Goal: Information Seeking & Learning: Understand process/instructions

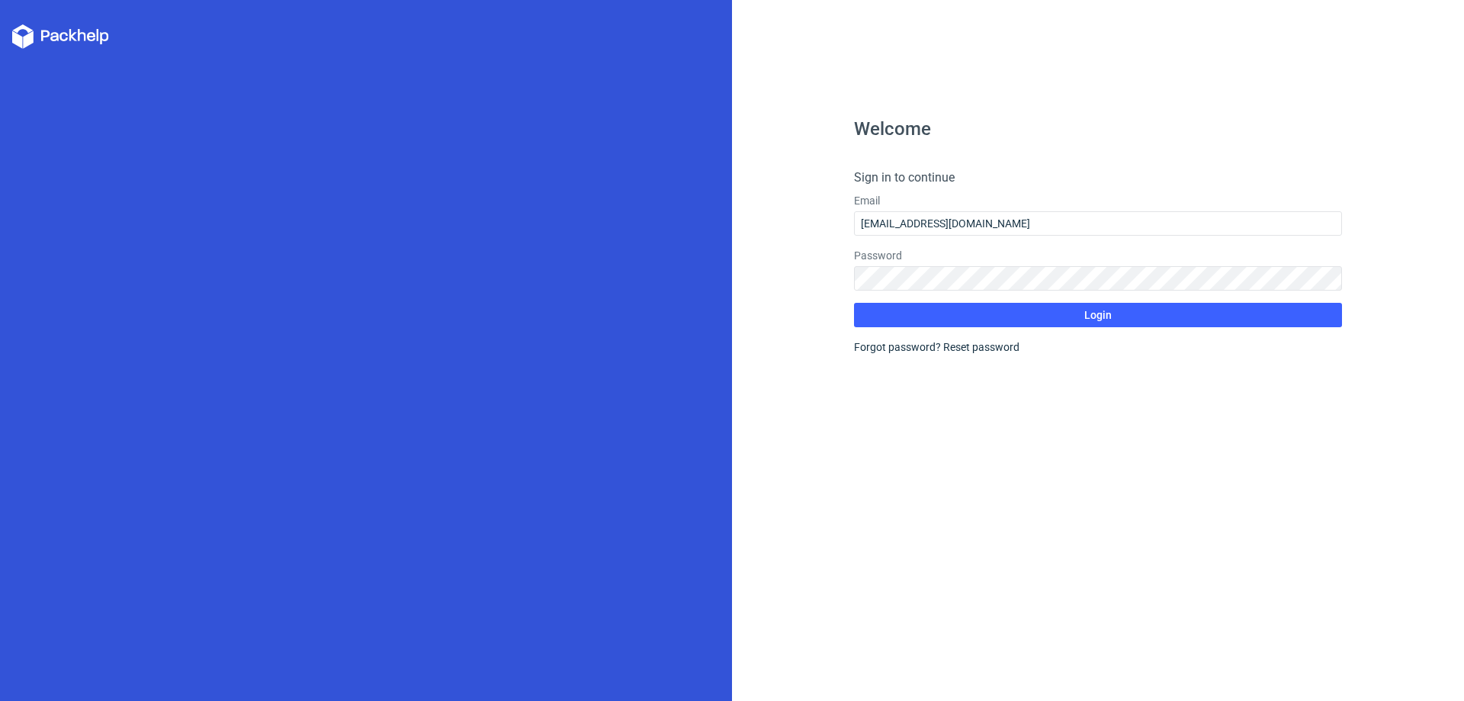
click at [919, 313] on button "Login" at bounding box center [1098, 315] width 488 height 24
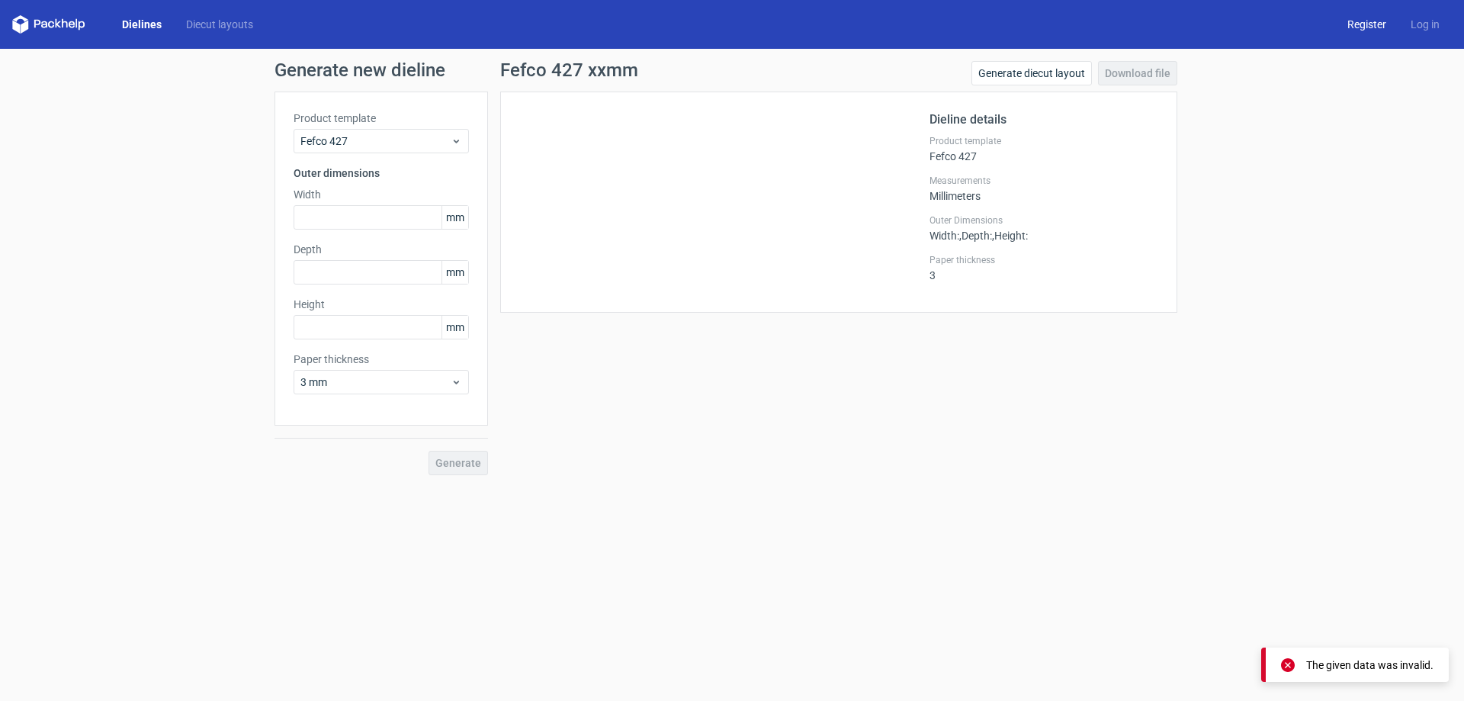
click at [1370, 27] on link "Register" at bounding box center [1366, 24] width 63 height 15
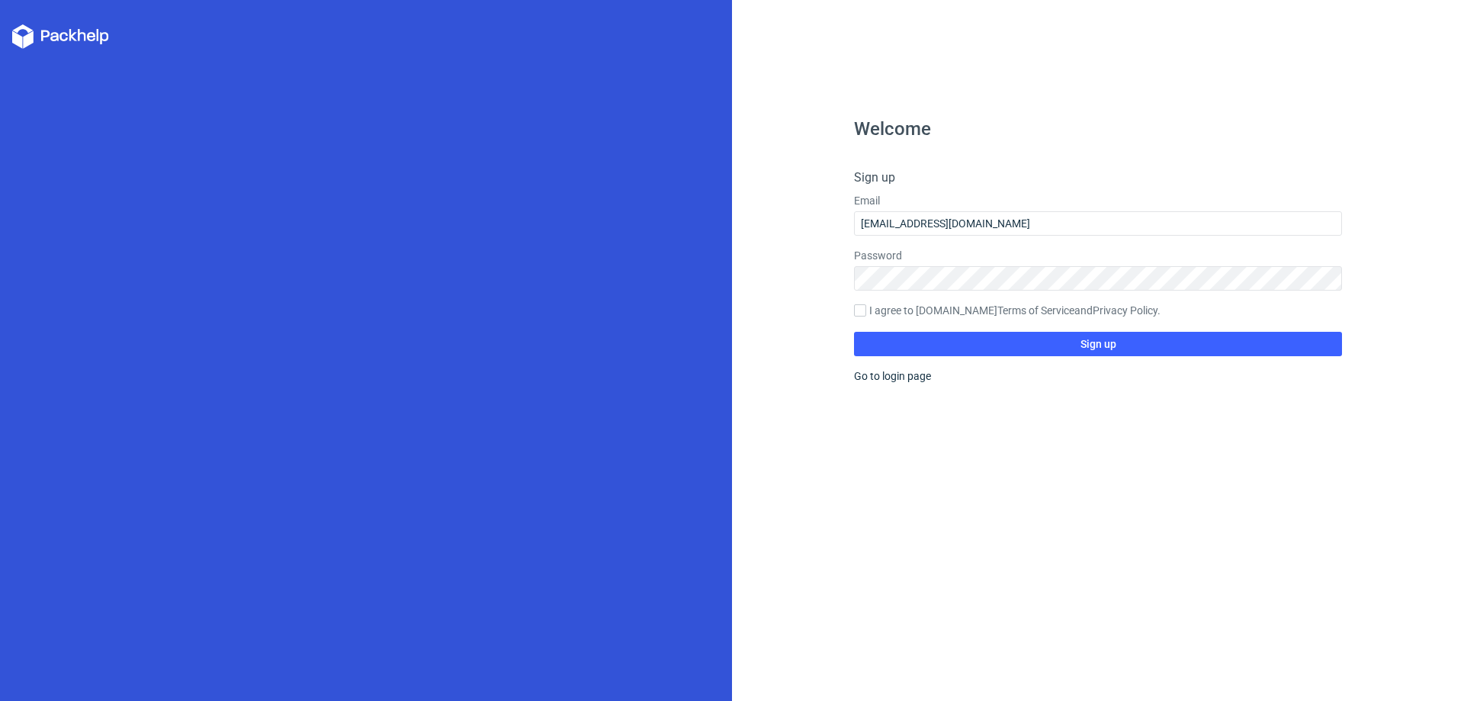
click at [877, 309] on label "I agree to [DOMAIN_NAME] Terms of Service and Privacy Policy ." at bounding box center [1098, 311] width 488 height 17
click at [866, 309] on input "I agree to [DOMAIN_NAME] Terms of Service and Privacy Policy ." at bounding box center [860, 310] width 12 height 12
checkbox input "true"
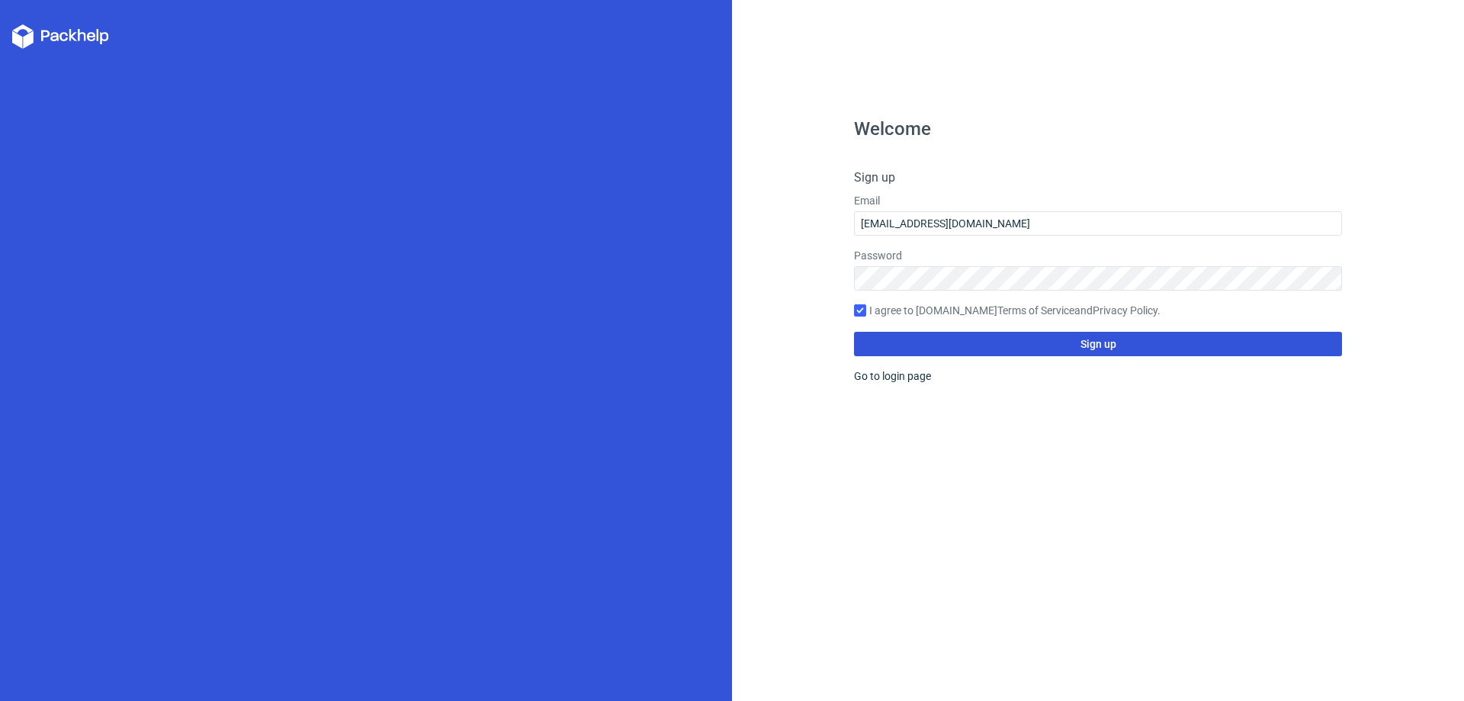
click at [904, 345] on button "Sign up" at bounding box center [1098, 344] width 488 height 24
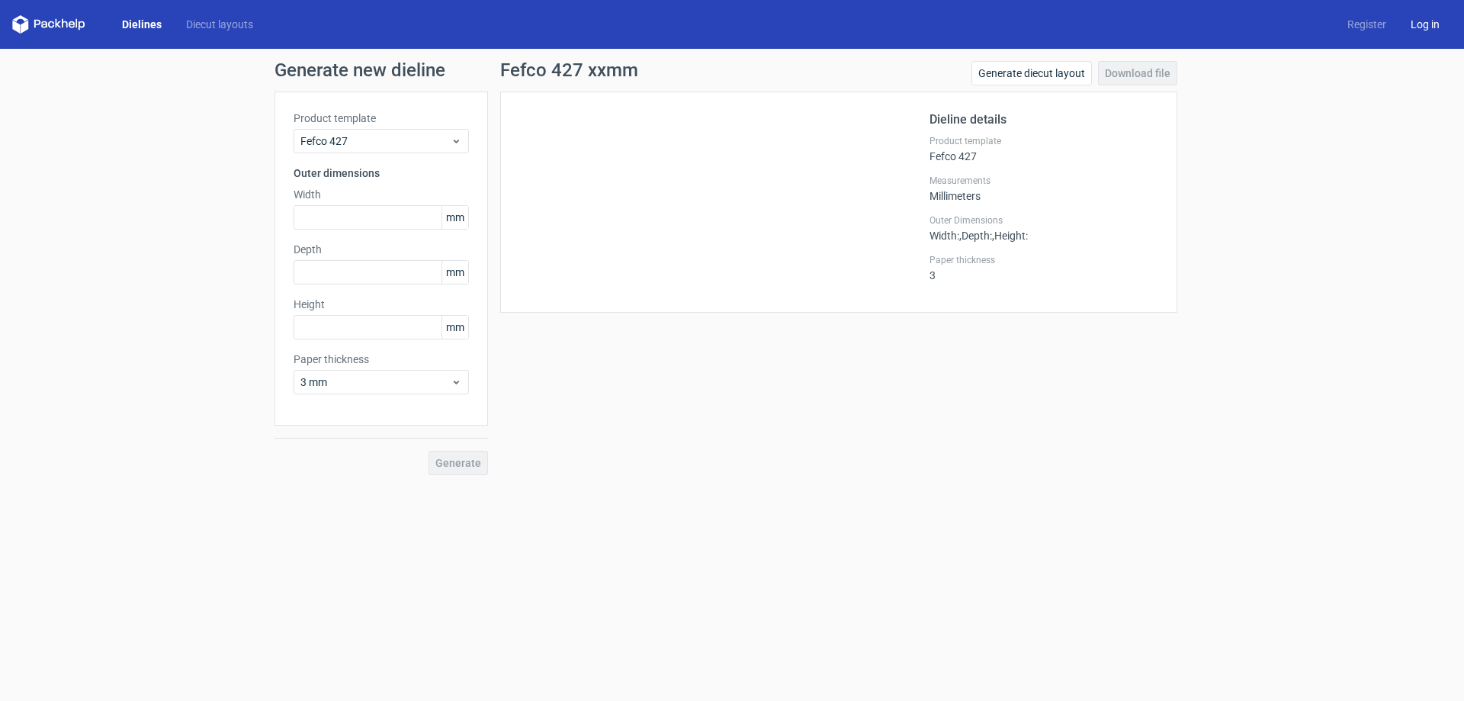
click at [1425, 27] on link "Log in" at bounding box center [1424, 24] width 53 height 15
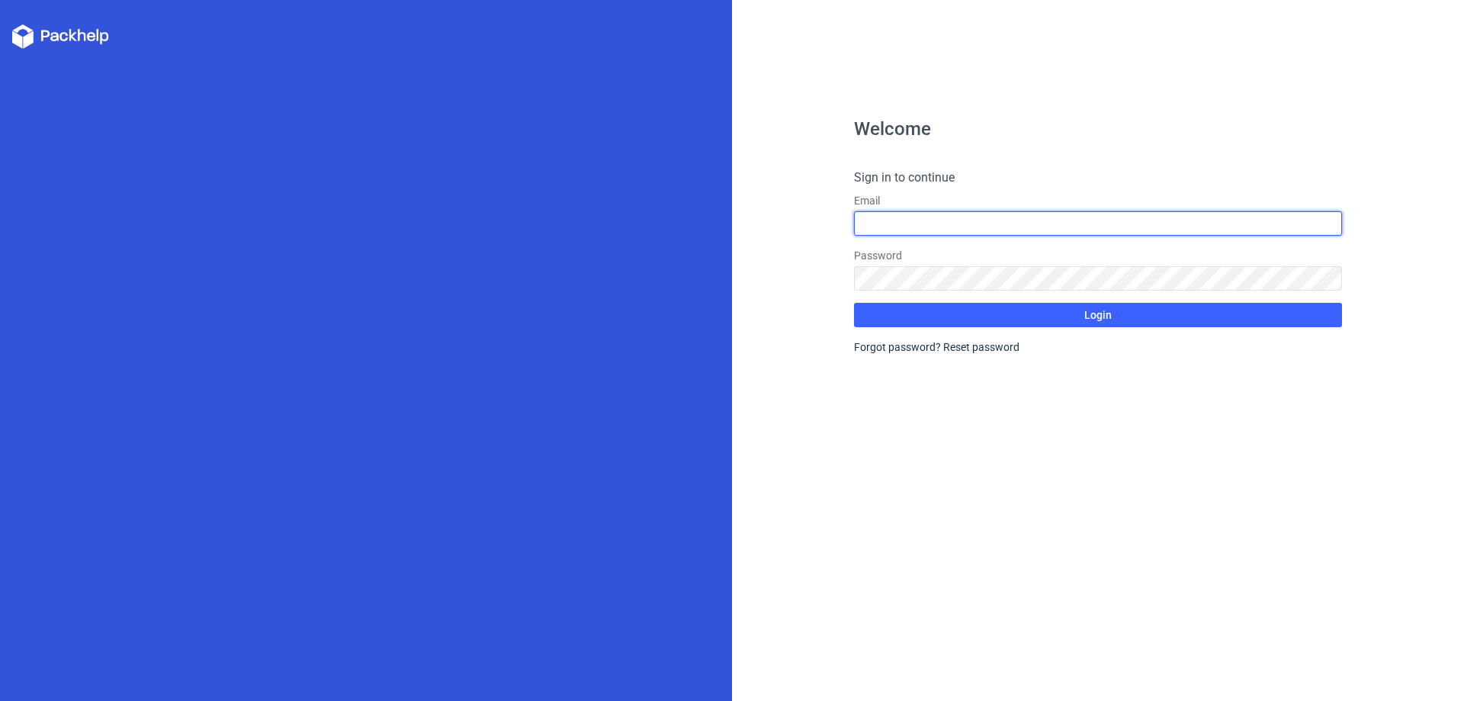
type input "[EMAIL_ADDRESS][DOMAIN_NAME]"
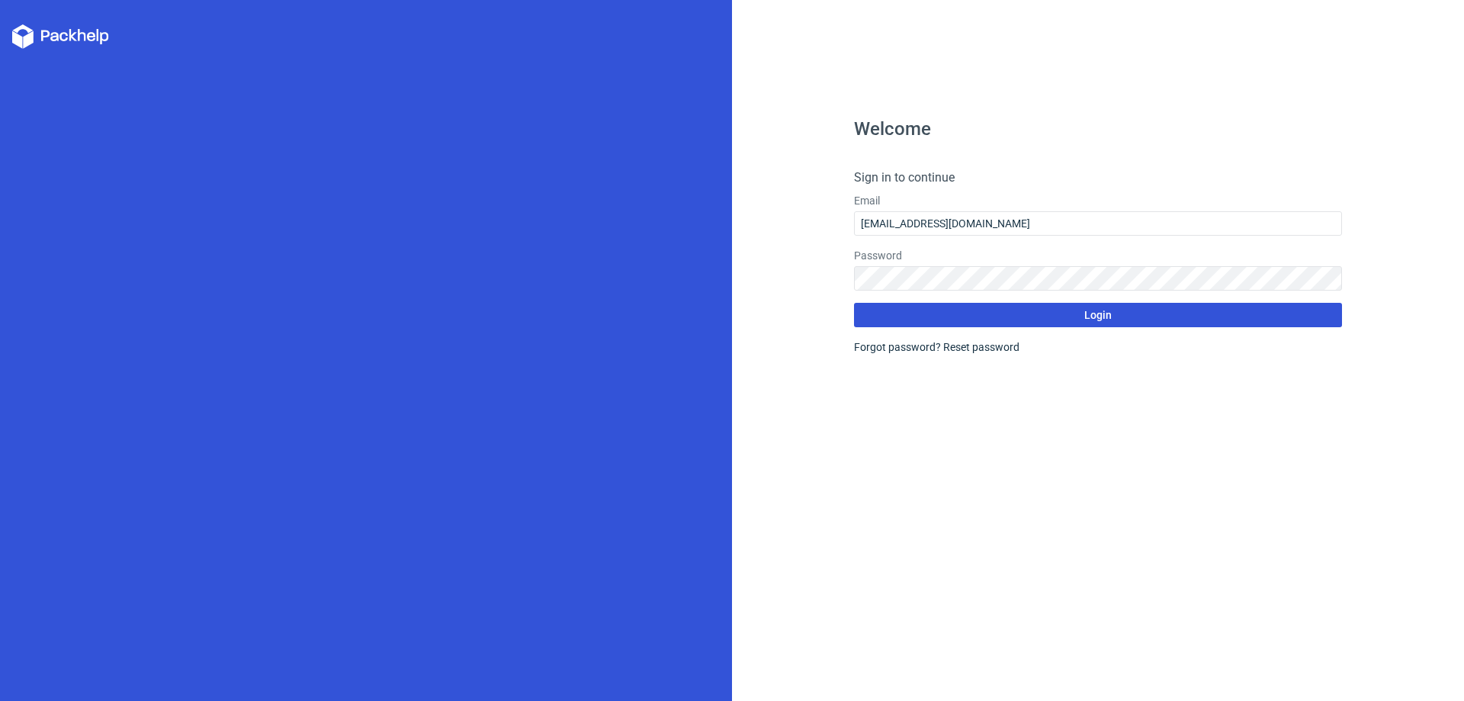
click at [992, 321] on button "Login" at bounding box center [1098, 315] width 488 height 24
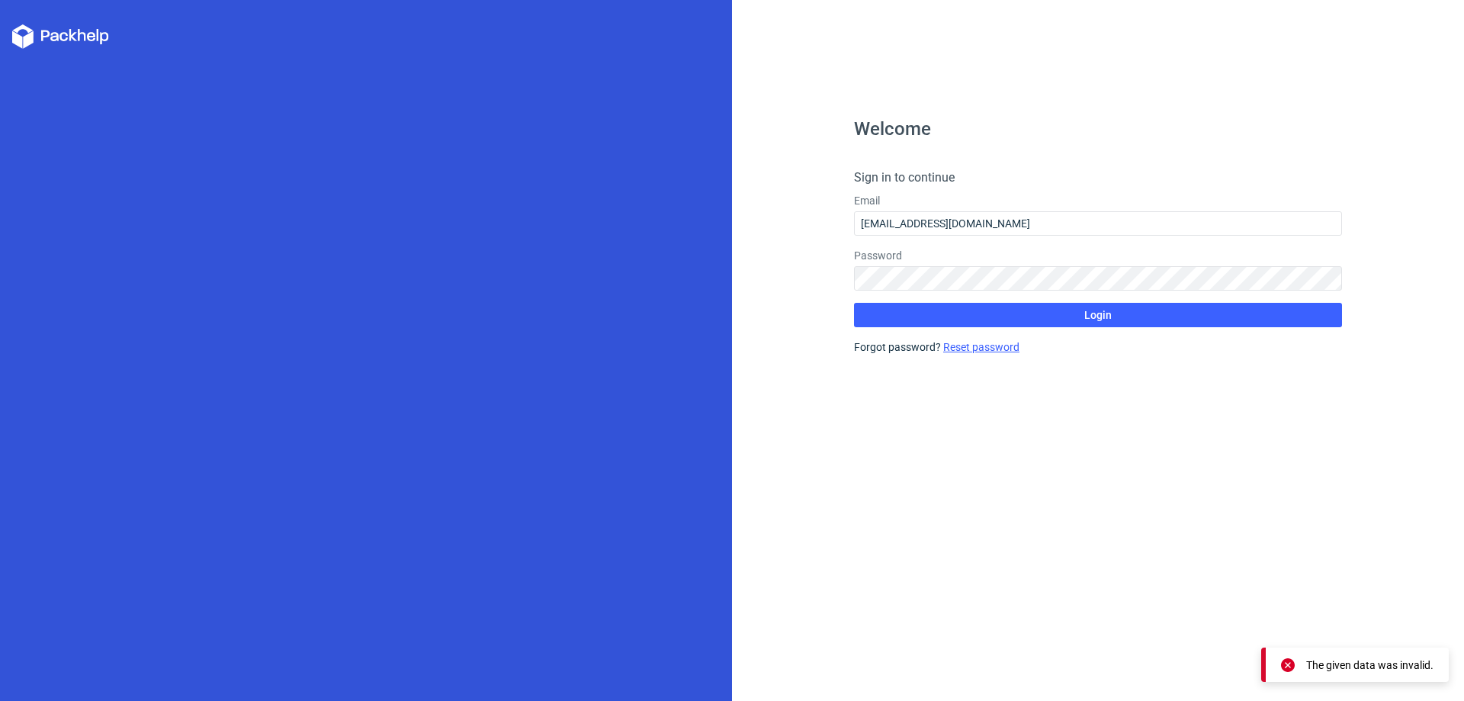
click at [1009, 350] on link "Reset password" at bounding box center [981, 347] width 76 height 12
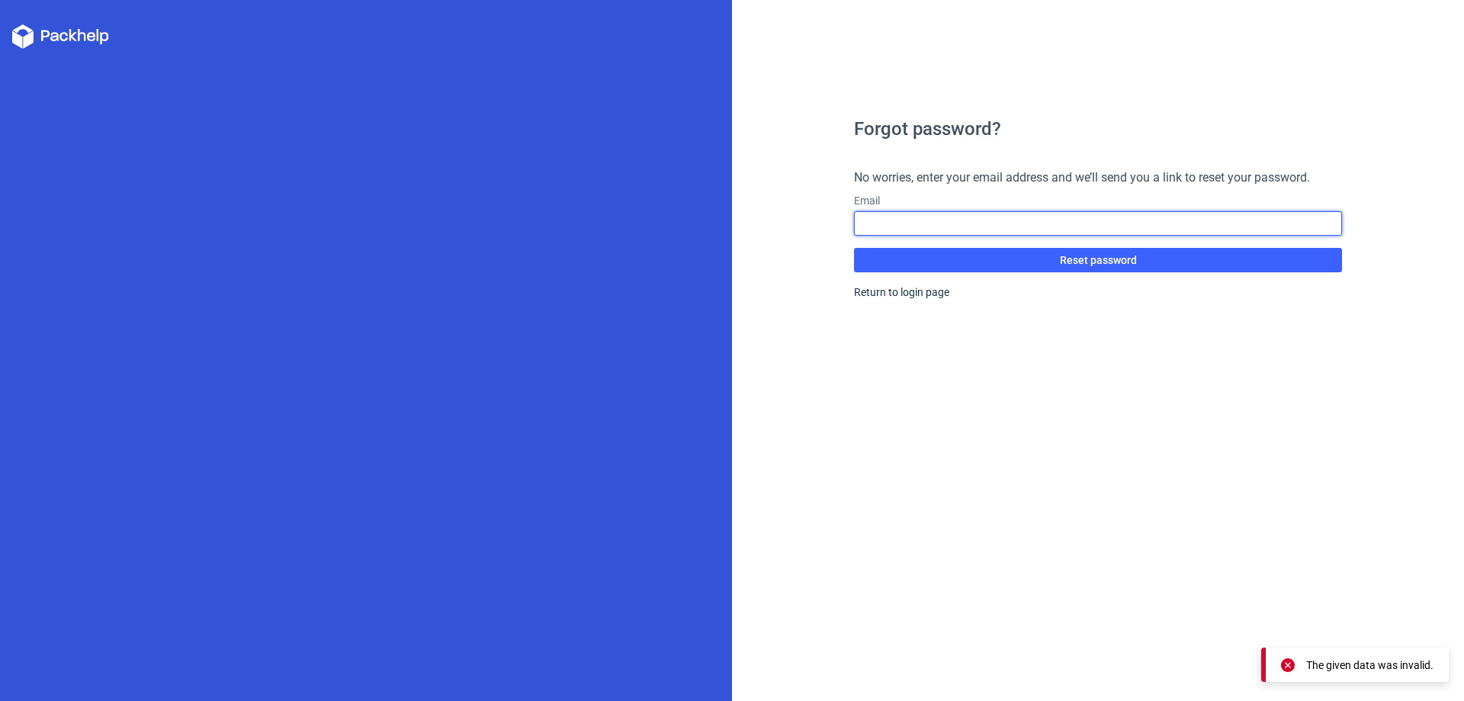
click at [958, 233] on input "text" at bounding box center [1098, 223] width 488 height 24
type input "0912834755"
drag, startPoint x: 960, startPoint y: 224, endPoint x: 786, endPoint y: 224, distance: 173.8
click at [791, 224] on div "Forgot password? No worries, enter your email address and we’ll send you a link…" at bounding box center [1098, 350] width 732 height 701
click at [916, 228] on input "text" at bounding box center [1098, 223] width 488 height 24
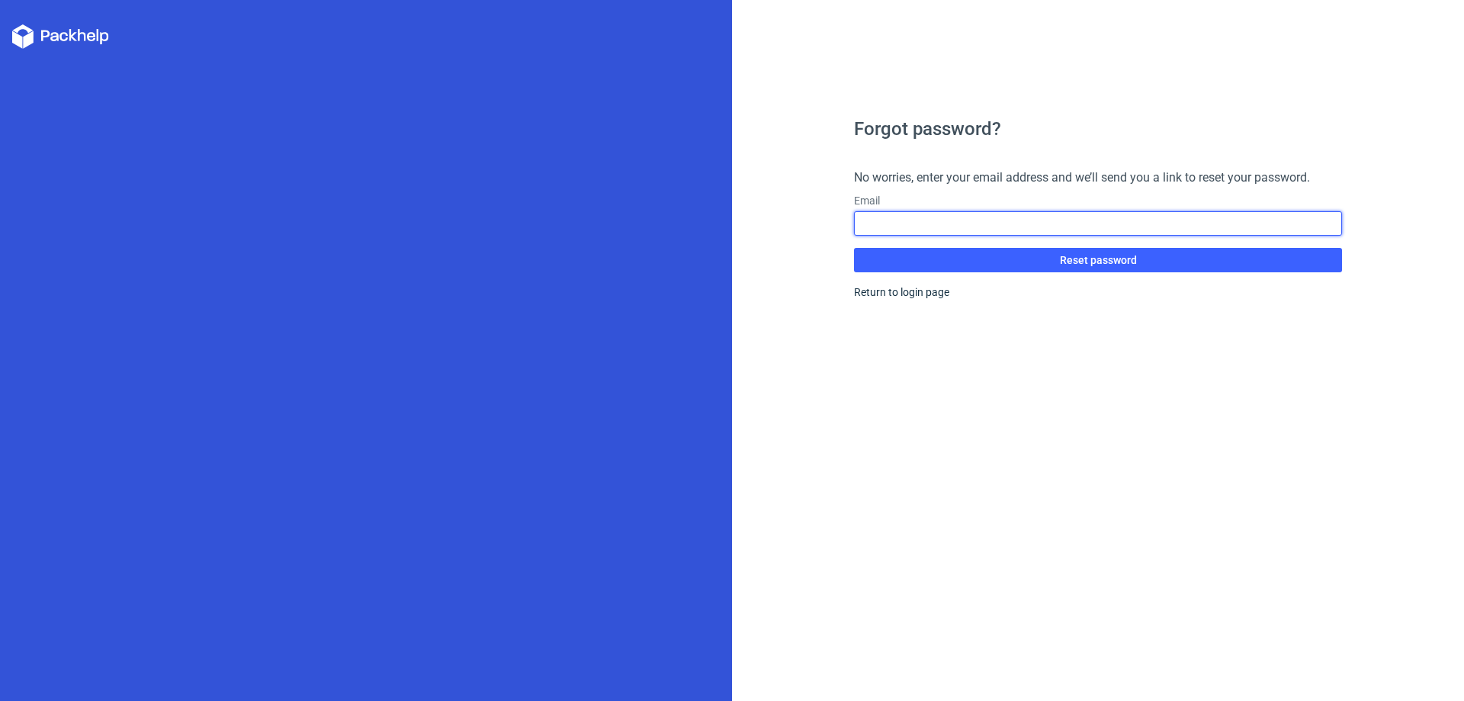
type input "[EMAIL_ADDRESS][DOMAIN_NAME]"
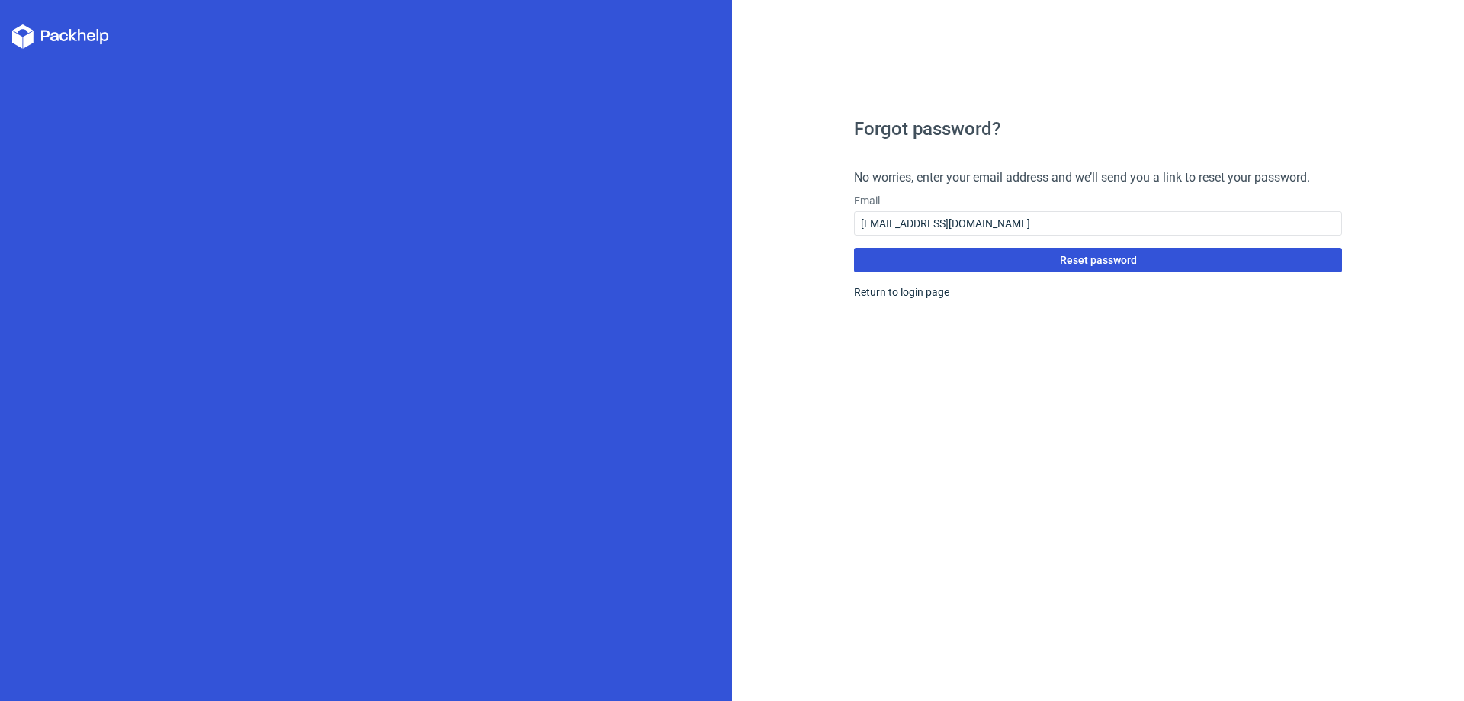
click at [915, 258] on button "Reset password" at bounding box center [1098, 260] width 488 height 24
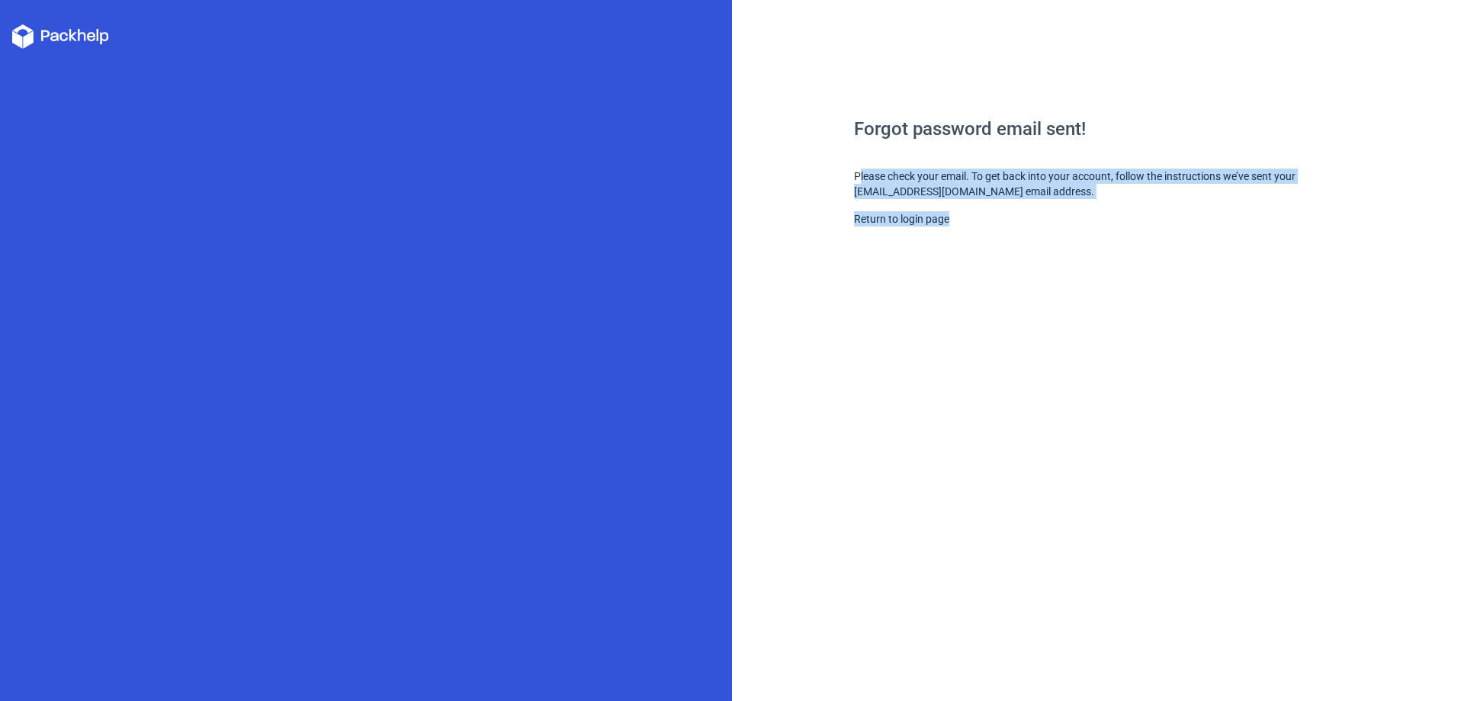
drag, startPoint x: 858, startPoint y: 174, endPoint x: 1134, endPoint y: 226, distance: 280.8
click at [1164, 204] on div "Forgot password email sent! Please check your email. To get back into your acco…" at bounding box center [1098, 410] width 488 height 581
drag, startPoint x: 1134, startPoint y: 226, endPoint x: 925, endPoint y: 209, distance: 210.3
click at [1134, 226] on div "Forgot password email sent! Please check your email. To get back into your acco…" at bounding box center [1098, 410] width 488 height 581
click at [942, 250] on div "Forgot password email sent! Please check your email. To get back into your acco…" at bounding box center [1098, 410] width 488 height 581
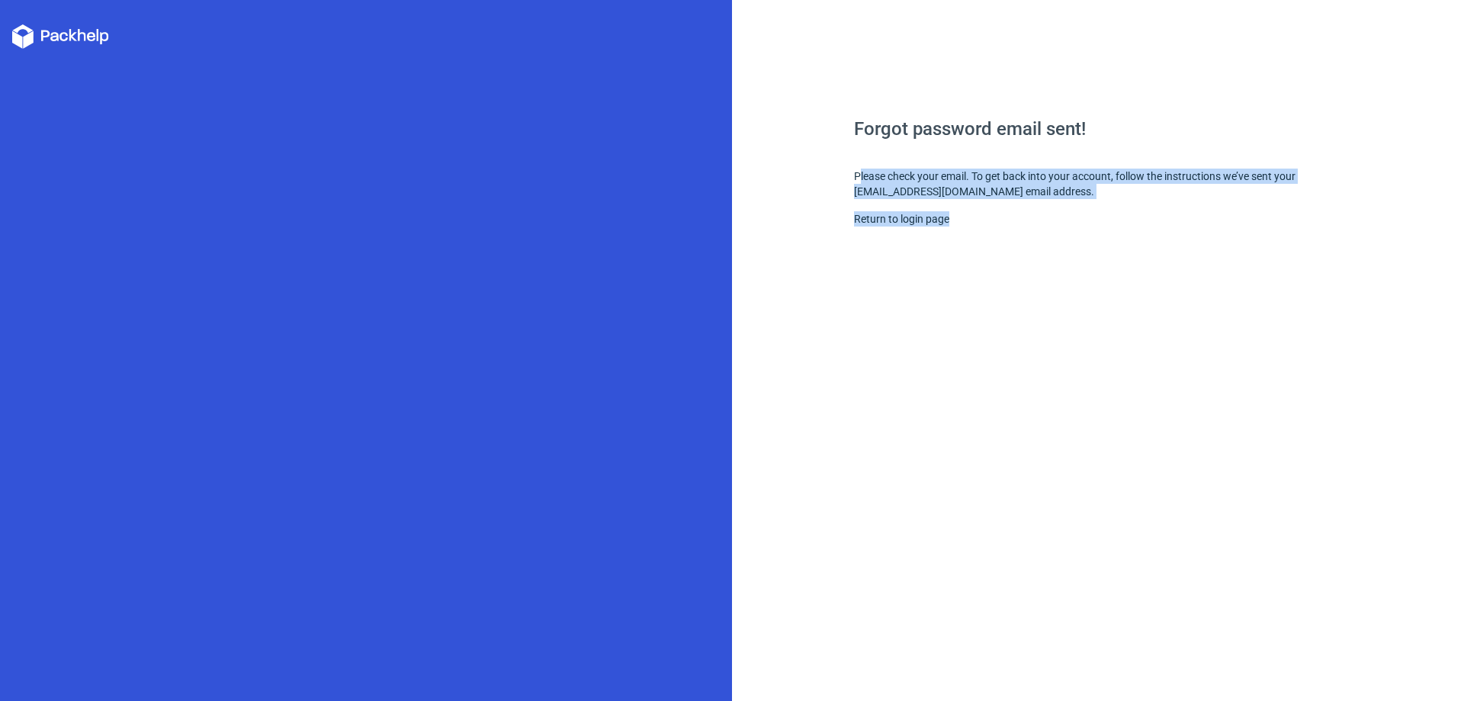
click at [775, 274] on div "Forgot password email sent! Please check your email. To get back into your acco…" at bounding box center [1098, 350] width 732 height 701
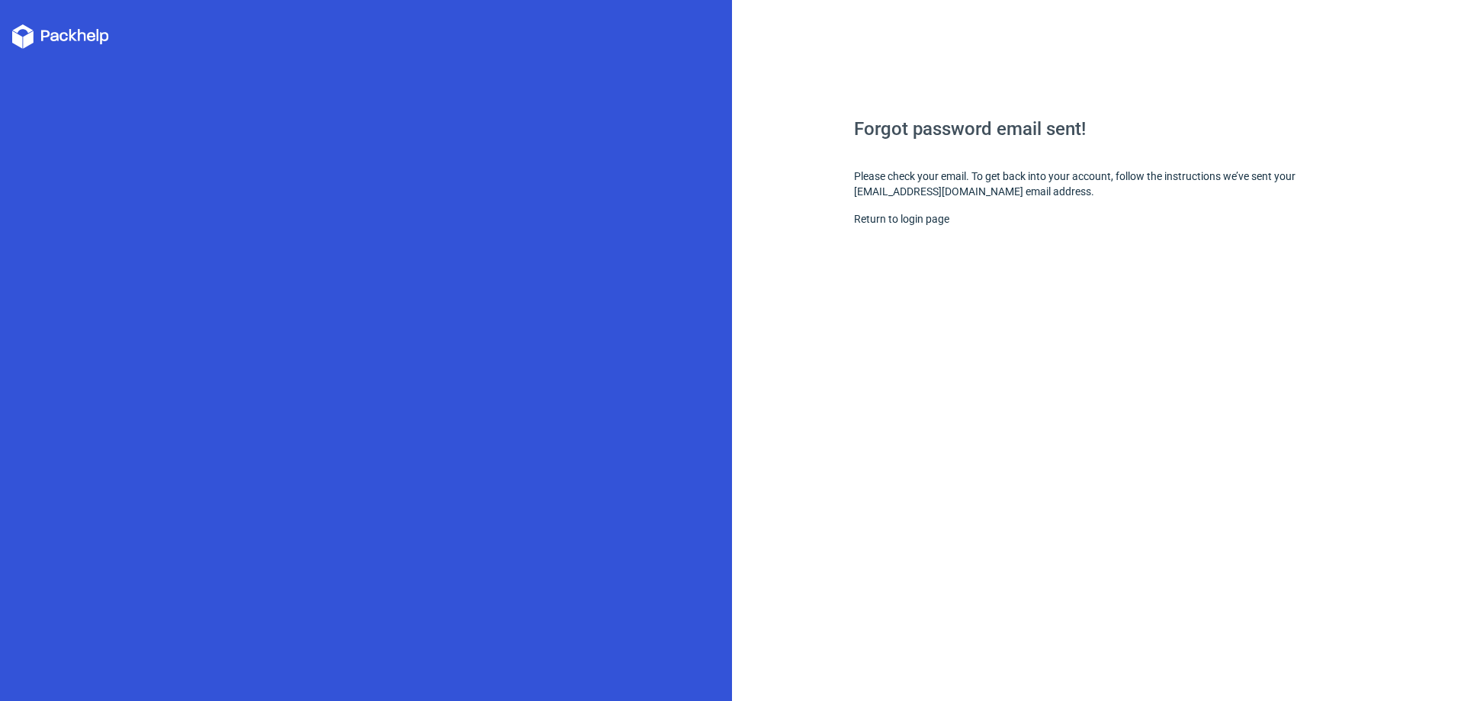
drag, startPoint x: 769, startPoint y: 274, endPoint x: 764, endPoint y: 268, distance: 8.1
click at [764, 268] on div "Forgot password email sent! Please check your email. To get back into your acco…" at bounding box center [1098, 350] width 732 height 701
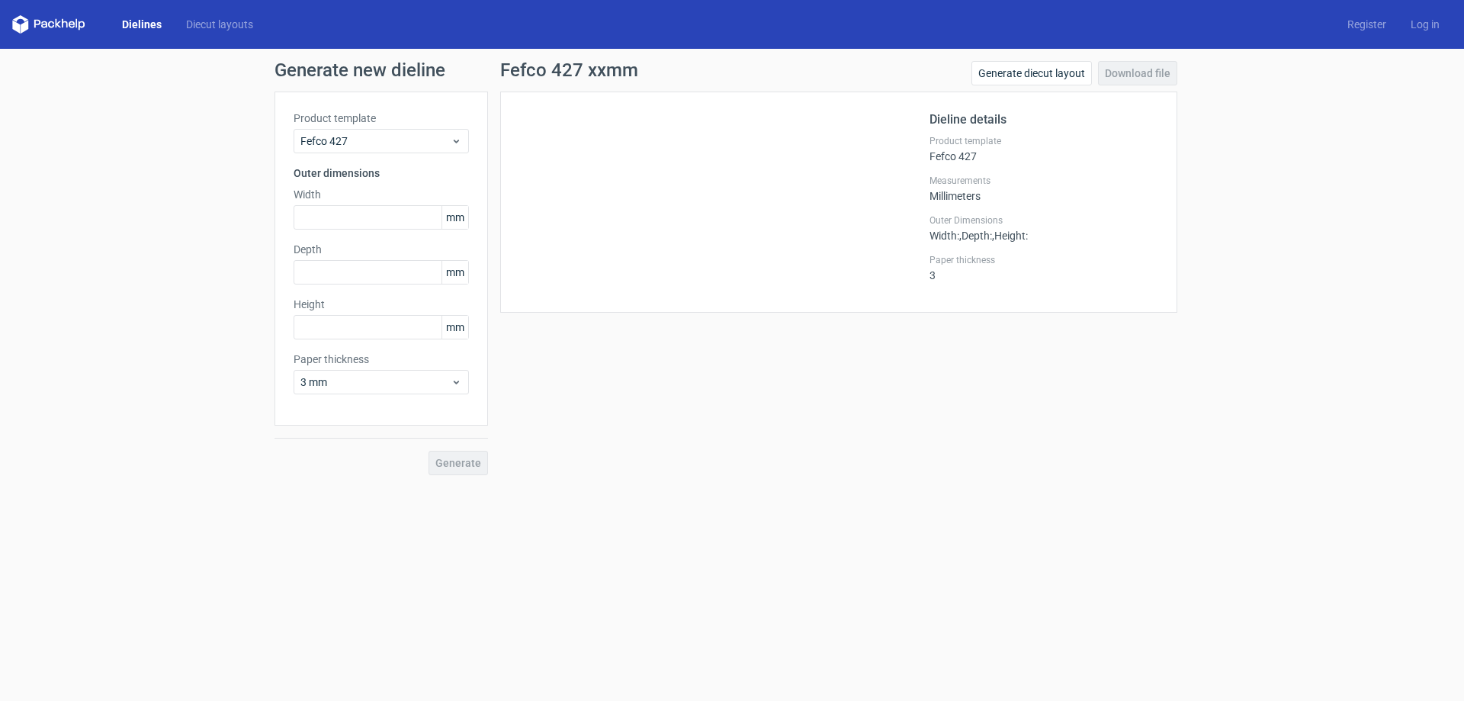
click at [354, 125] on label "Product template" at bounding box center [381, 118] width 175 height 15
click at [354, 130] on div "Fefco 427" at bounding box center [381, 141] width 175 height 24
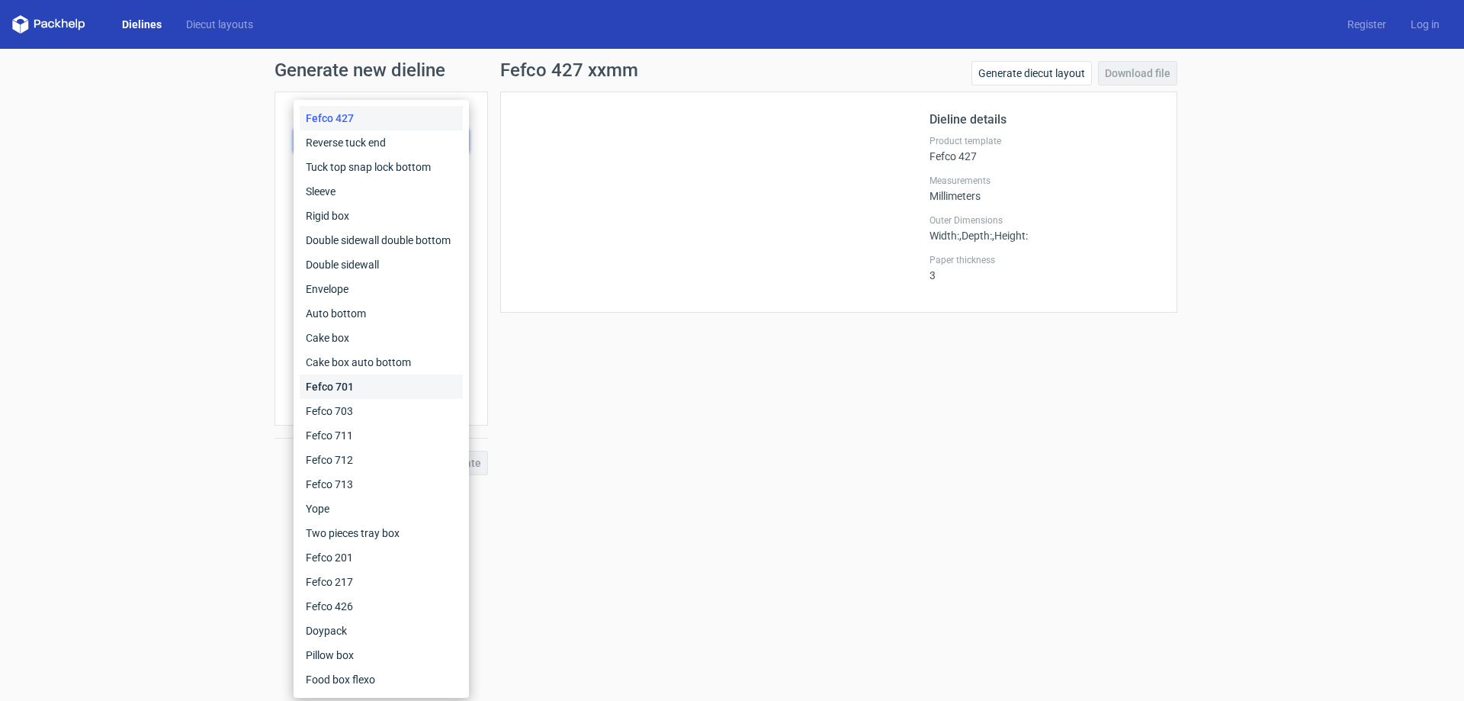
click at [351, 380] on div "Fefco 701" at bounding box center [381, 386] width 163 height 24
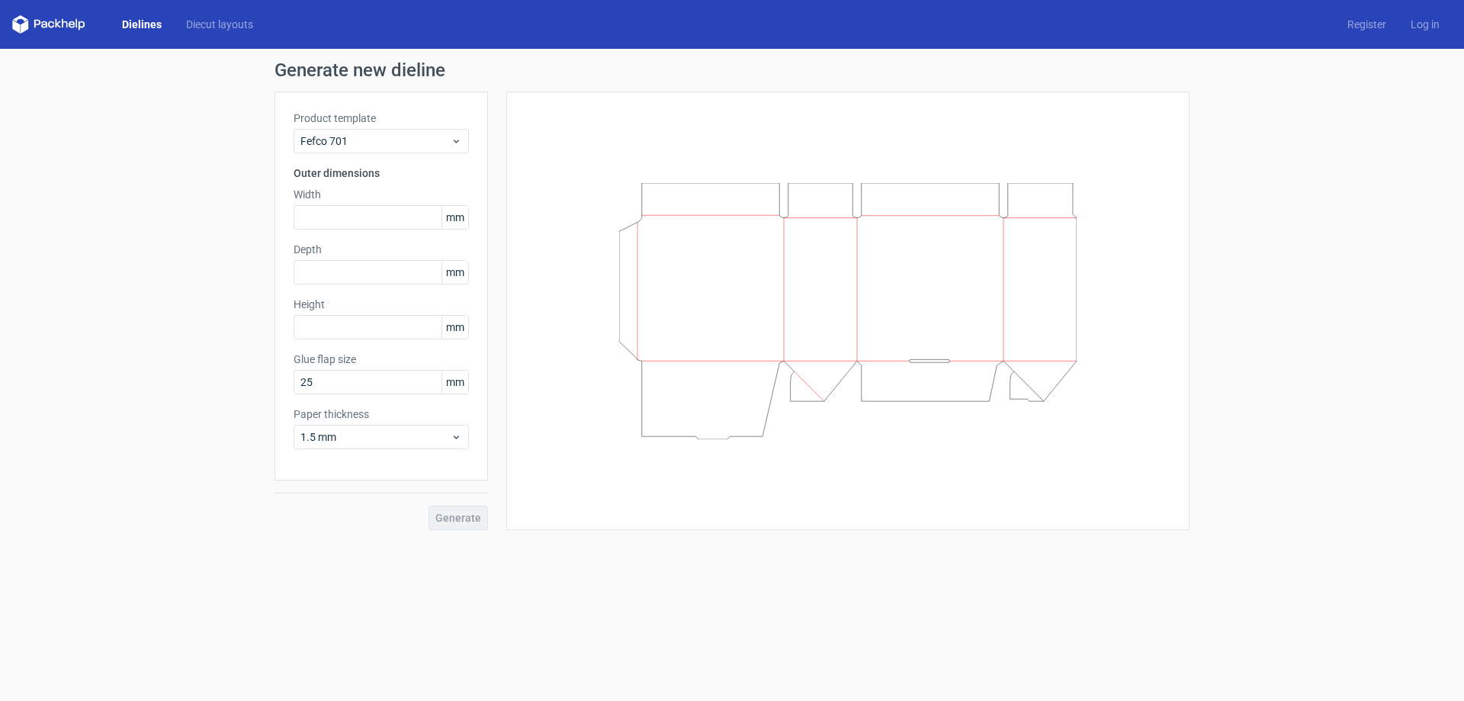
click at [378, 125] on label "Product template" at bounding box center [381, 118] width 175 height 15
click at [371, 140] on span "Fefco 701" at bounding box center [375, 140] width 150 height 15
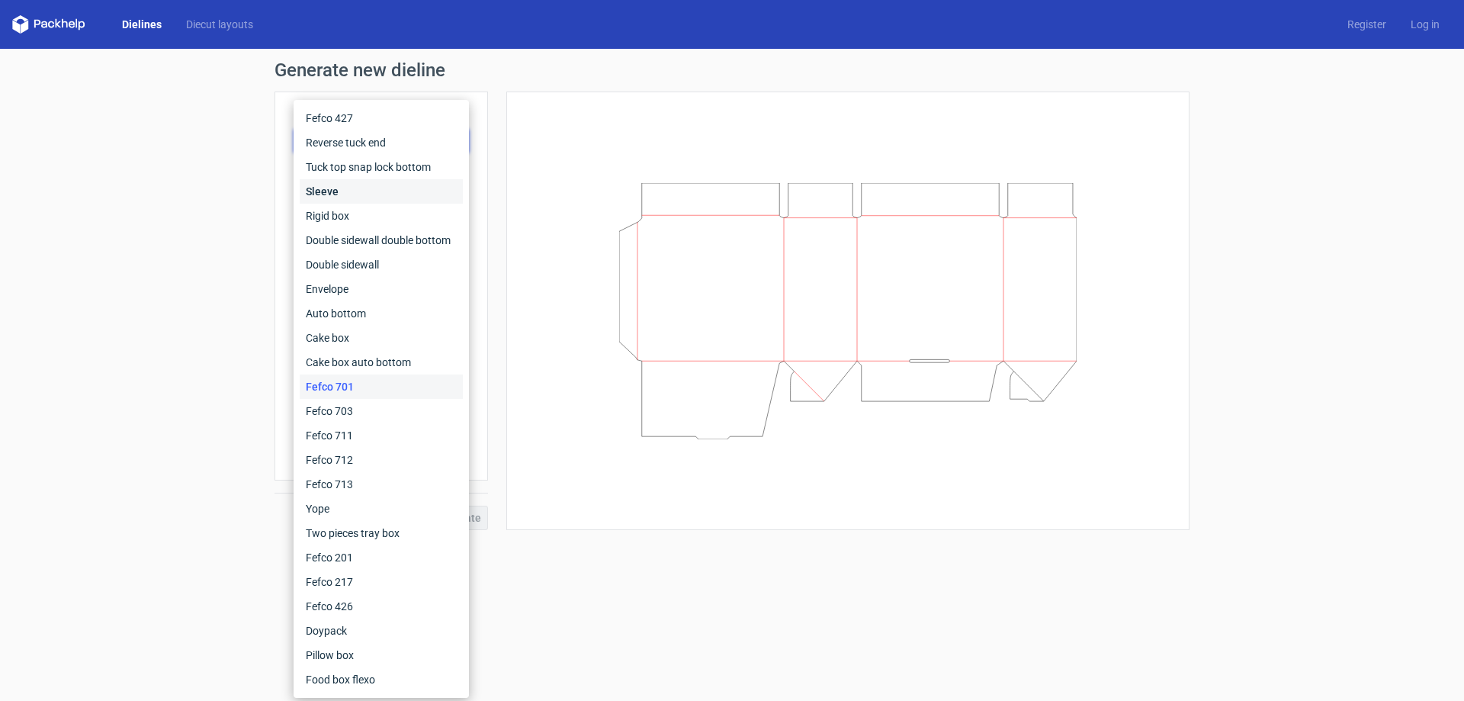
click at [345, 188] on div "Sleeve" at bounding box center [381, 191] width 163 height 24
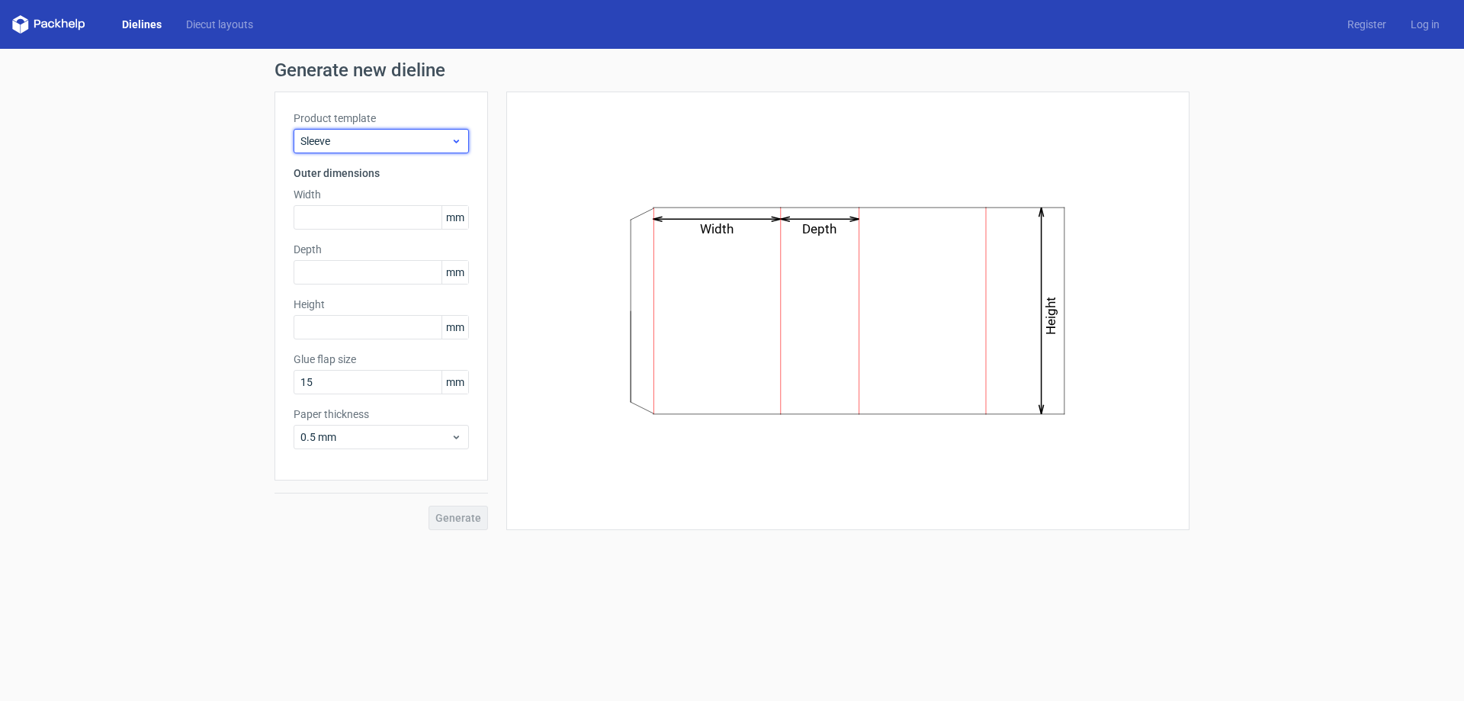
click at [354, 139] on span "Sleeve" at bounding box center [375, 140] width 150 height 15
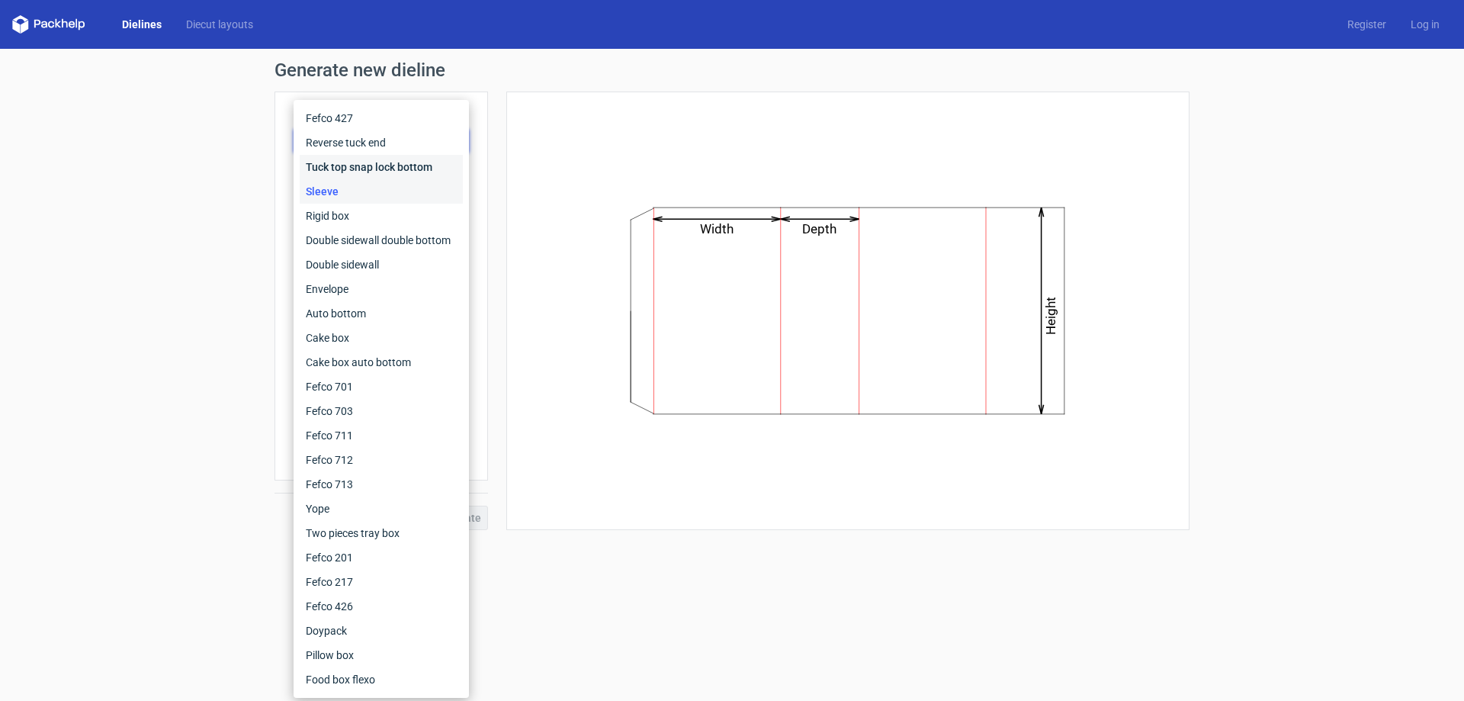
click at [348, 162] on div "Tuck top snap lock bottom" at bounding box center [381, 167] width 163 height 24
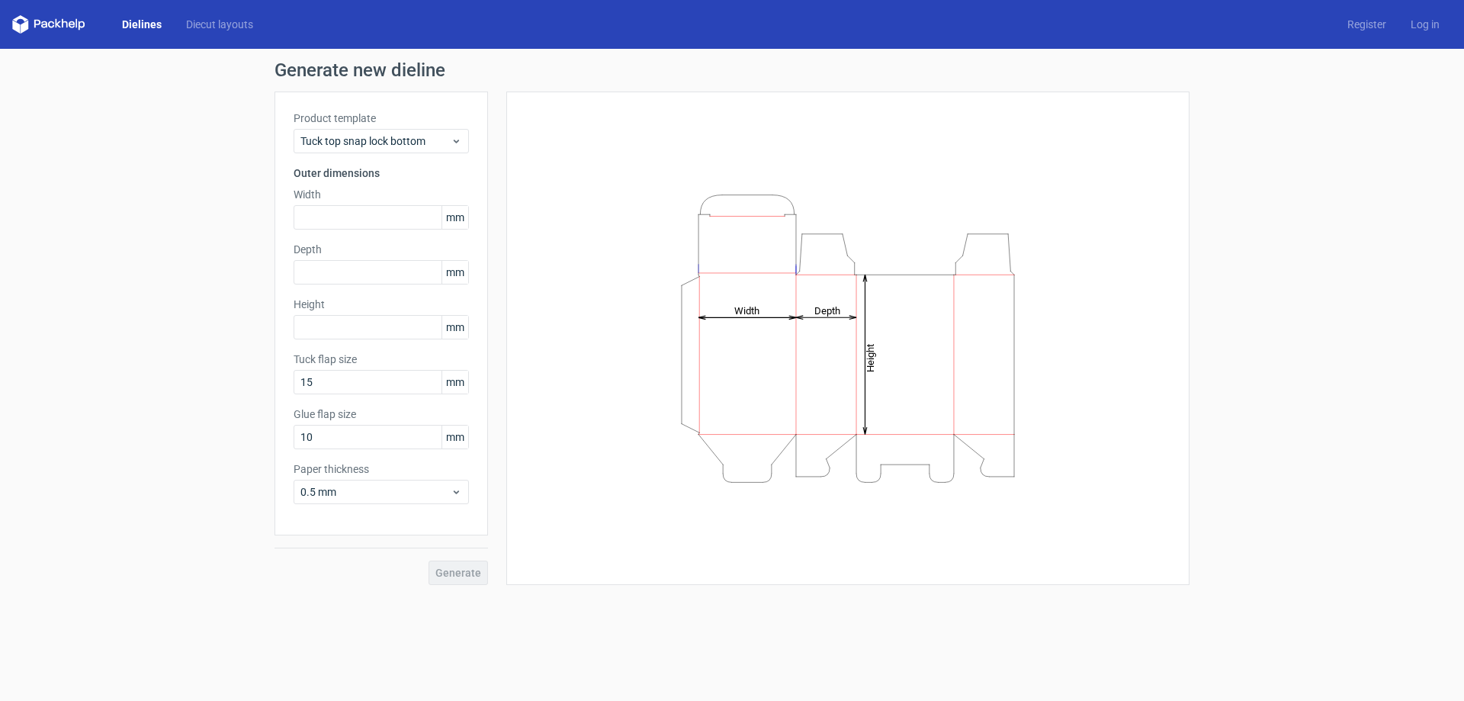
click at [363, 124] on label "Product template" at bounding box center [381, 118] width 175 height 15
click at [361, 130] on div "Tuck top snap lock bottom" at bounding box center [381, 141] width 175 height 24
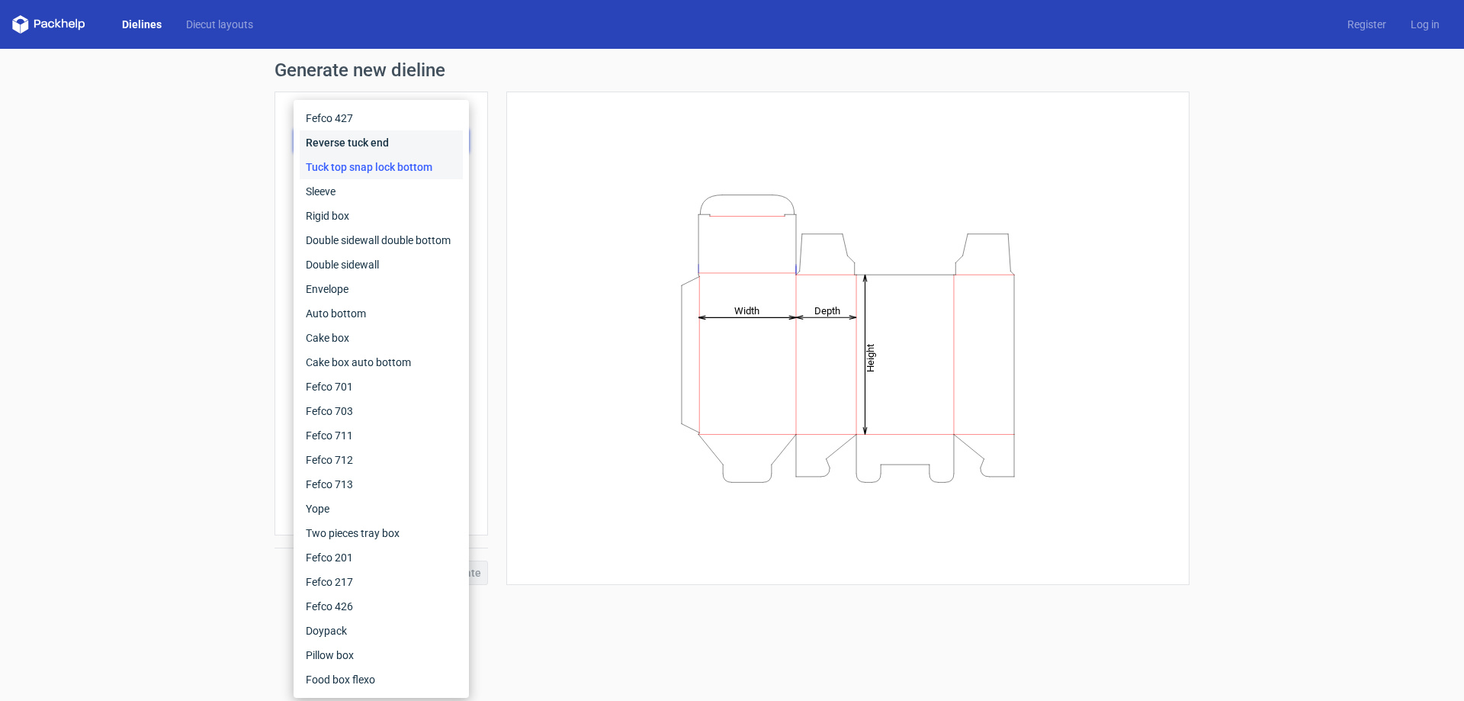
click at [353, 143] on div "Reverse tuck end" at bounding box center [381, 142] width 163 height 24
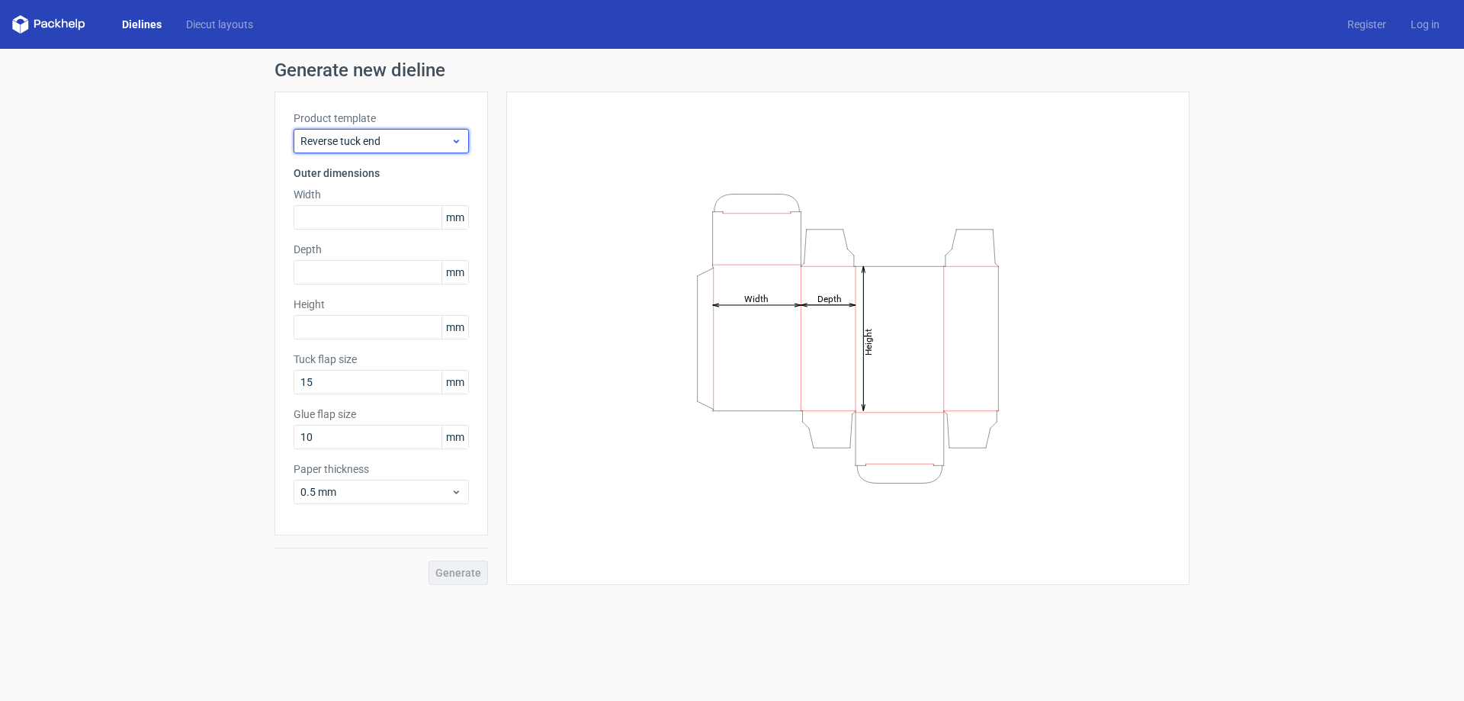
click at [383, 132] on div "Reverse tuck end" at bounding box center [381, 141] width 175 height 24
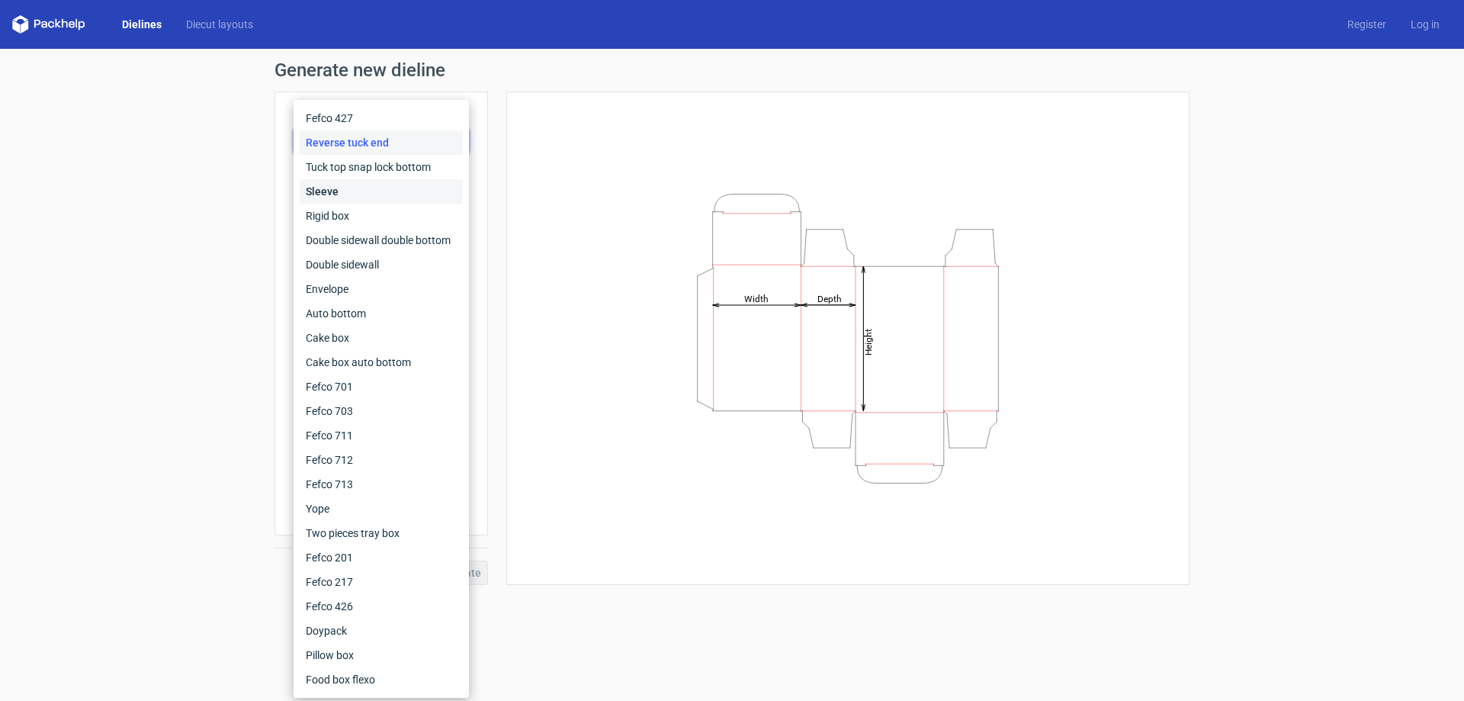
click at [363, 197] on div "Sleeve" at bounding box center [381, 191] width 163 height 24
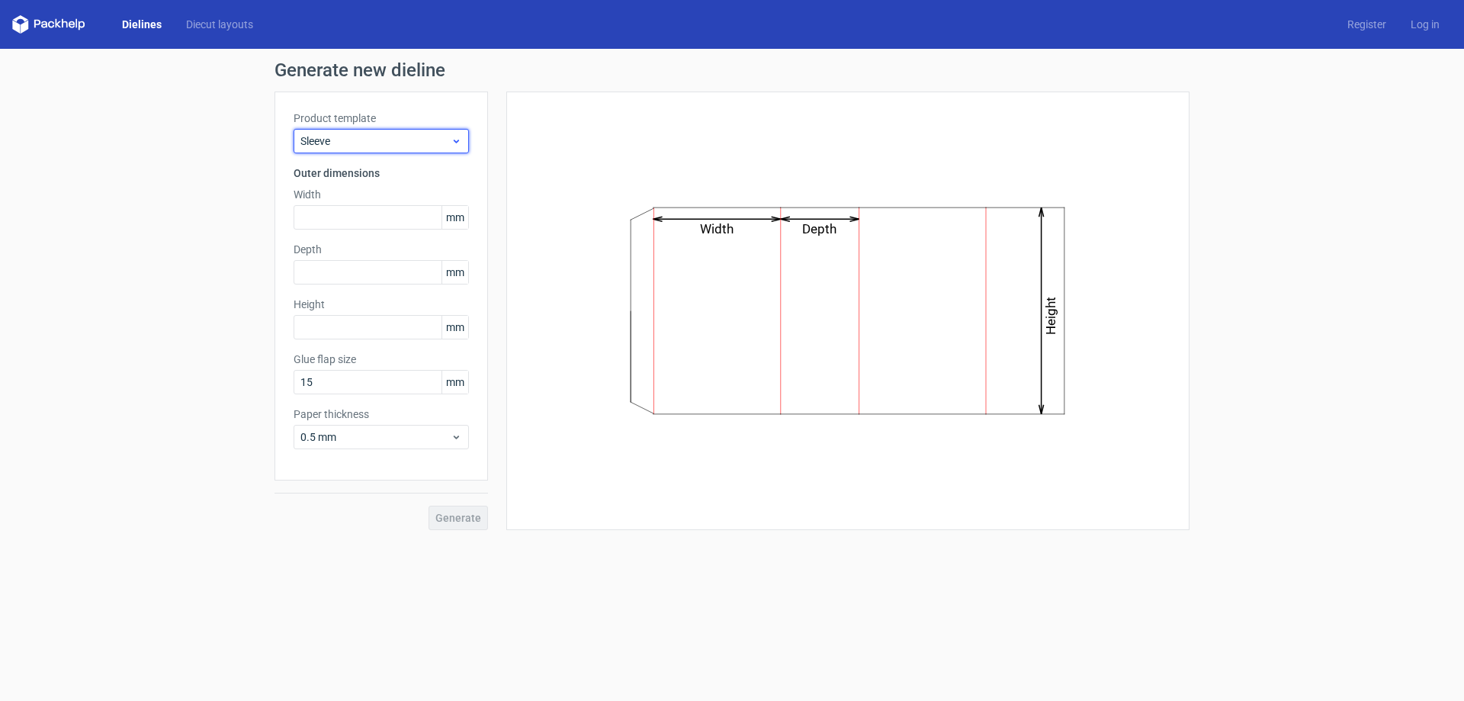
click at [377, 144] on span "Sleeve" at bounding box center [375, 140] width 150 height 15
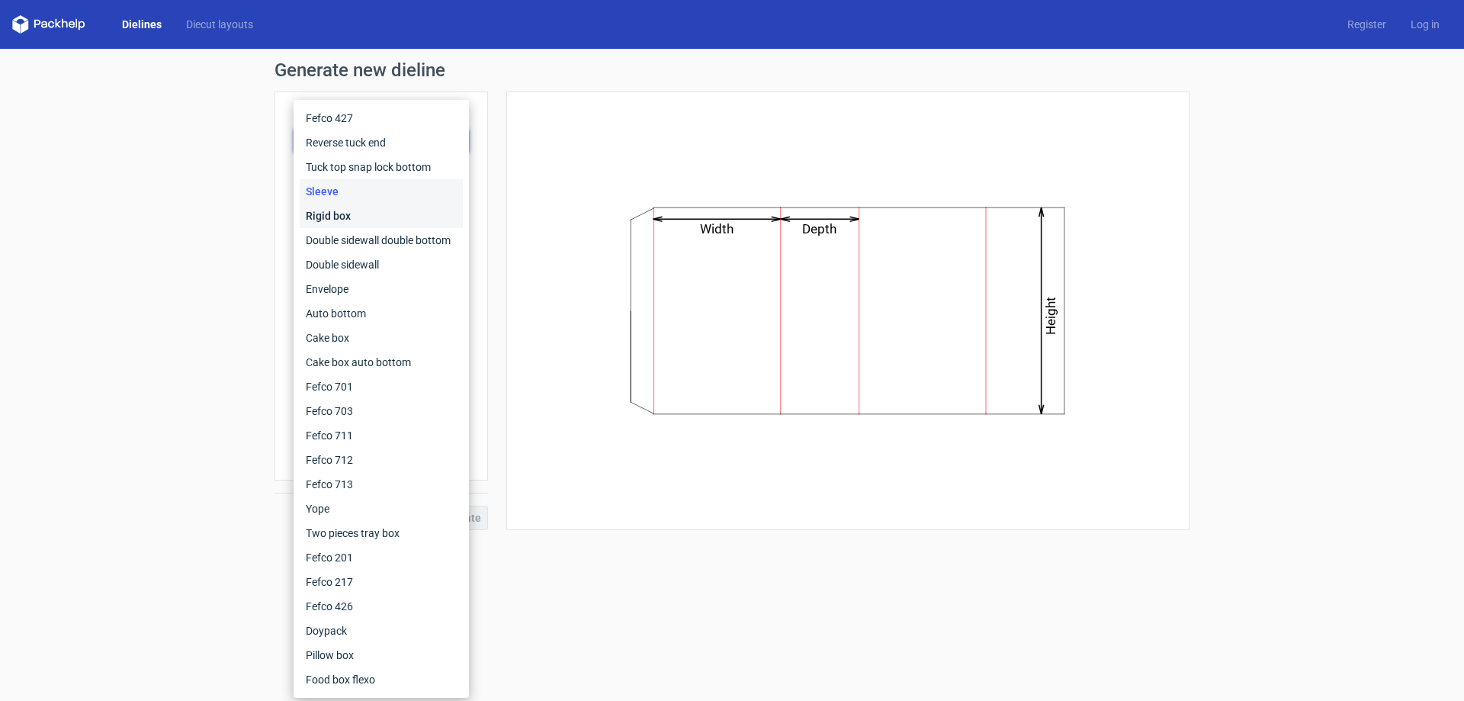
click at [335, 214] on div "Rigid box" at bounding box center [381, 216] width 163 height 24
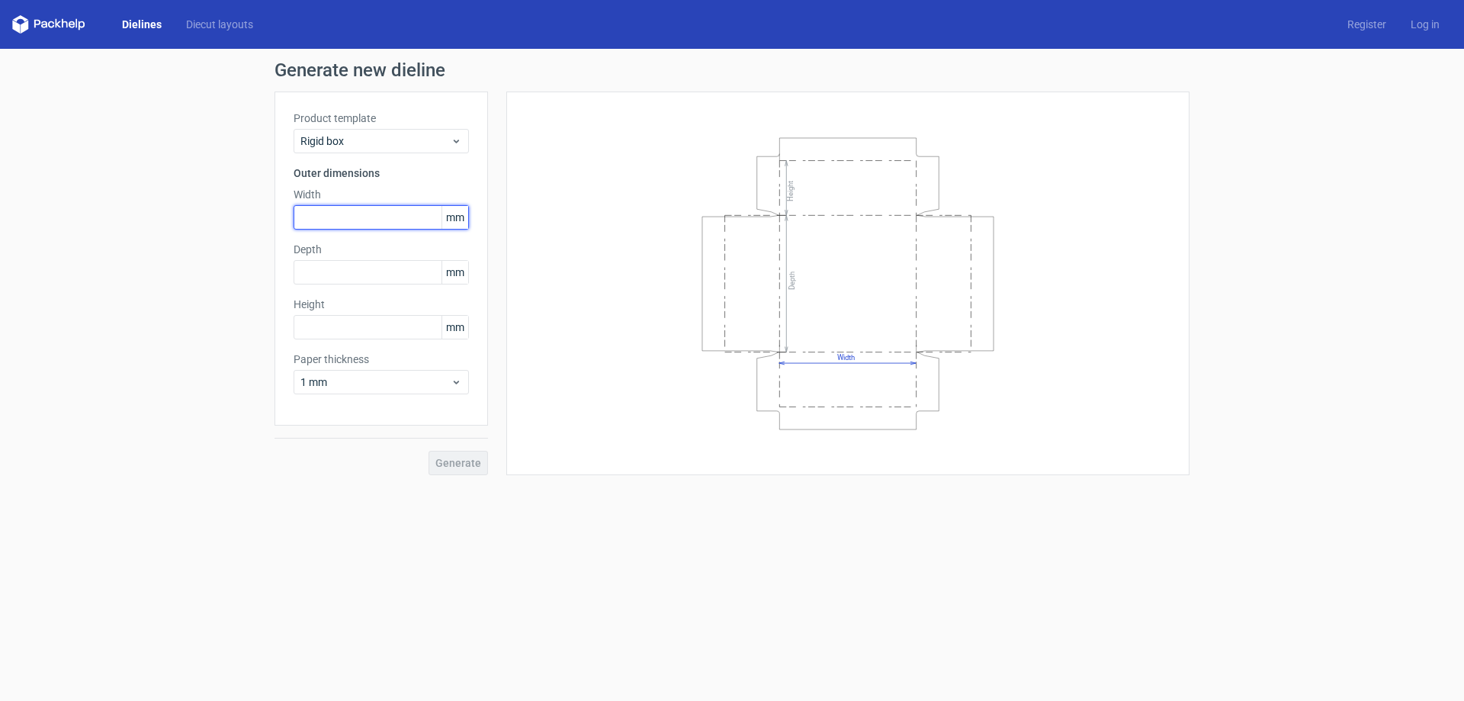
click at [374, 208] on input "text" at bounding box center [381, 217] width 175 height 24
drag, startPoint x: 820, startPoint y: 301, endPoint x: 805, endPoint y: 258, distance: 45.1
click at [805, 258] on icon "Width Depth Height" at bounding box center [847, 283] width 457 height 305
click at [838, 274] on icon "Width Depth Height" at bounding box center [847, 283] width 457 height 305
drag, startPoint x: 884, startPoint y: 273, endPoint x: 851, endPoint y: 218, distance: 64.3
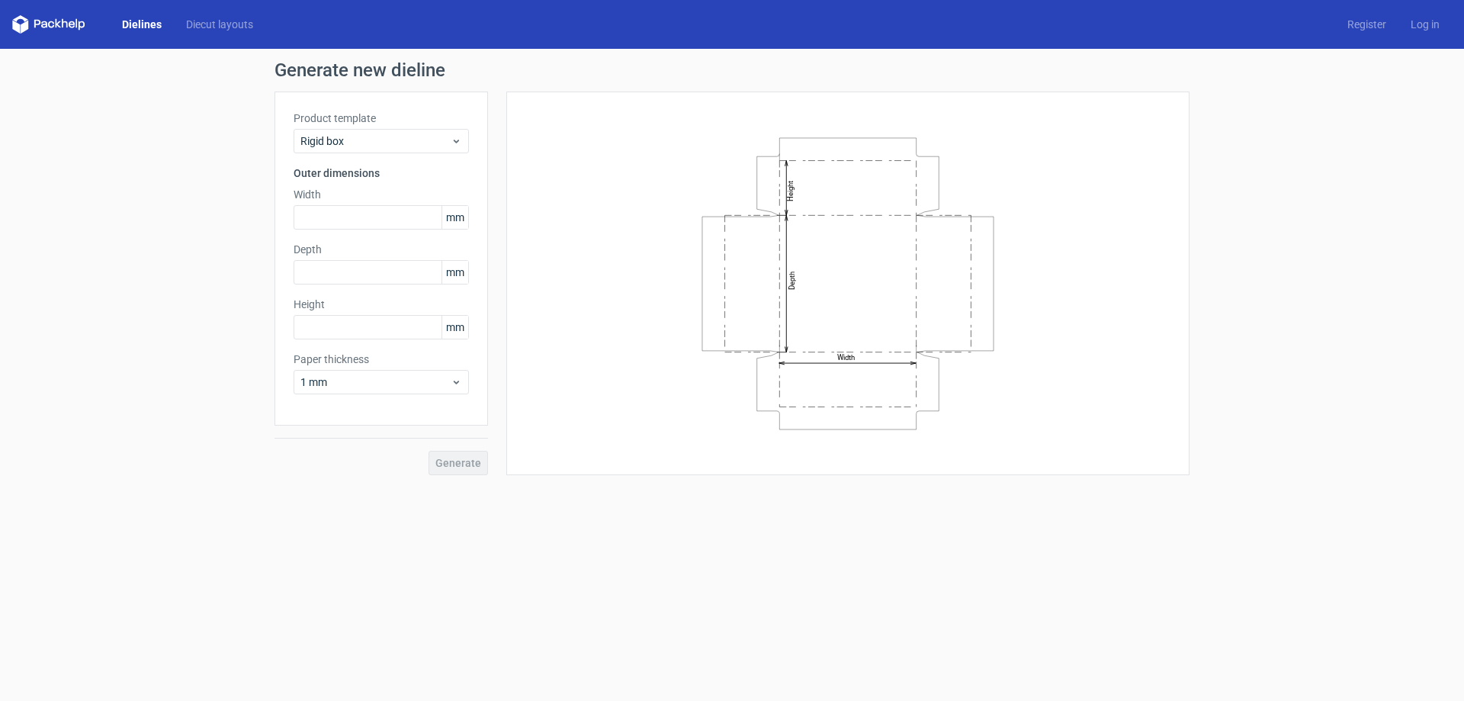
click at [851, 218] on icon "Width Depth Height" at bounding box center [847, 283] width 457 height 305
click at [361, 147] on span "Rigid box" at bounding box center [375, 140] width 150 height 15
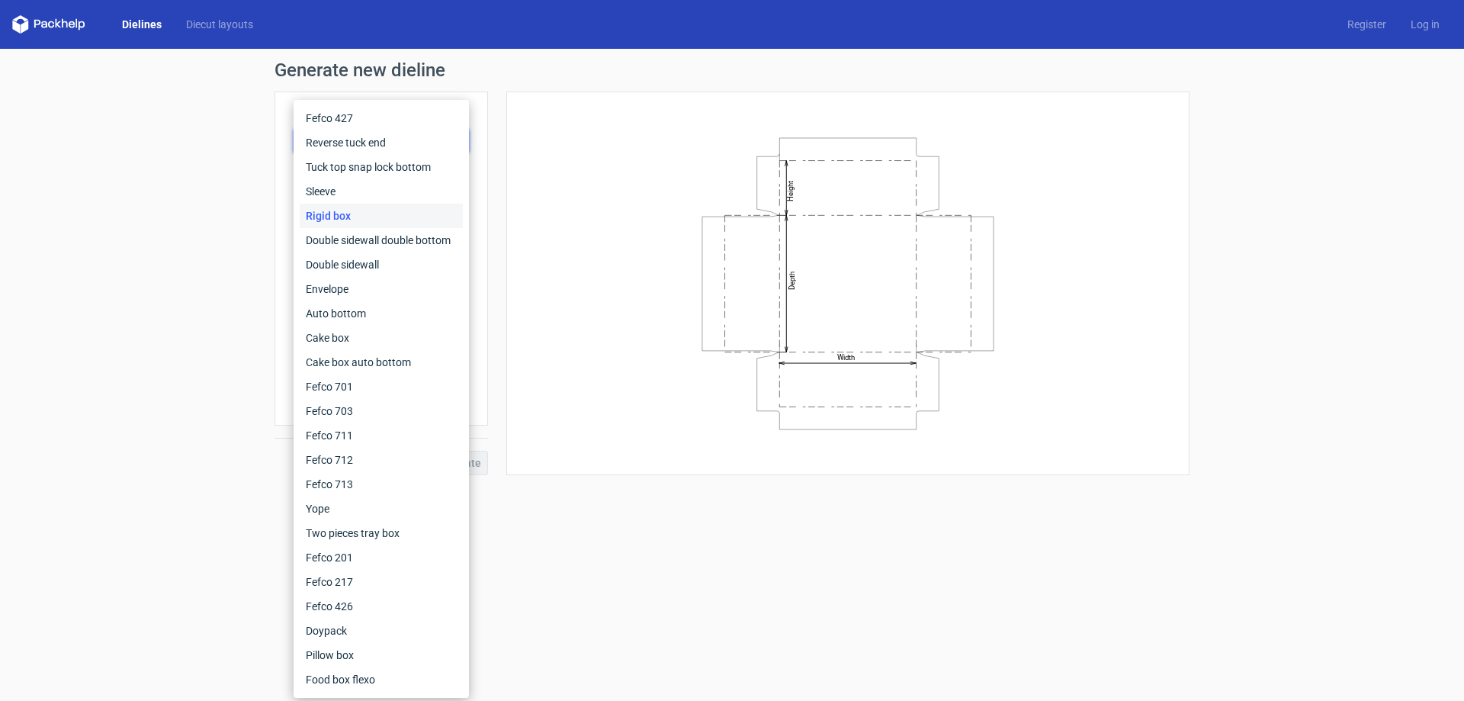
click at [296, 233] on div "Fefco 427 Reverse tuck end Tuck top snap lock bottom Sleeve Rigid box Double si…" at bounding box center [381, 399] width 175 height 598
click at [314, 242] on div "Double sidewall double bottom" at bounding box center [381, 240] width 163 height 24
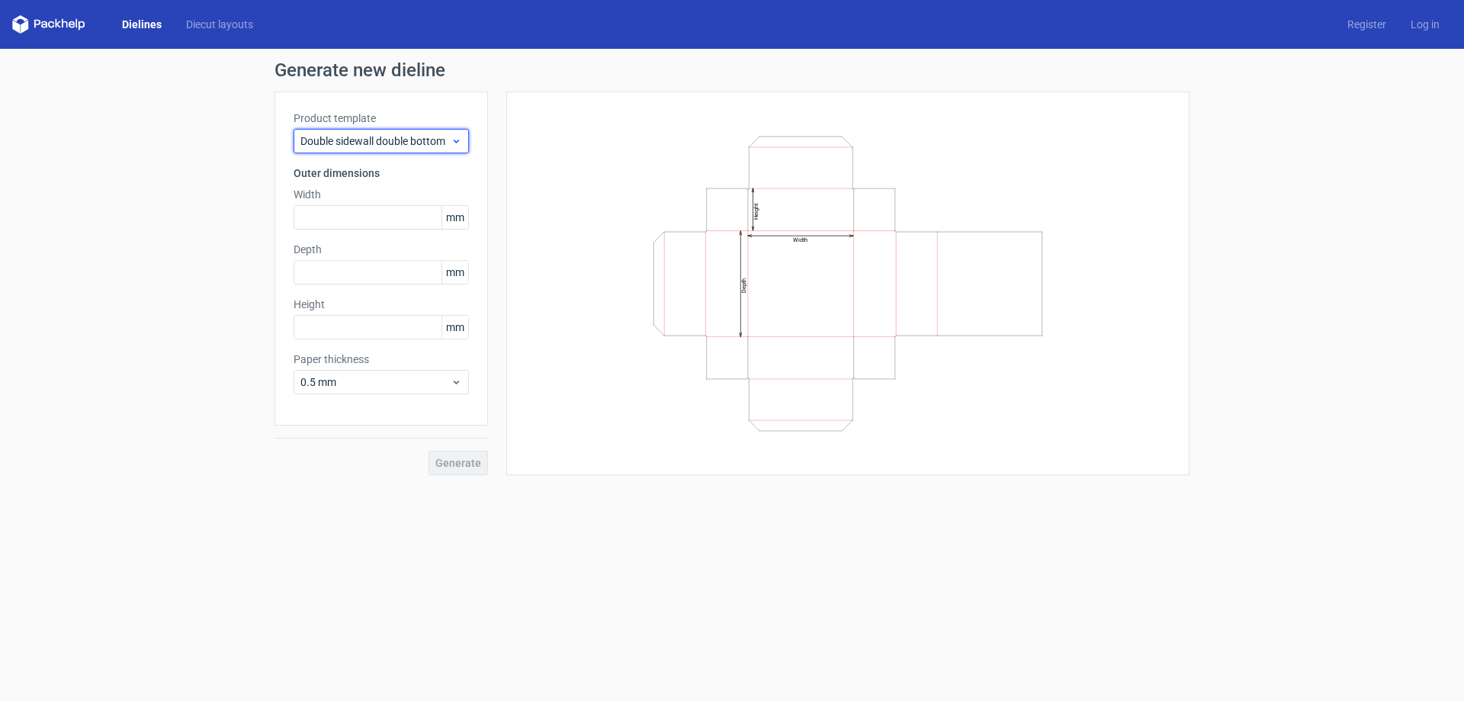
click at [351, 148] on span "Double sidewall double bottom" at bounding box center [375, 140] width 150 height 15
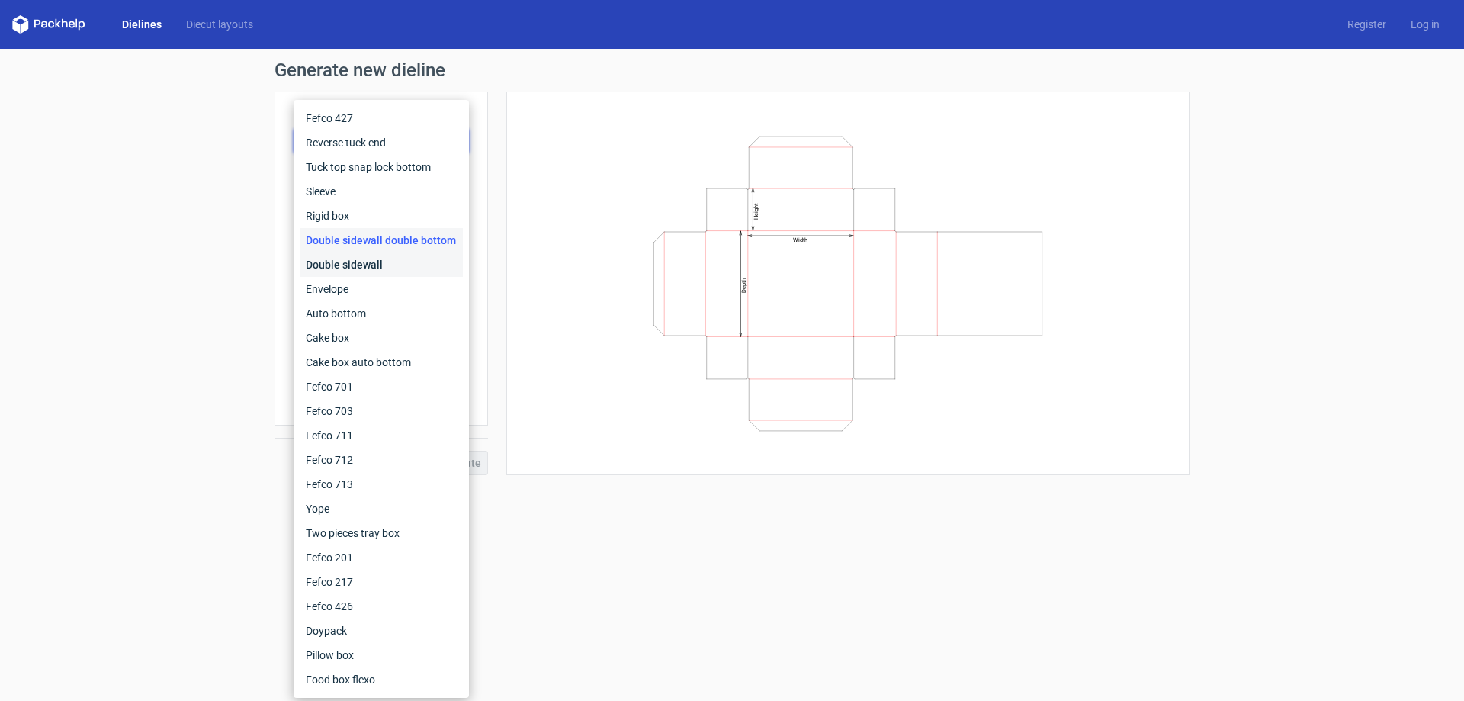
click at [343, 262] on div "Double sidewall" at bounding box center [381, 264] width 163 height 24
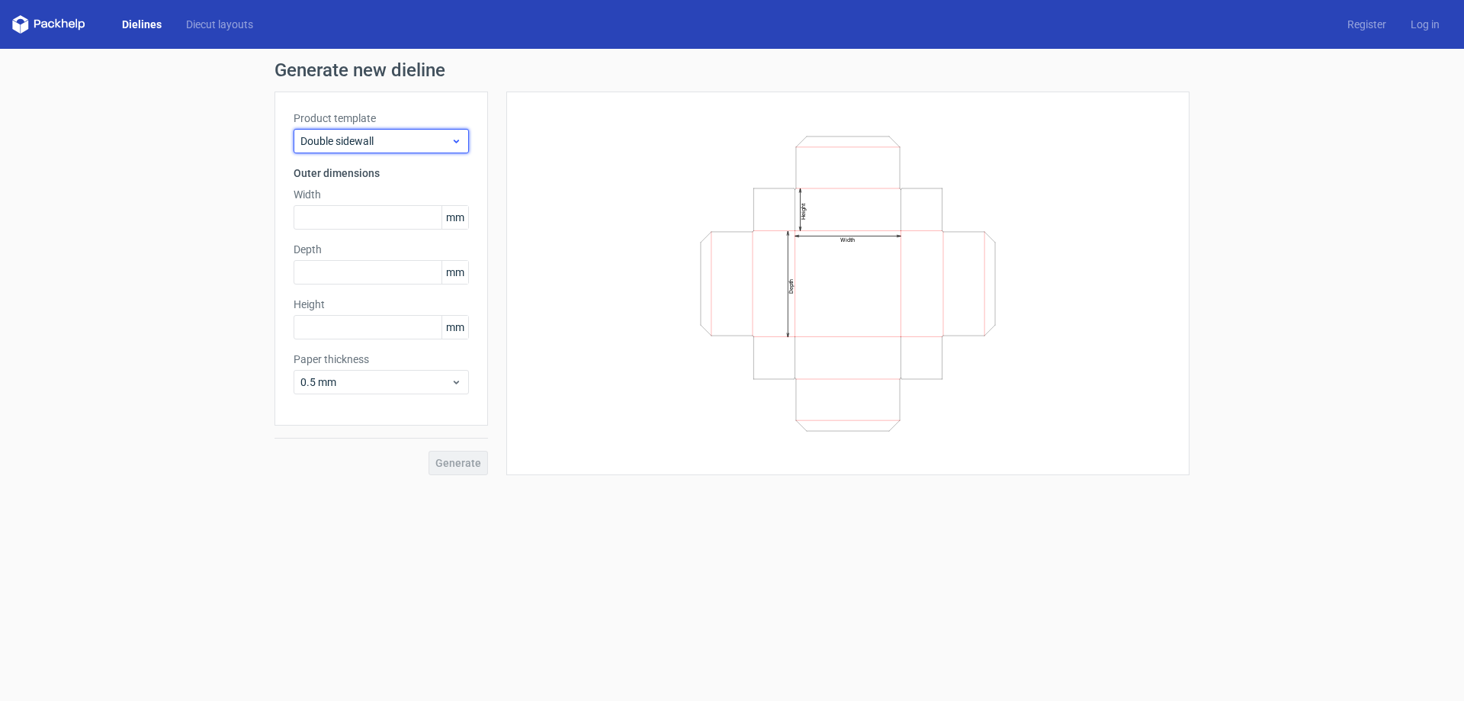
click at [359, 146] on span "Double sidewall" at bounding box center [375, 140] width 150 height 15
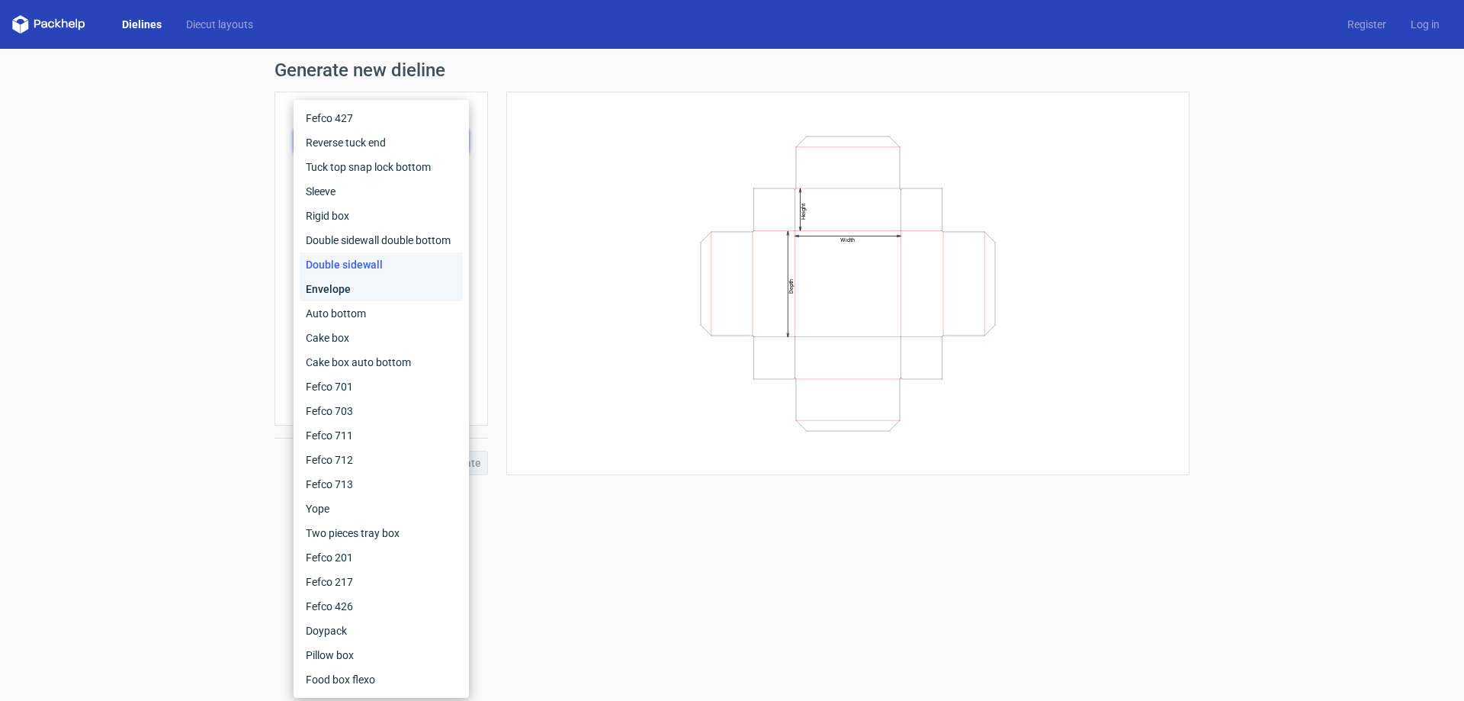
click at [353, 295] on div "Envelope" at bounding box center [381, 289] width 163 height 24
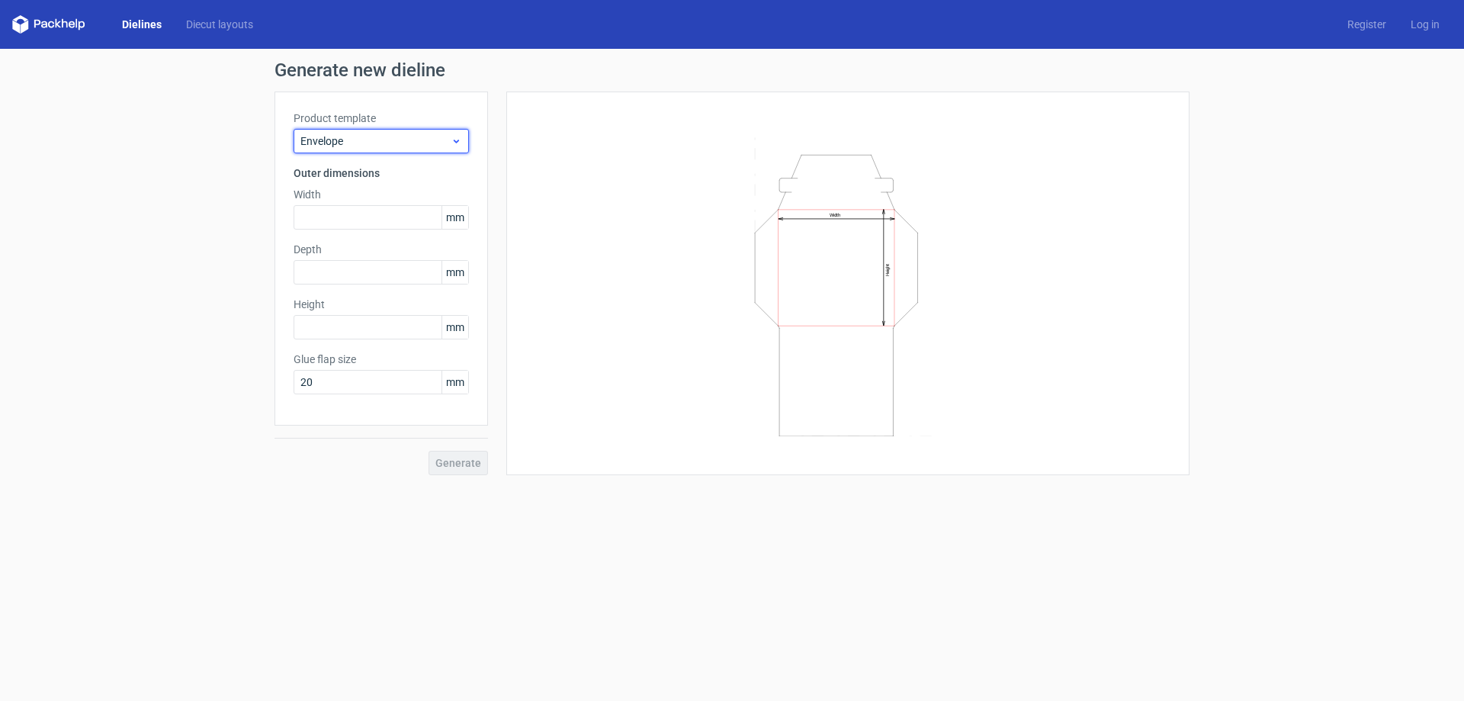
click at [395, 143] on span "Envelope" at bounding box center [375, 140] width 150 height 15
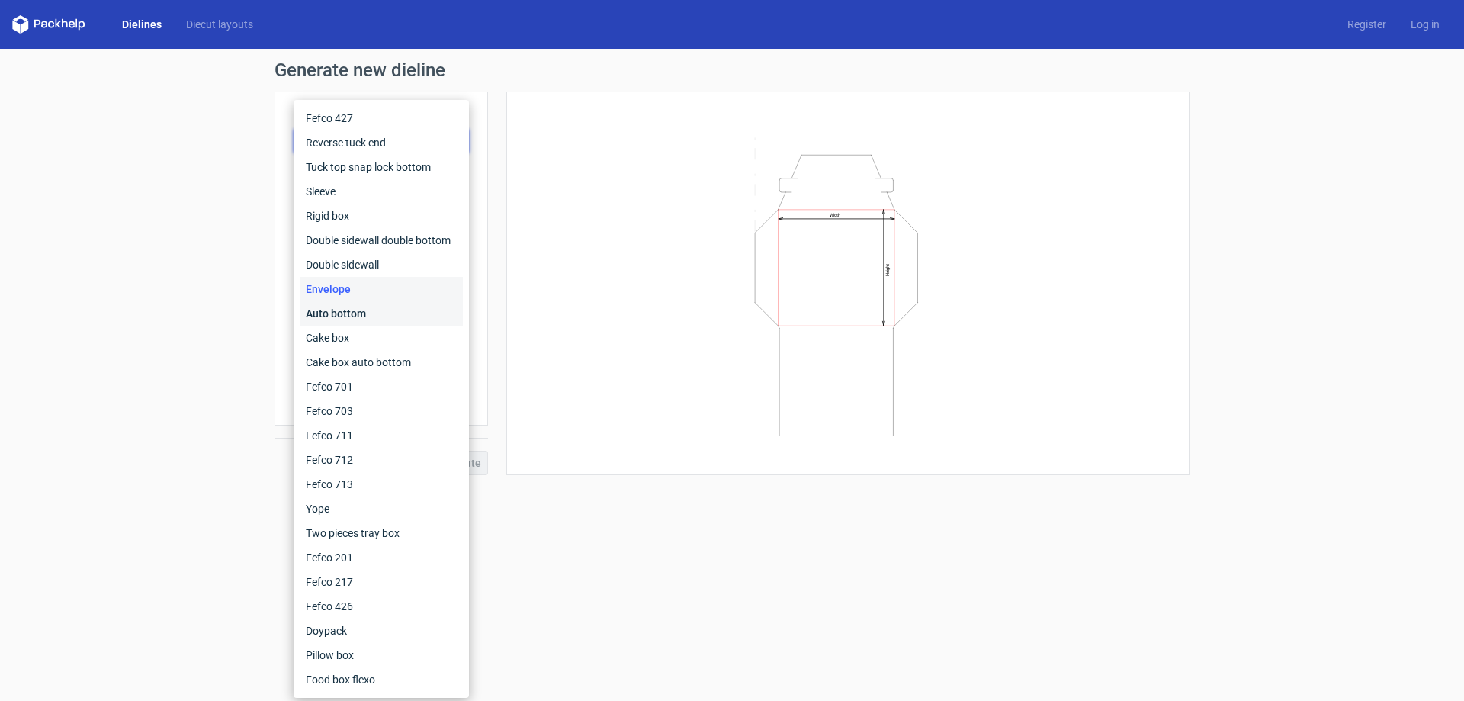
click at [338, 303] on div "Auto bottom" at bounding box center [381, 313] width 163 height 24
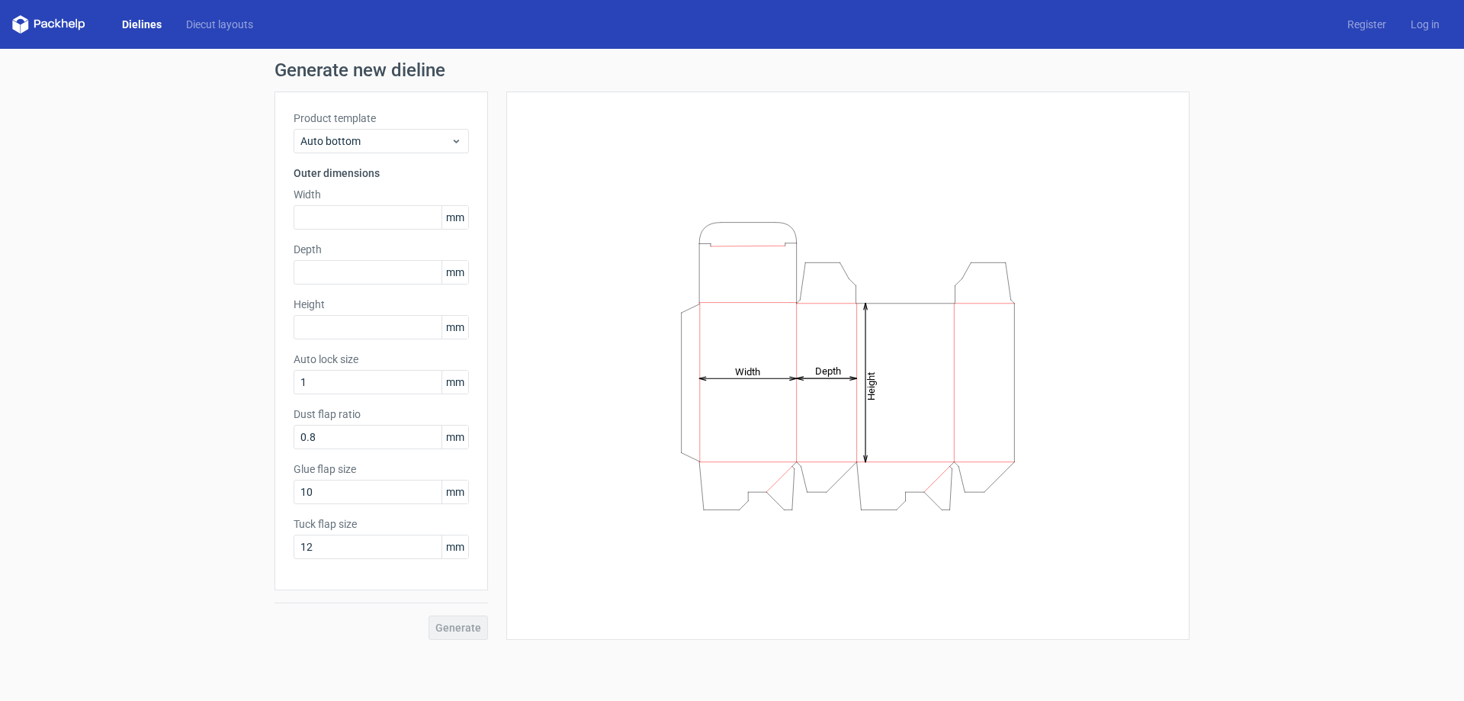
click at [377, 156] on div "Product template Auto bottom Outer dimensions Width mm Depth mm Height mm Auto …" at bounding box center [380, 340] width 213 height 499
click at [377, 150] on div "Auto bottom" at bounding box center [381, 141] width 175 height 24
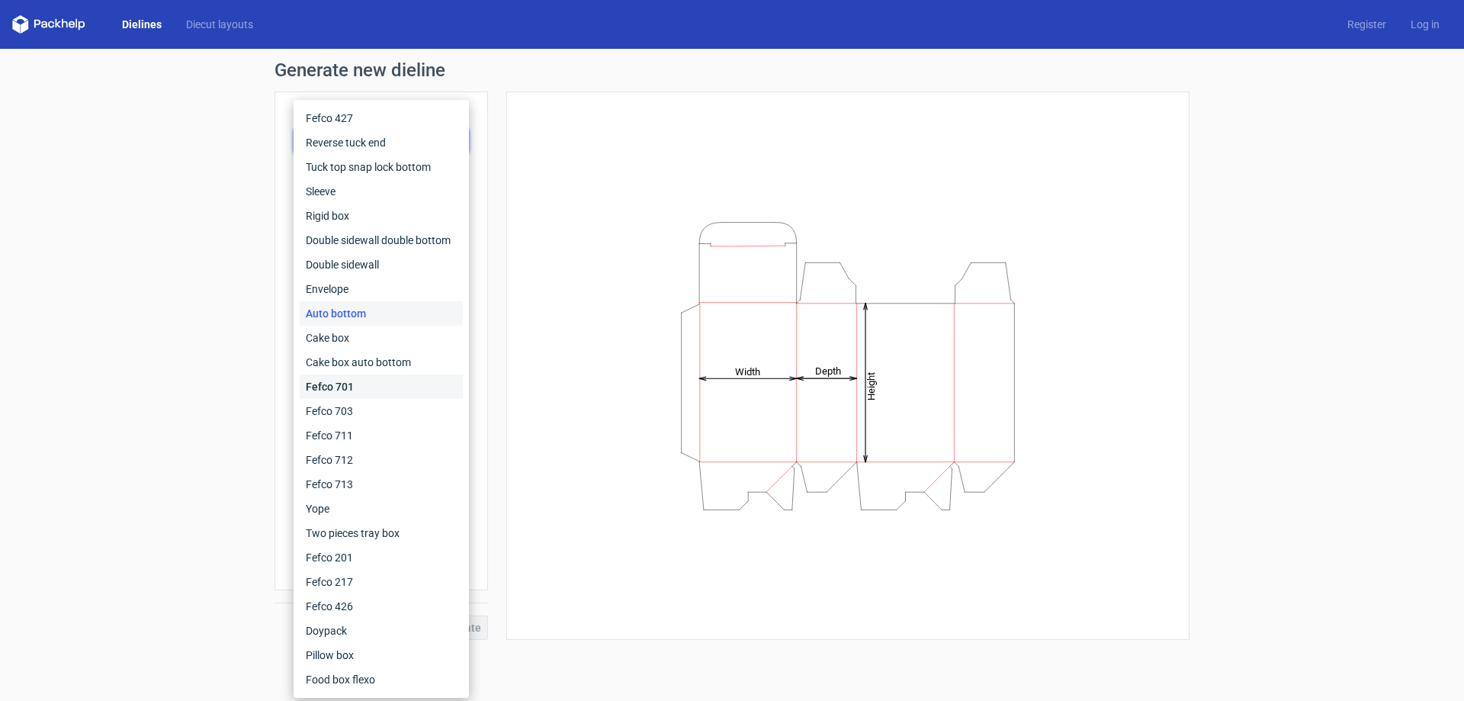
click at [327, 393] on div "Fefco 701" at bounding box center [381, 386] width 163 height 24
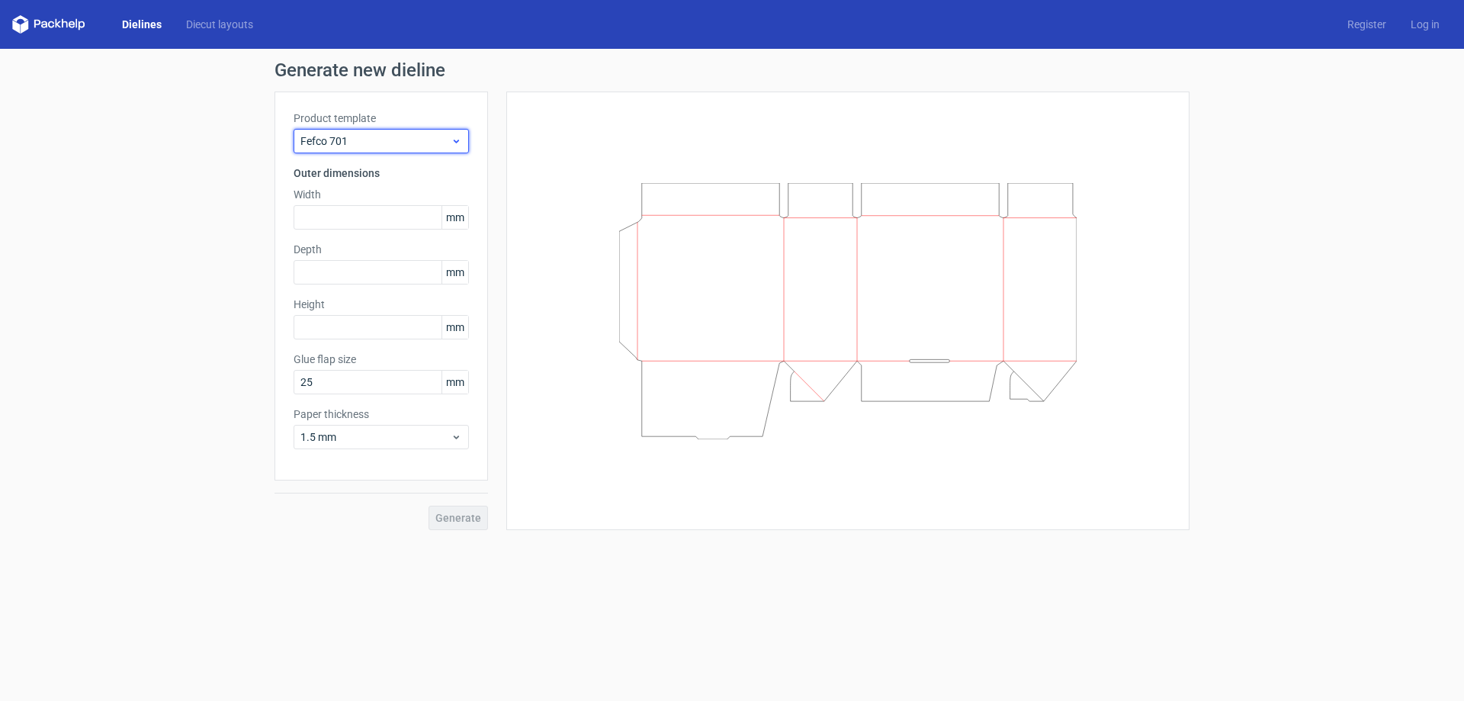
click at [366, 136] on span "Fefco 701" at bounding box center [375, 140] width 150 height 15
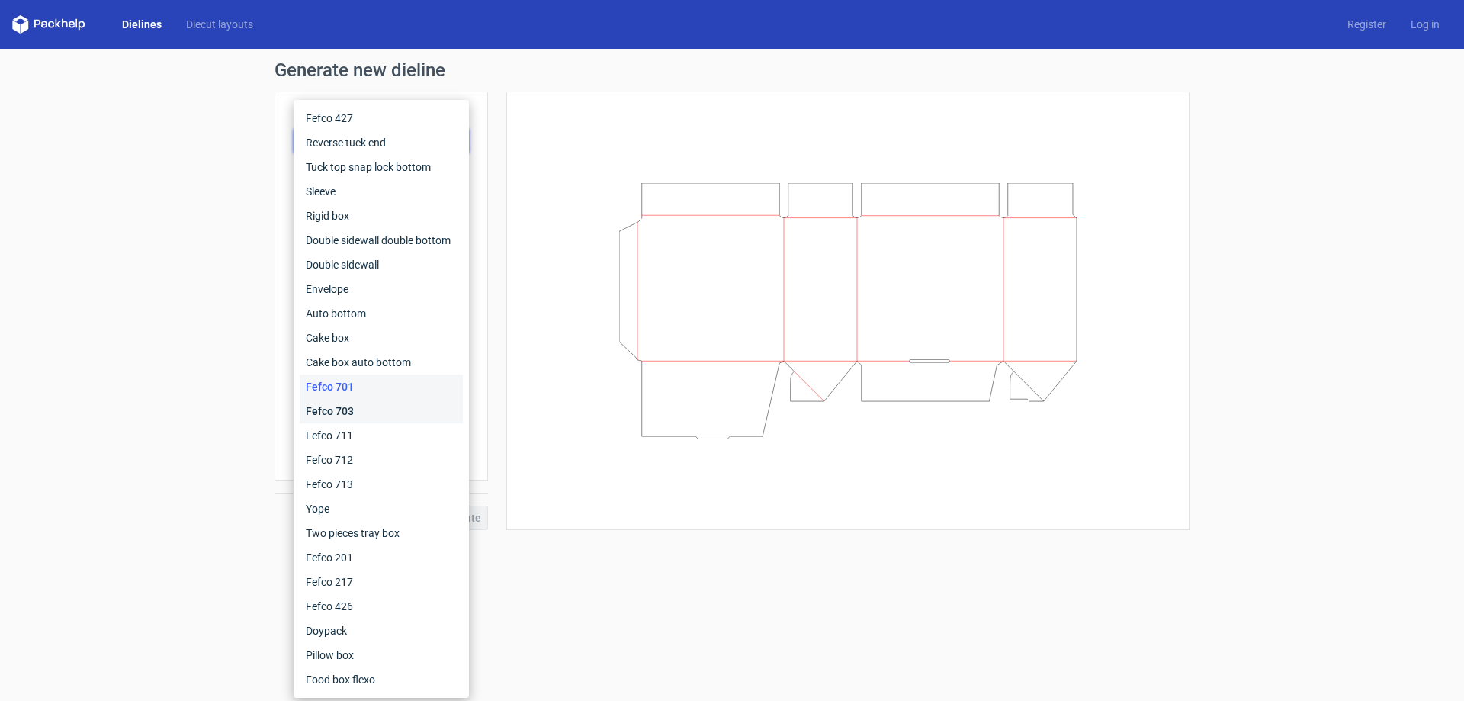
click at [344, 412] on div "Fefco 703" at bounding box center [381, 411] width 163 height 24
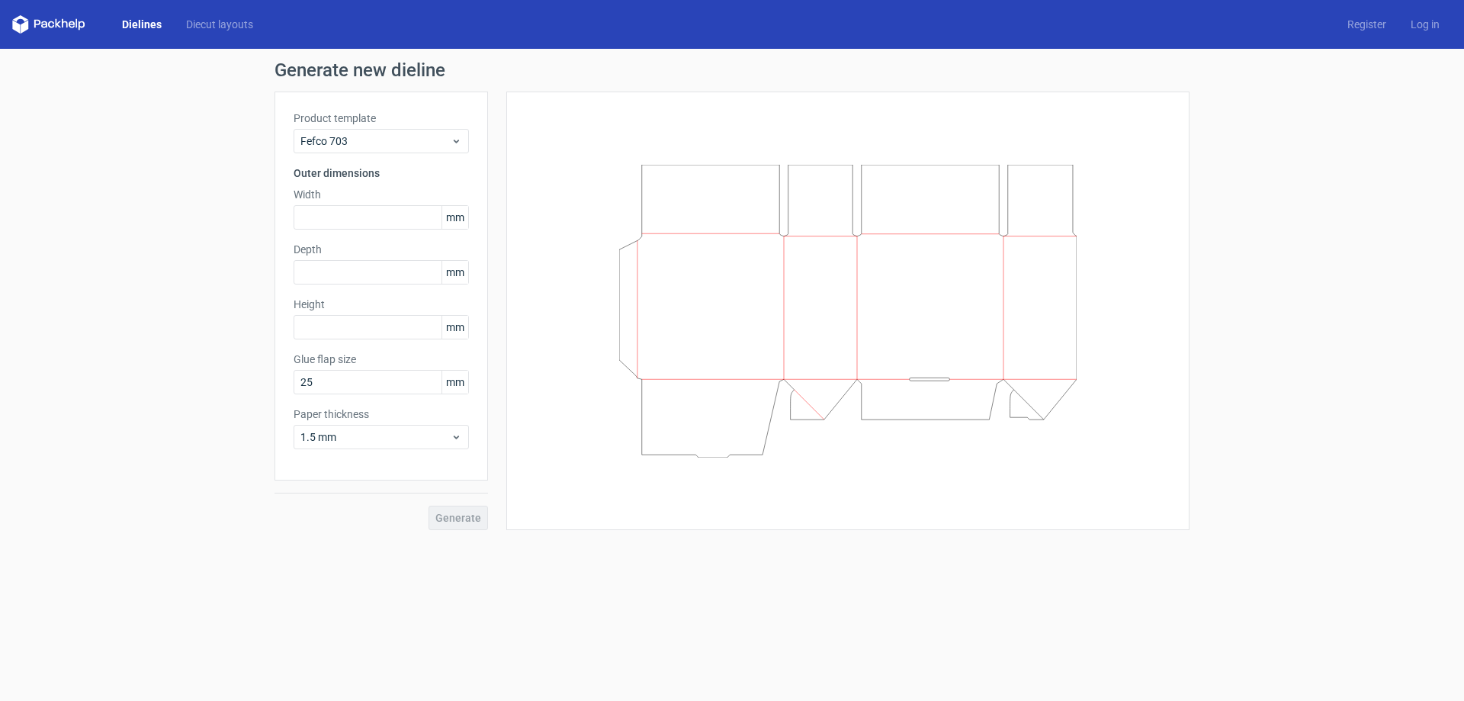
click at [354, 155] on div "Product template Fefco 703 Outer dimensions Width mm Depth mm Height mm Glue fl…" at bounding box center [380, 285] width 213 height 389
click at [354, 148] on span "Fefco 703" at bounding box center [375, 140] width 150 height 15
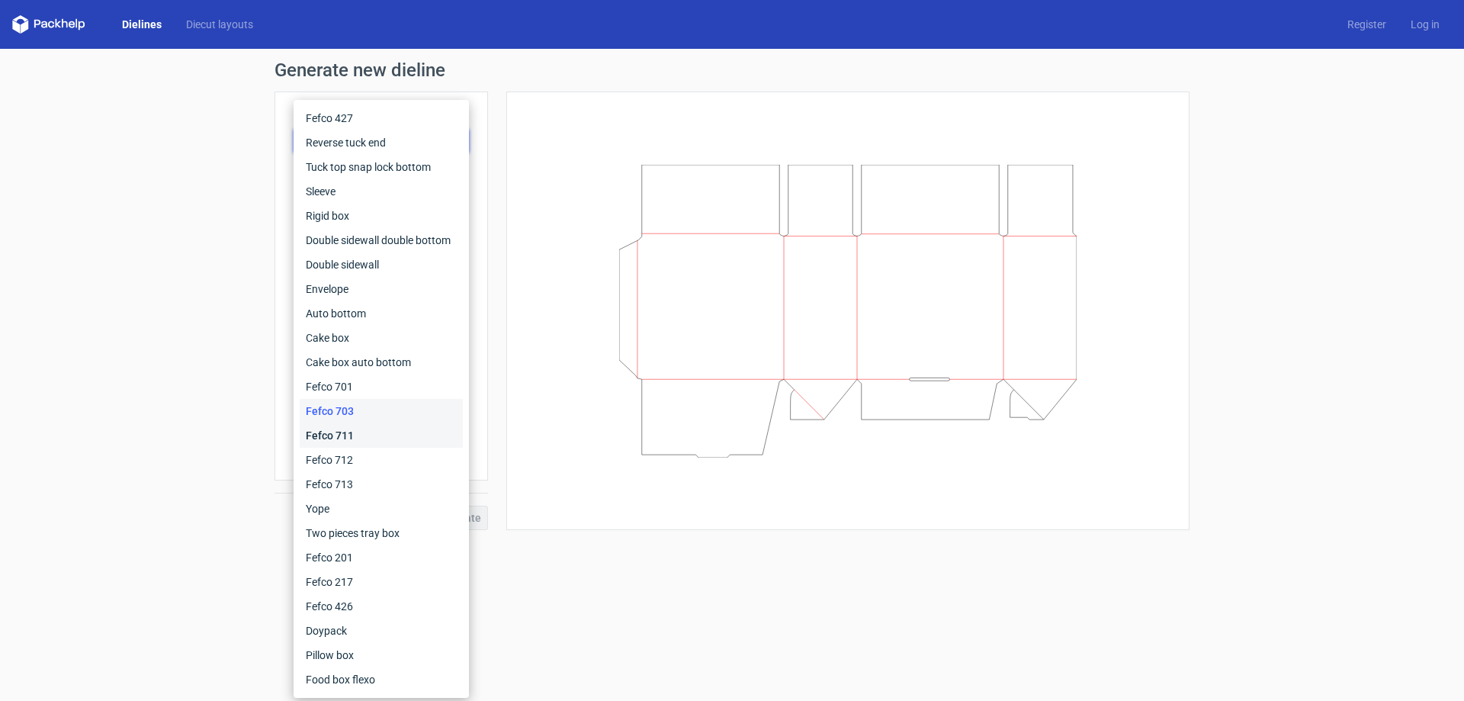
click at [322, 435] on div "Fefco 711" at bounding box center [381, 435] width 163 height 24
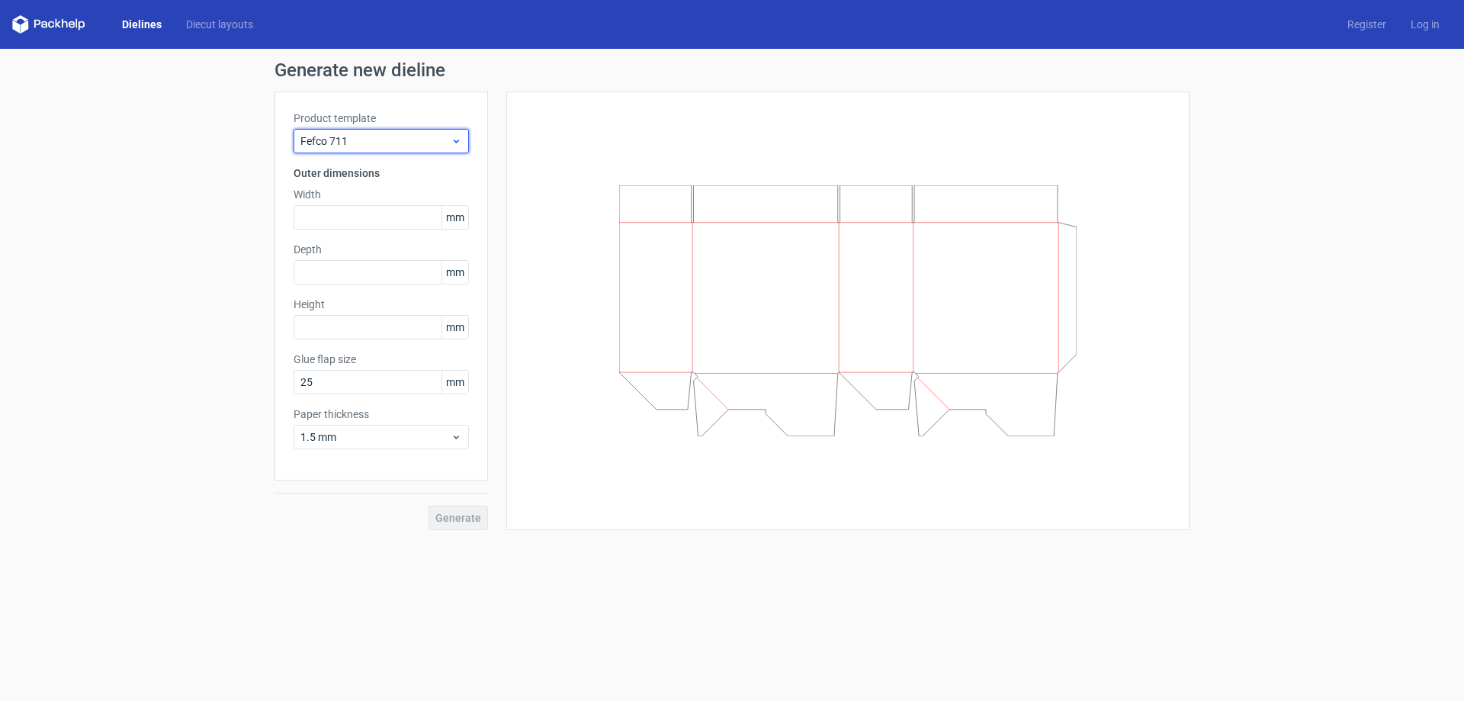
click at [383, 131] on div "Fefco 711" at bounding box center [381, 141] width 175 height 24
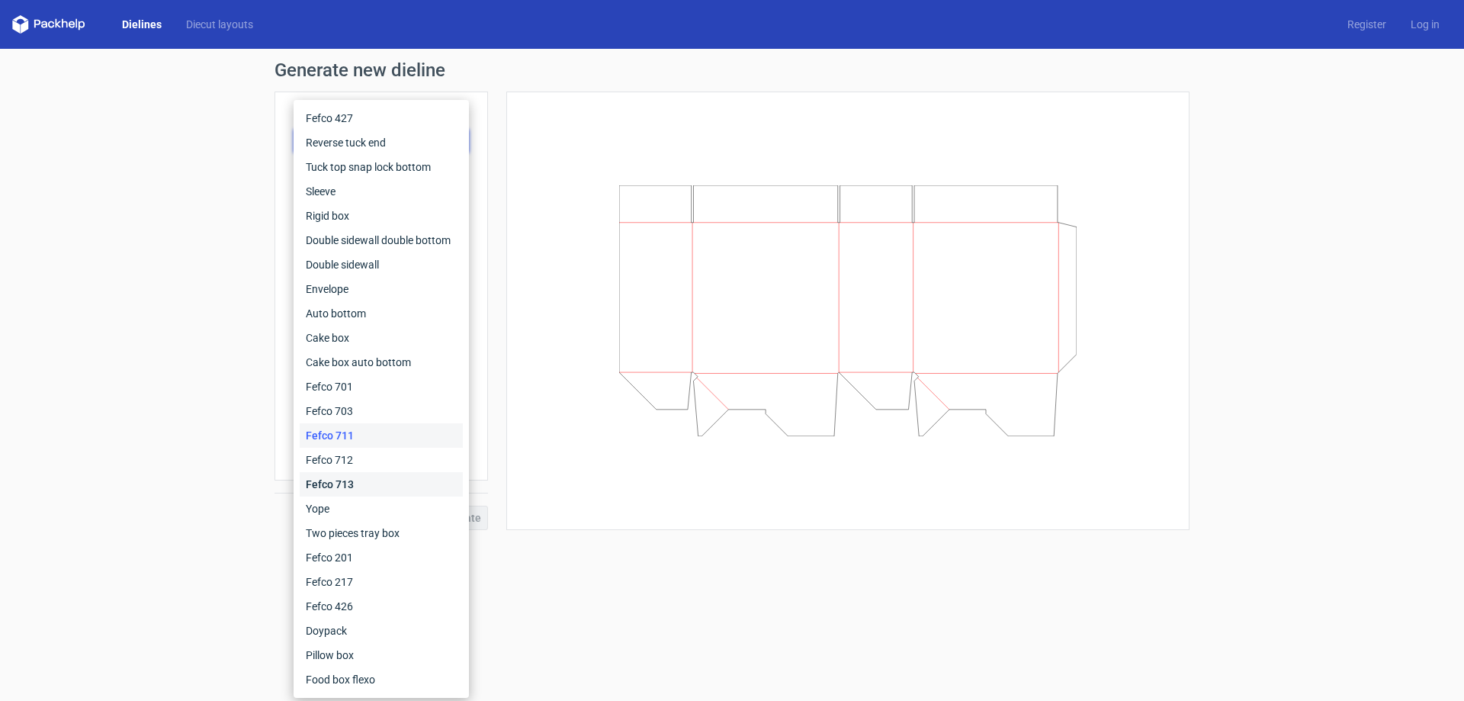
click at [348, 480] on div "Fefco 713" at bounding box center [381, 484] width 163 height 24
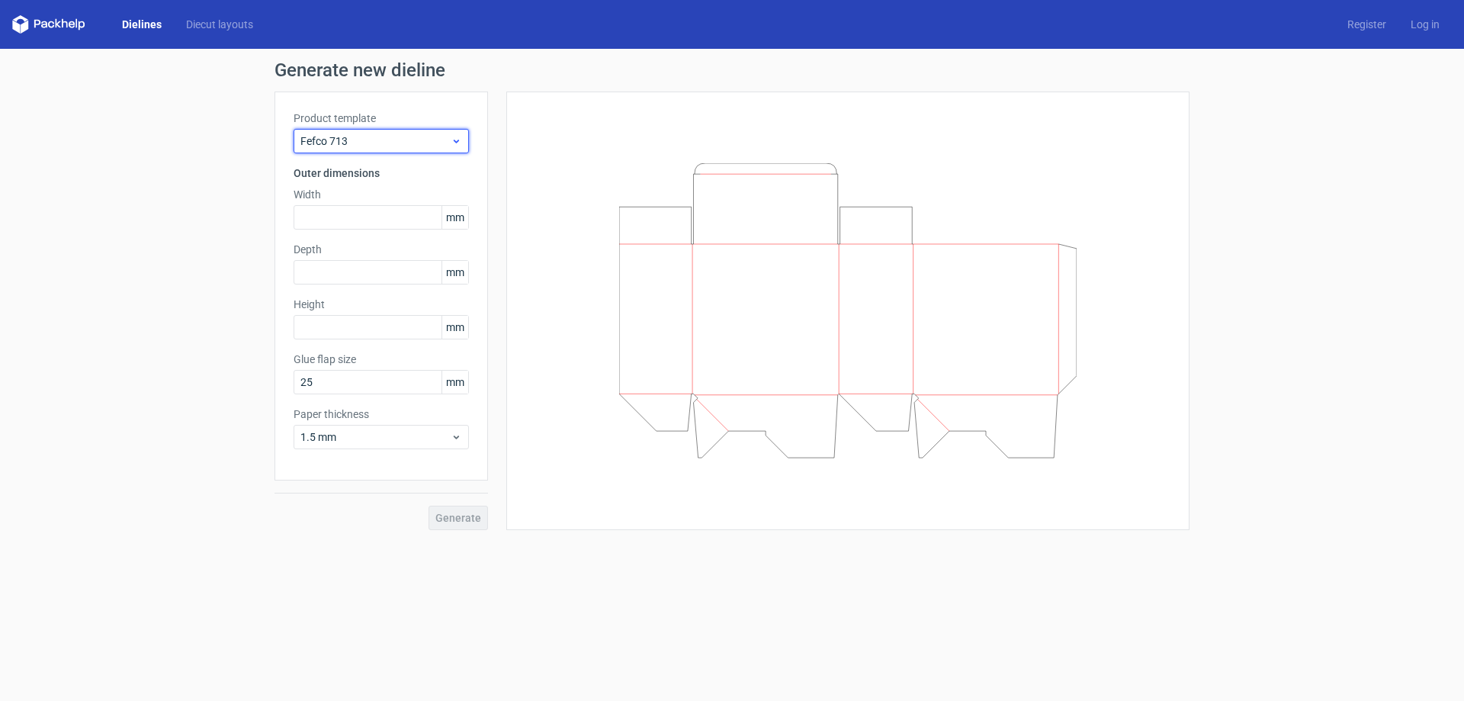
click at [358, 145] on span "Fefco 713" at bounding box center [375, 140] width 150 height 15
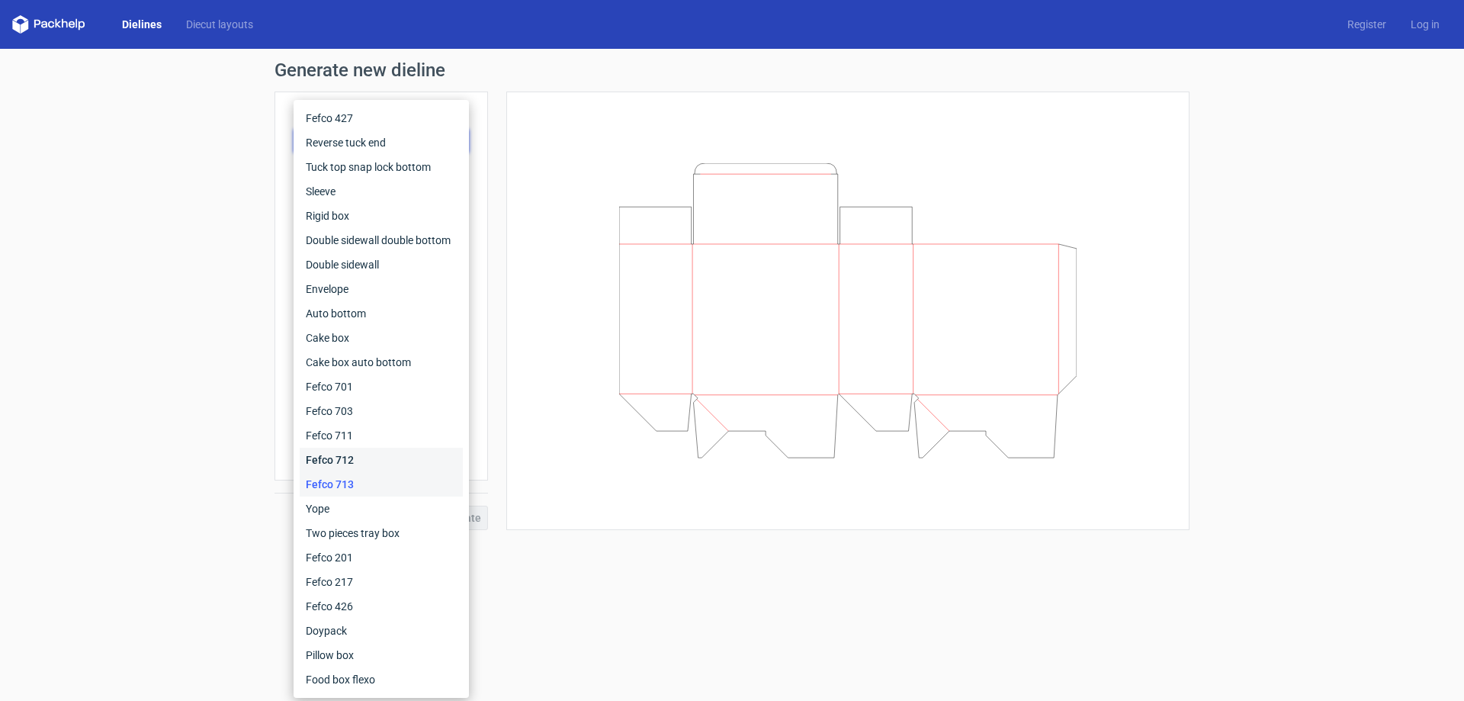
click at [328, 457] on div "Fefco 712" at bounding box center [381, 460] width 163 height 24
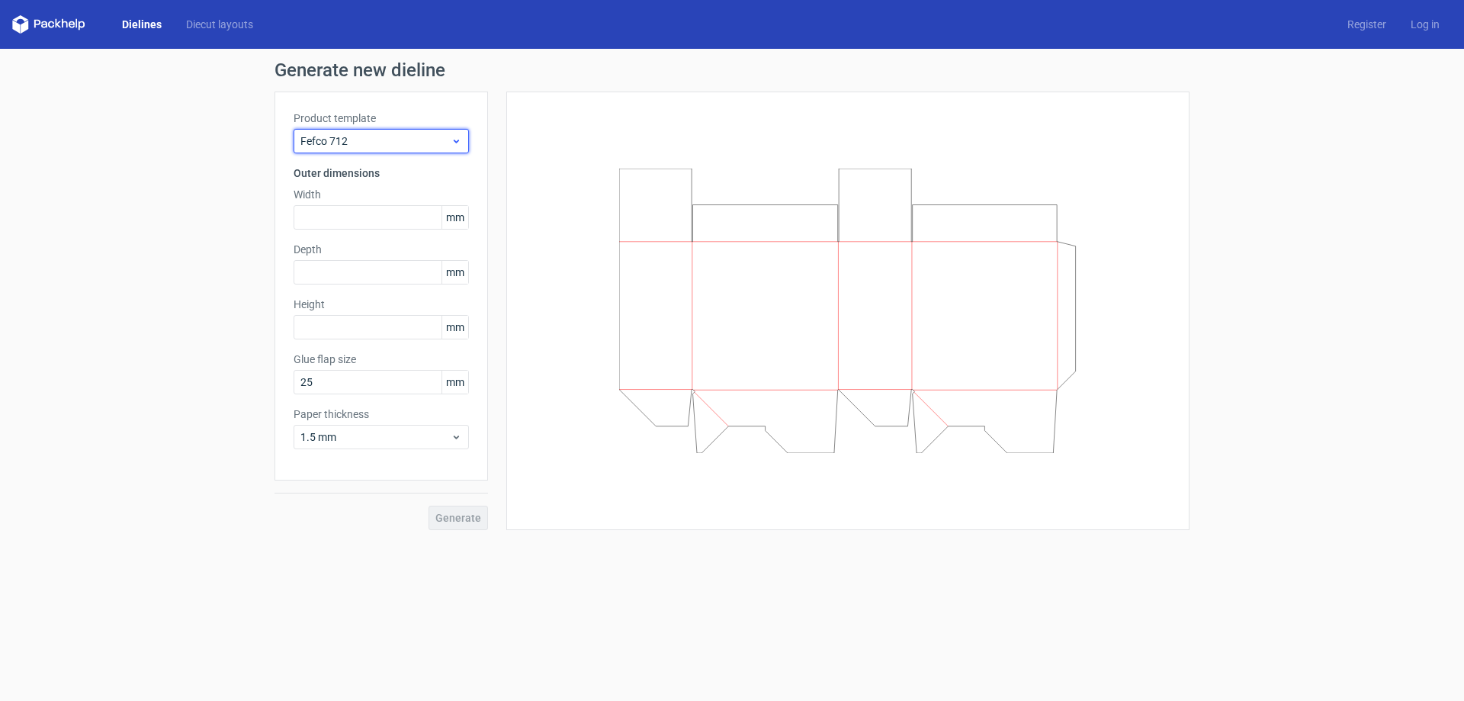
click at [372, 152] on div "Fefco 712" at bounding box center [381, 141] width 175 height 24
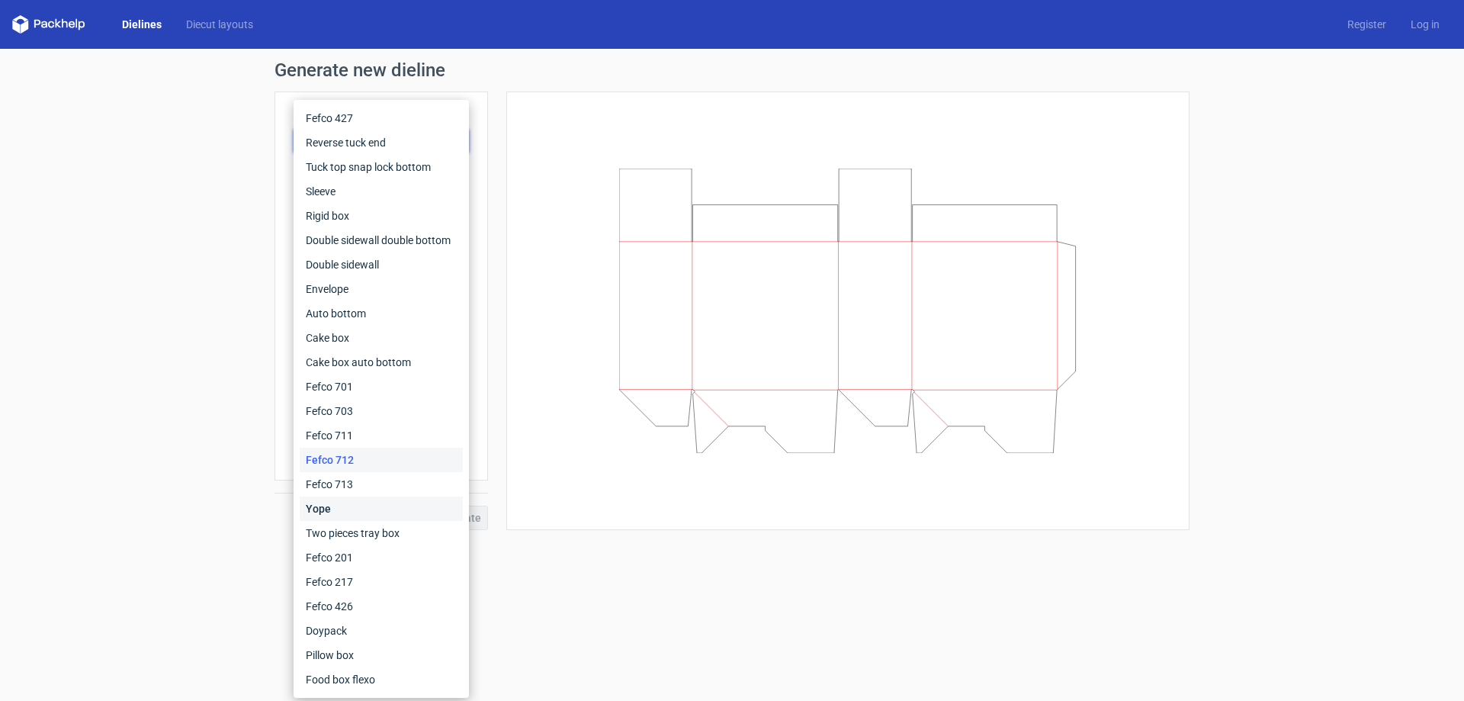
click at [357, 505] on div "Yope" at bounding box center [381, 508] width 163 height 24
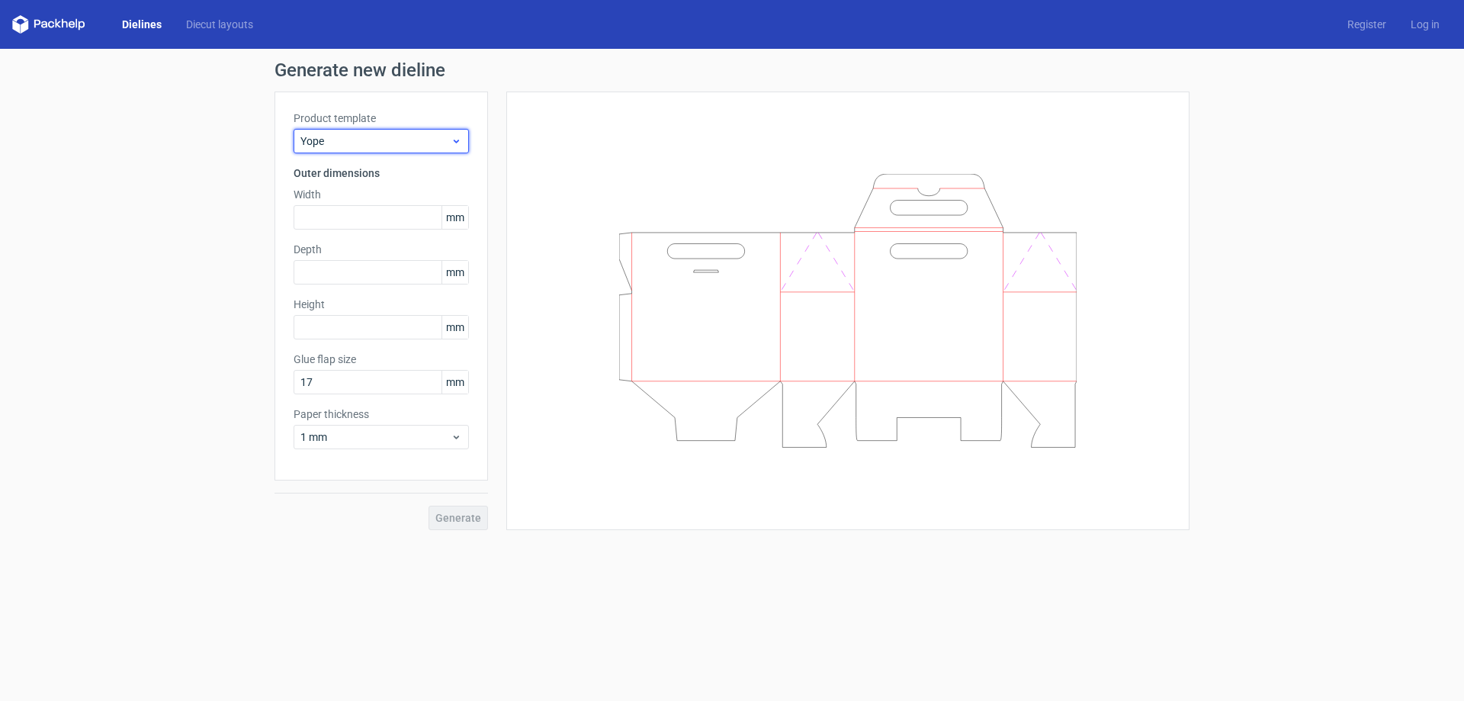
click at [367, 132] on div "Yope" at bounding box center [381, 141] width 175 height 24
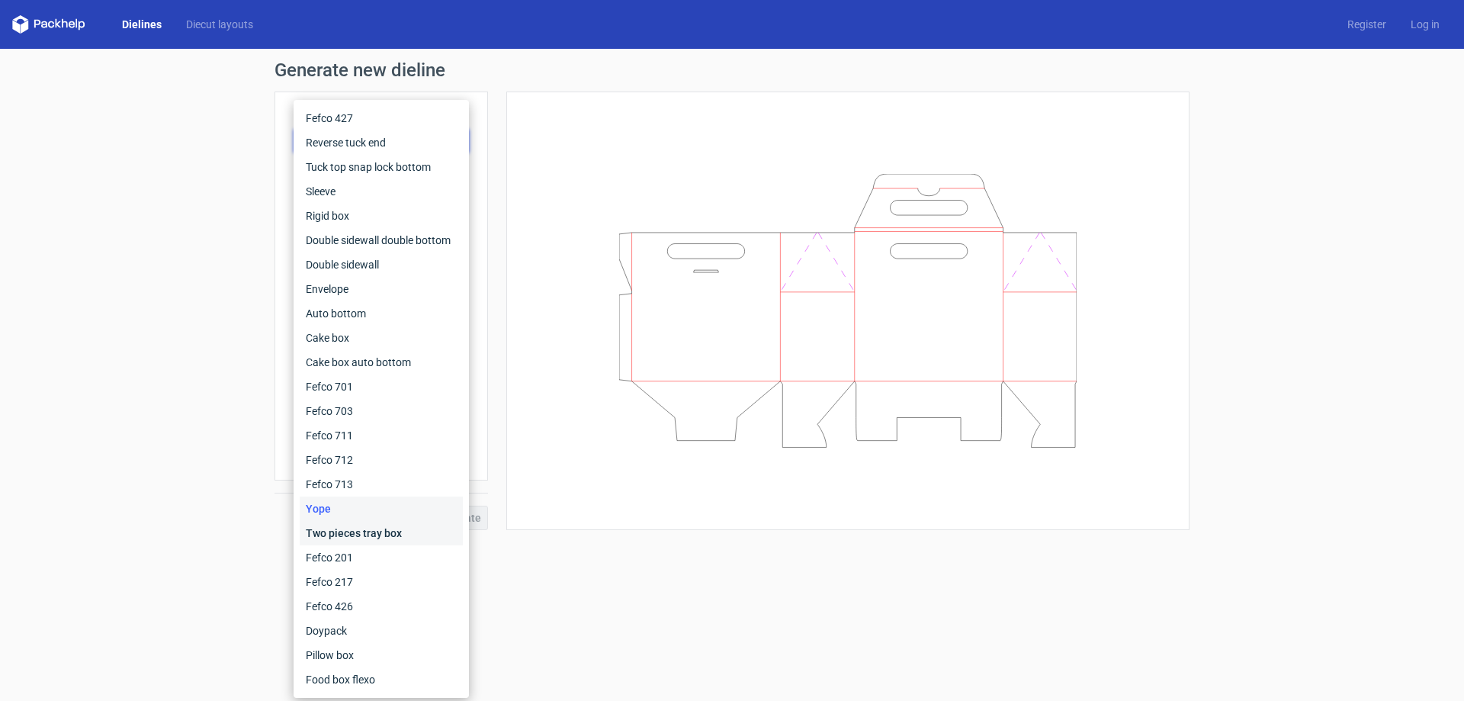
drag, startPoint x: 322, startPoint y: 534, endPoint x: 291, endPoint y: 527, distance: 31.4
click at [322, 533] on div "Two pieces tray box" at bounding box center [381, 533] width 163 height 24
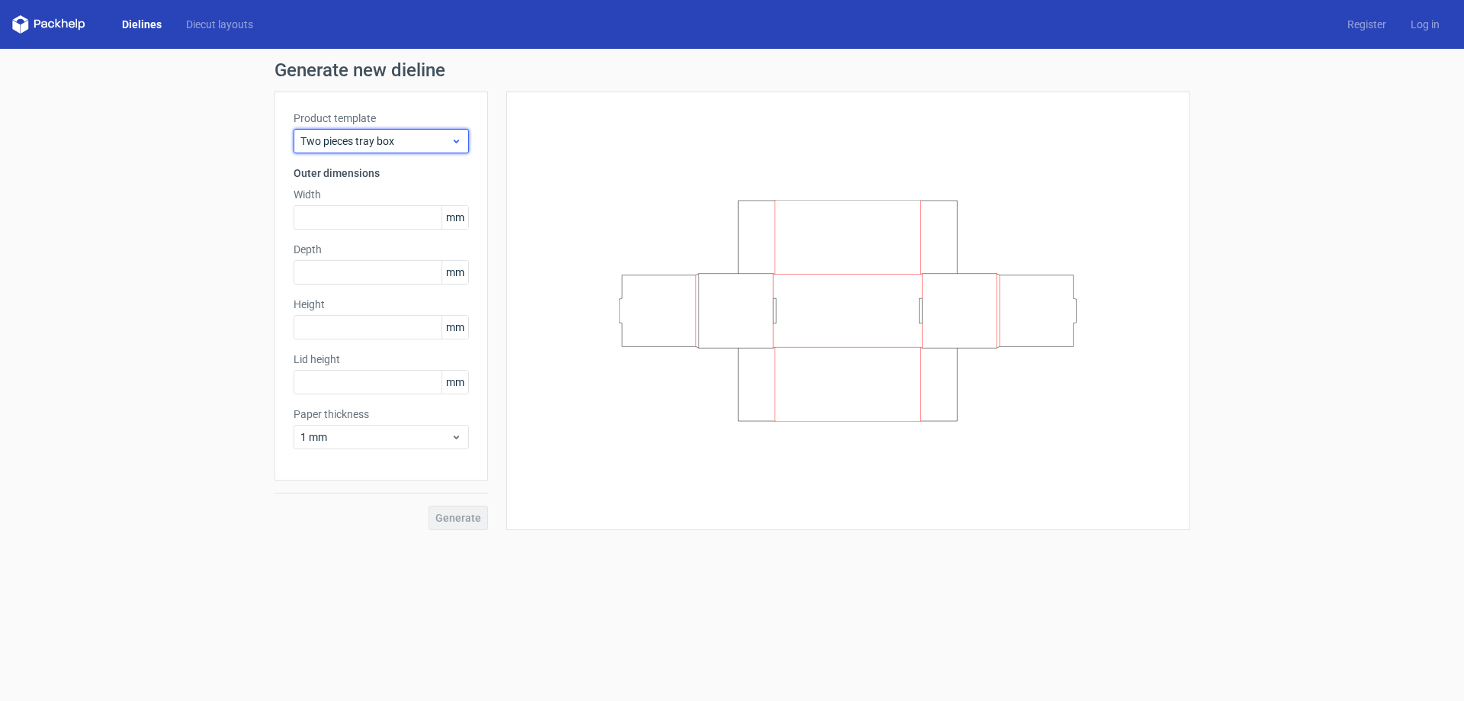
click at [364, 134] on span "Two pieces tray box" at bounding box center [375, 140] width 150 height 15
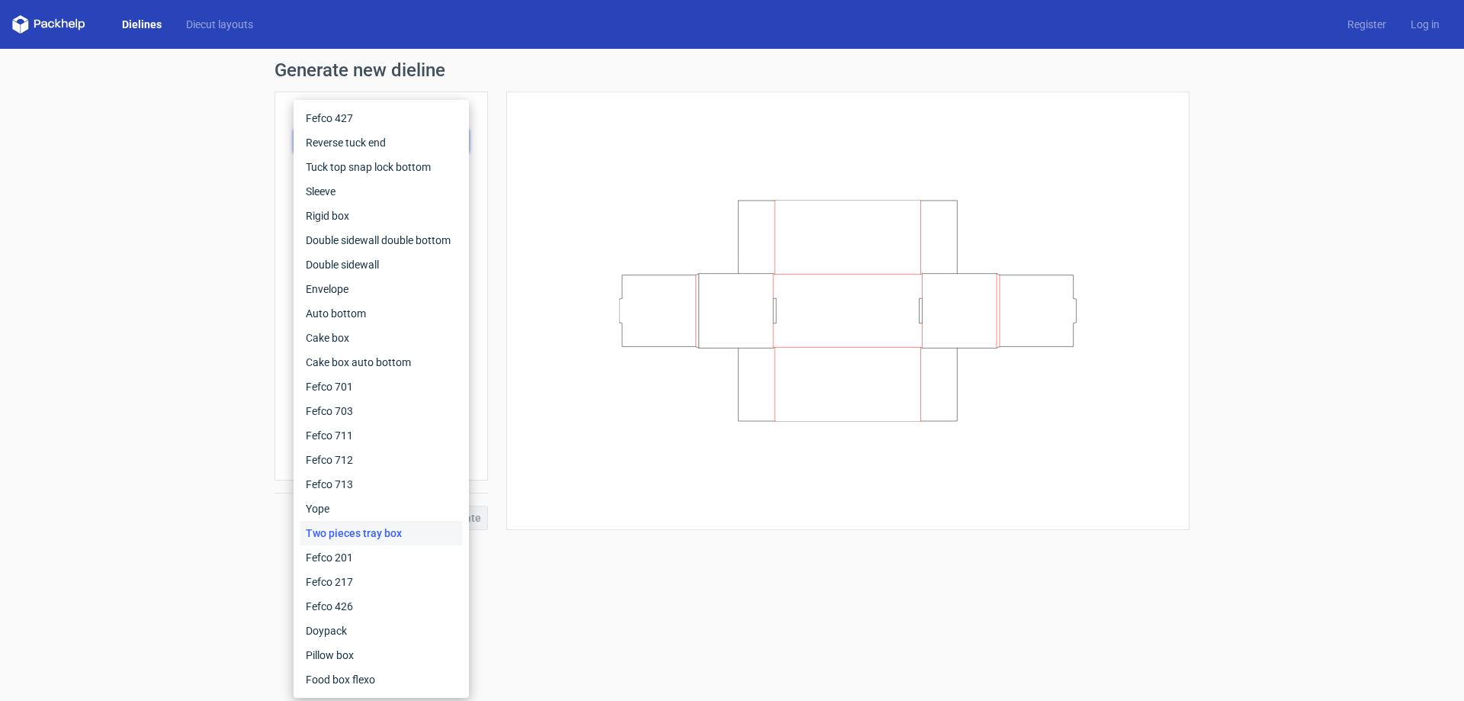
click at [820, 435] on div at bounding box center [847, 311] width 645 height 400
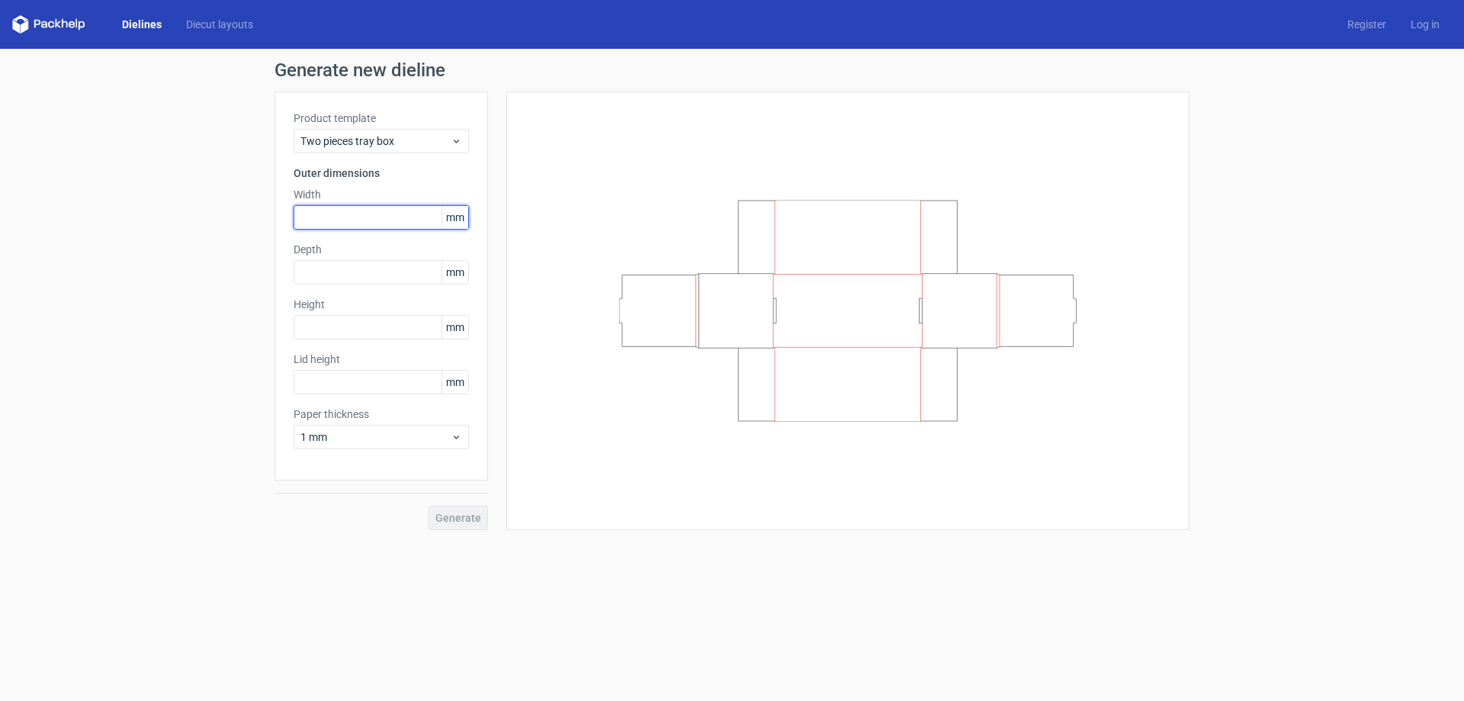
click at [351, 210] on input "text" at bounding box center [381, 217] width 175 height 24
click at [396, 140] on span "Two pieces tray box" at bounding box center [375, 140] width 150 height 15
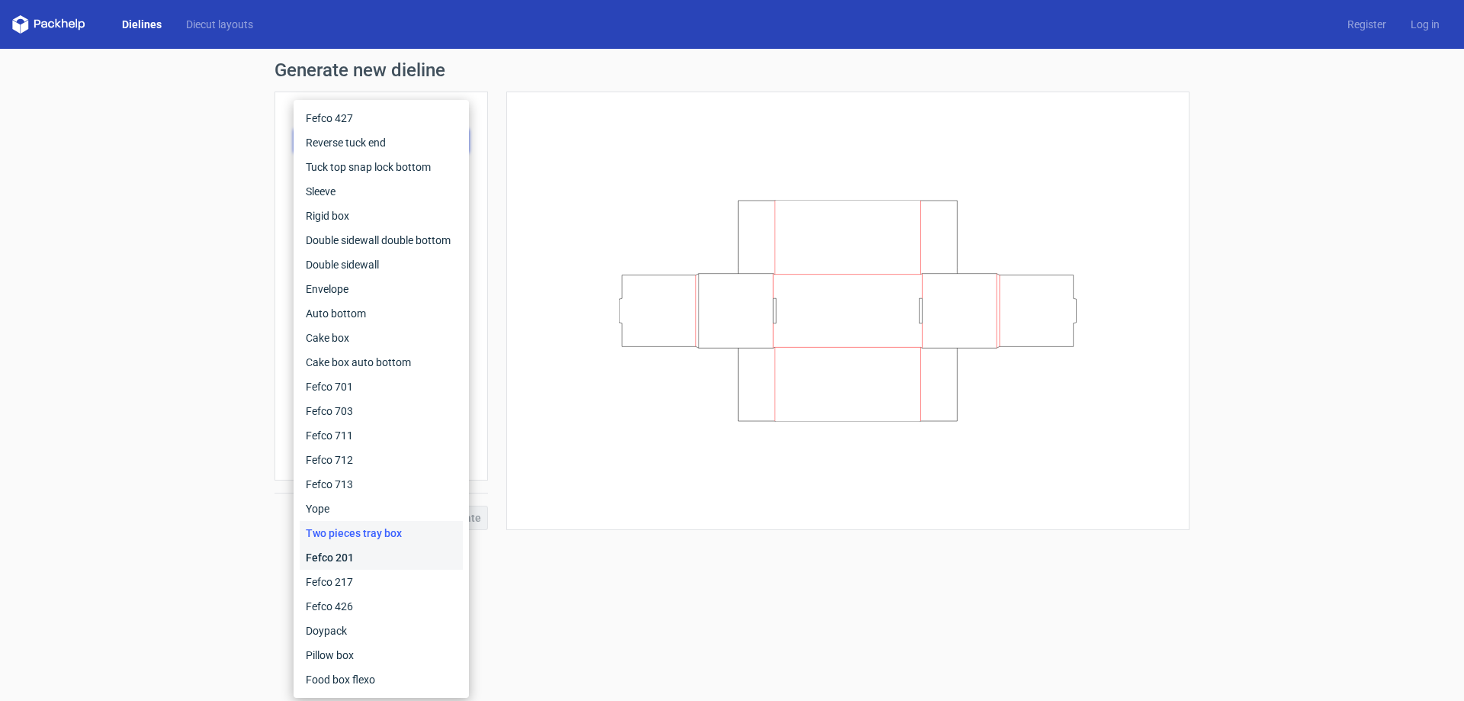
click at [331, 564] on div "Fefco 201" at bounding box center [381, 557] width 163 height 24
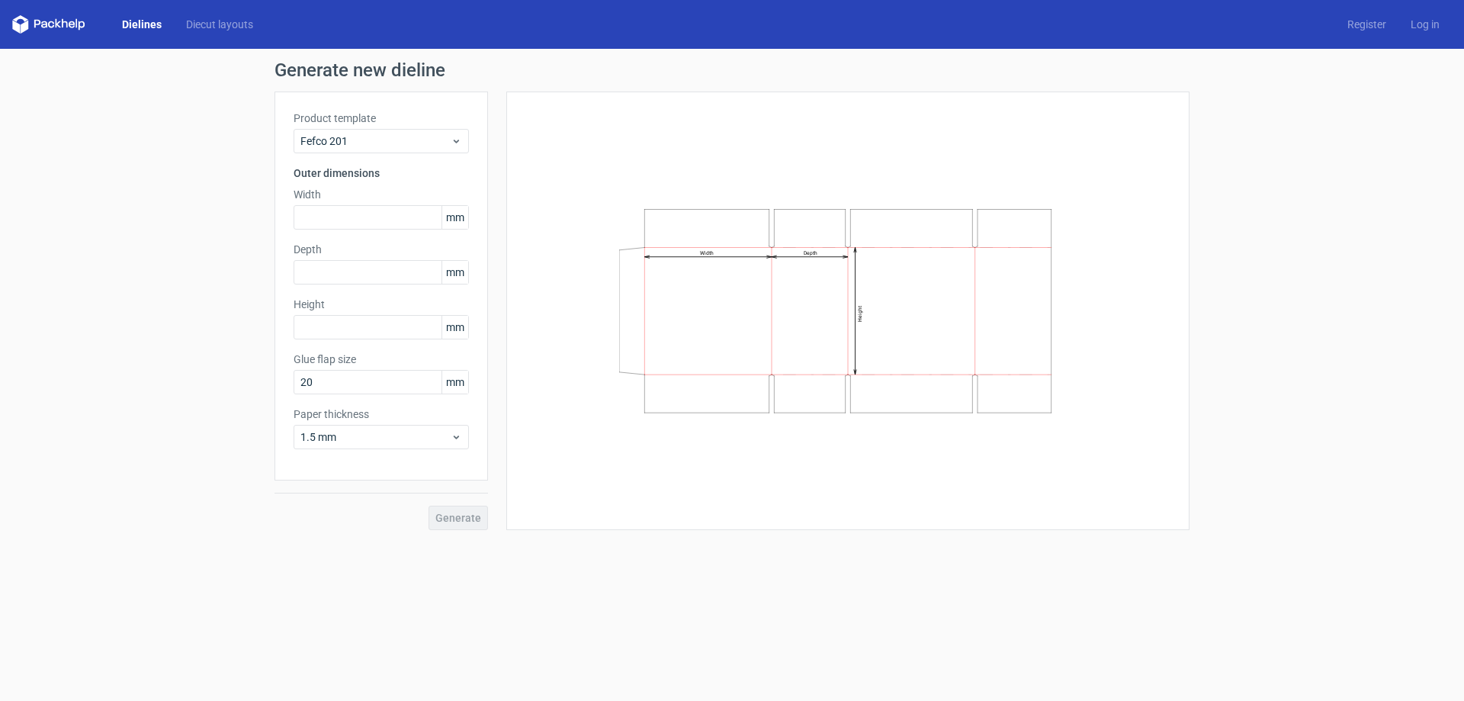
click at [355, 124] on label "Product template" at bounding box center [381, 118] width 175 height 15
click at [351, 146] on span "Fefco 201" at bounding box center [375, 140] width 150 height 15
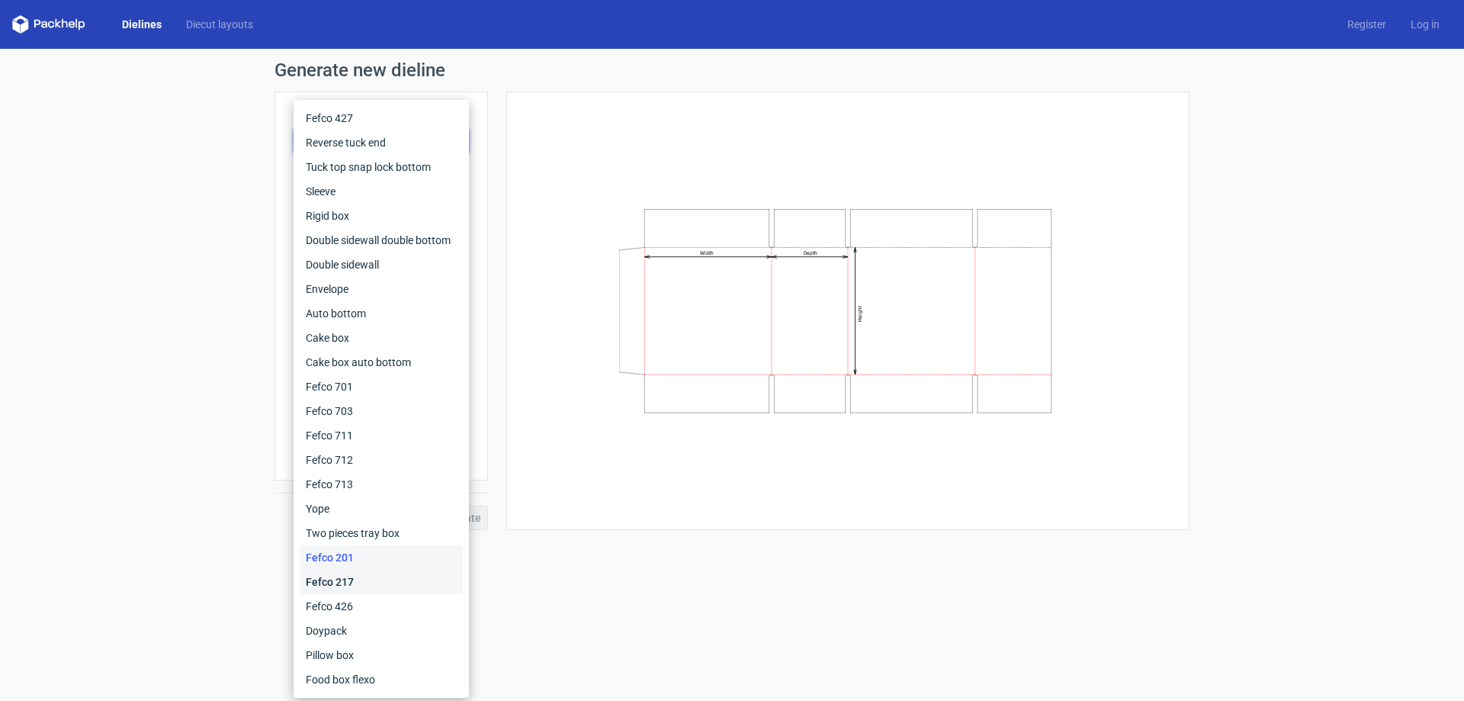
click at [338, 588] on div "Fefco 217" at bounding box center [381, 581] width 163 height 24
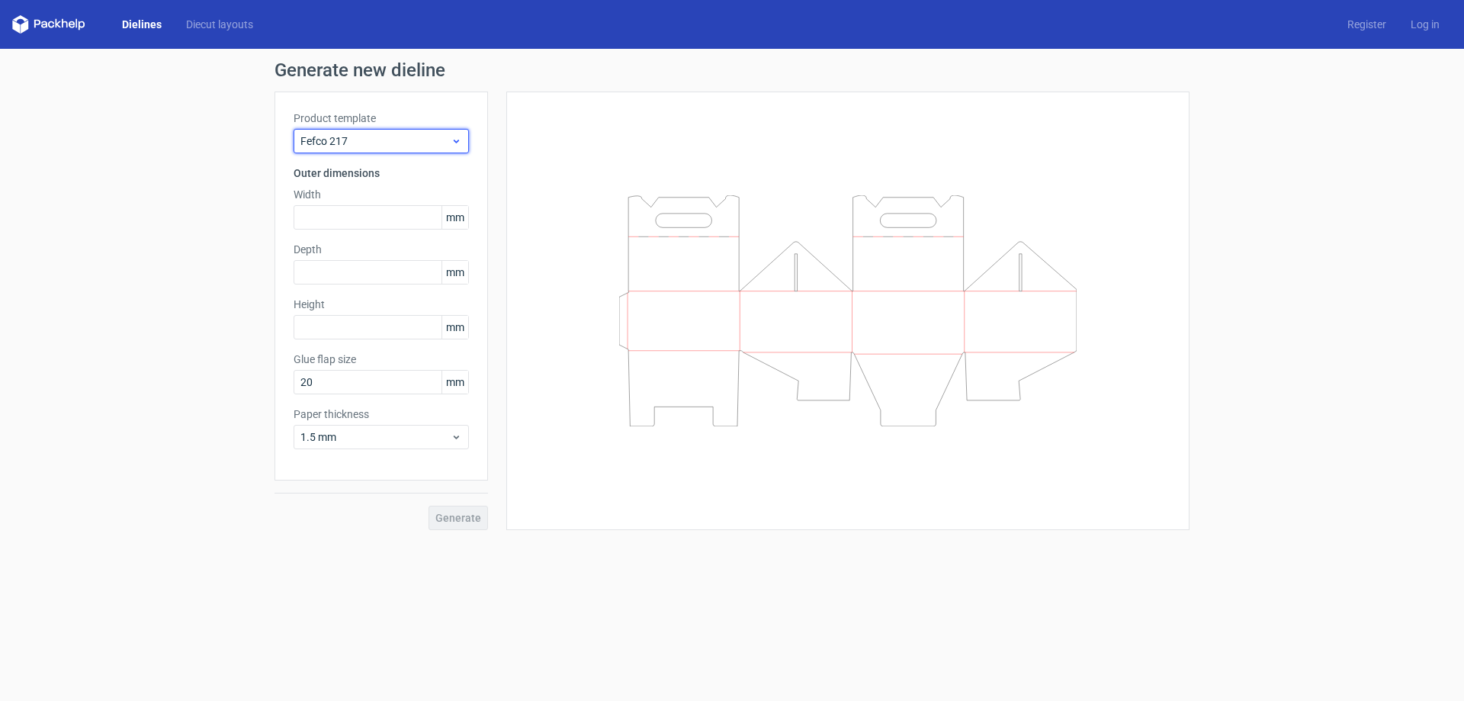
click at [396, 143] on span "Fefco 217" at bounding box center [375, 140] width 150 height 15
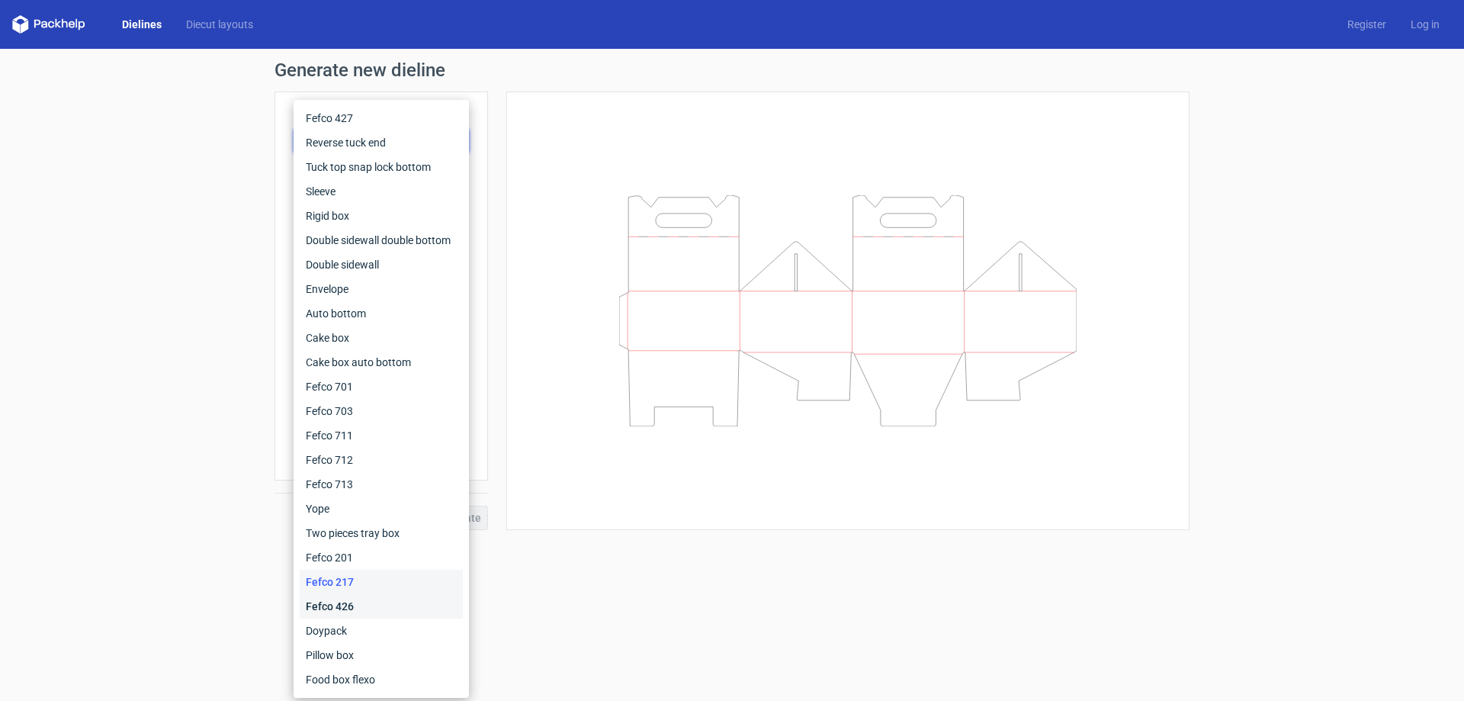
click at [347, 599] on div "Fefco 426" at bounding box center [381, 606] width 163 height 24
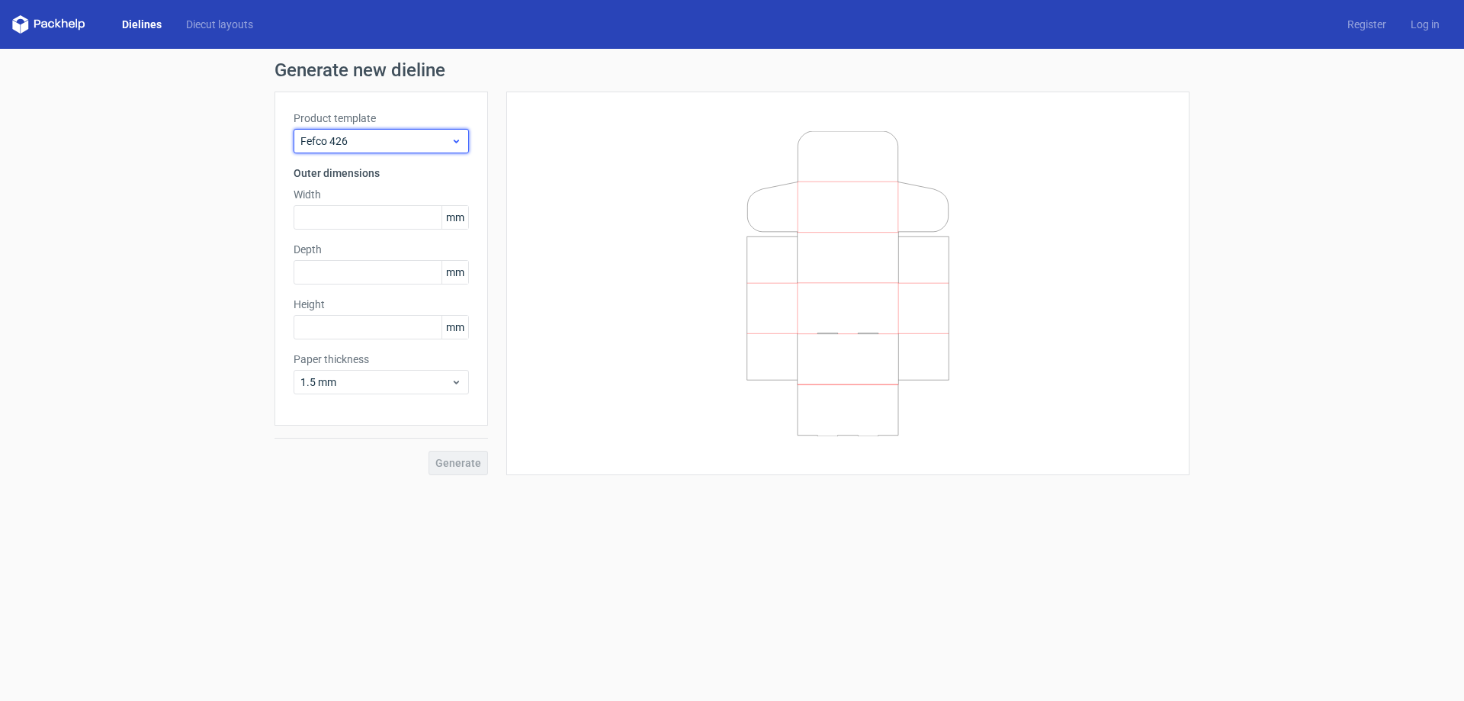
click at [369, 147] on span "Fefco 426" at bounding box center [375, 140] width 150 height 15
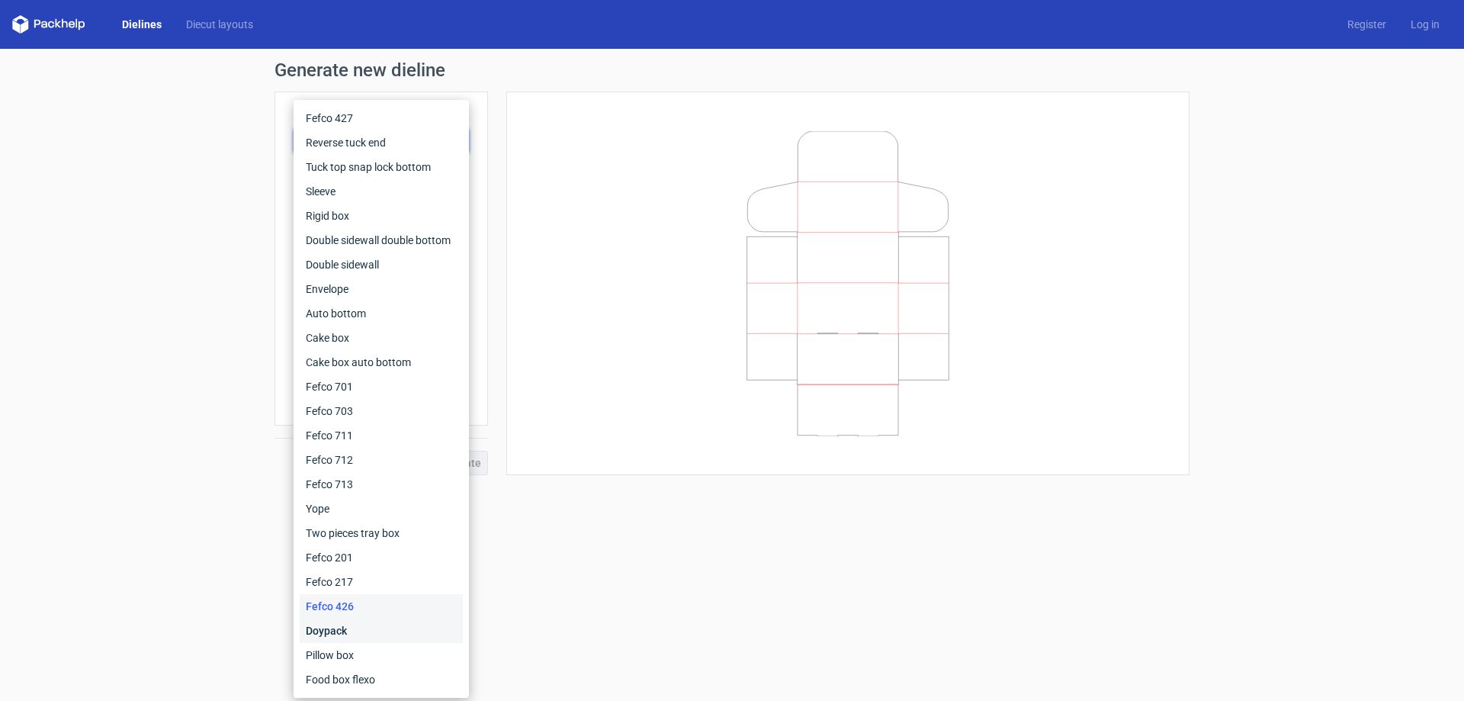
click at [344, 638] on div "Doypack" at bounding box center [381, 630] width 163 height 24
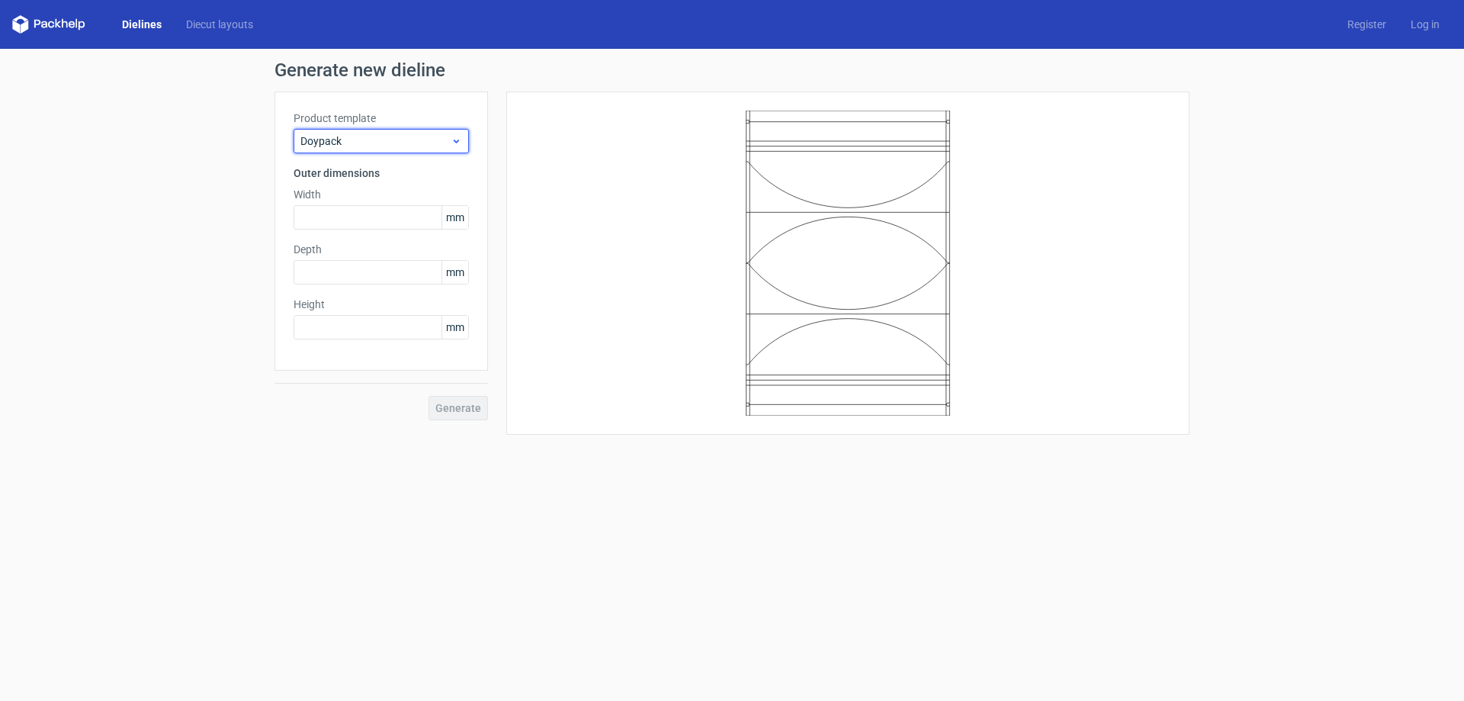
click at [375, 137] on span "Doypack" at bounding box center [375, 140] width 150 height 15
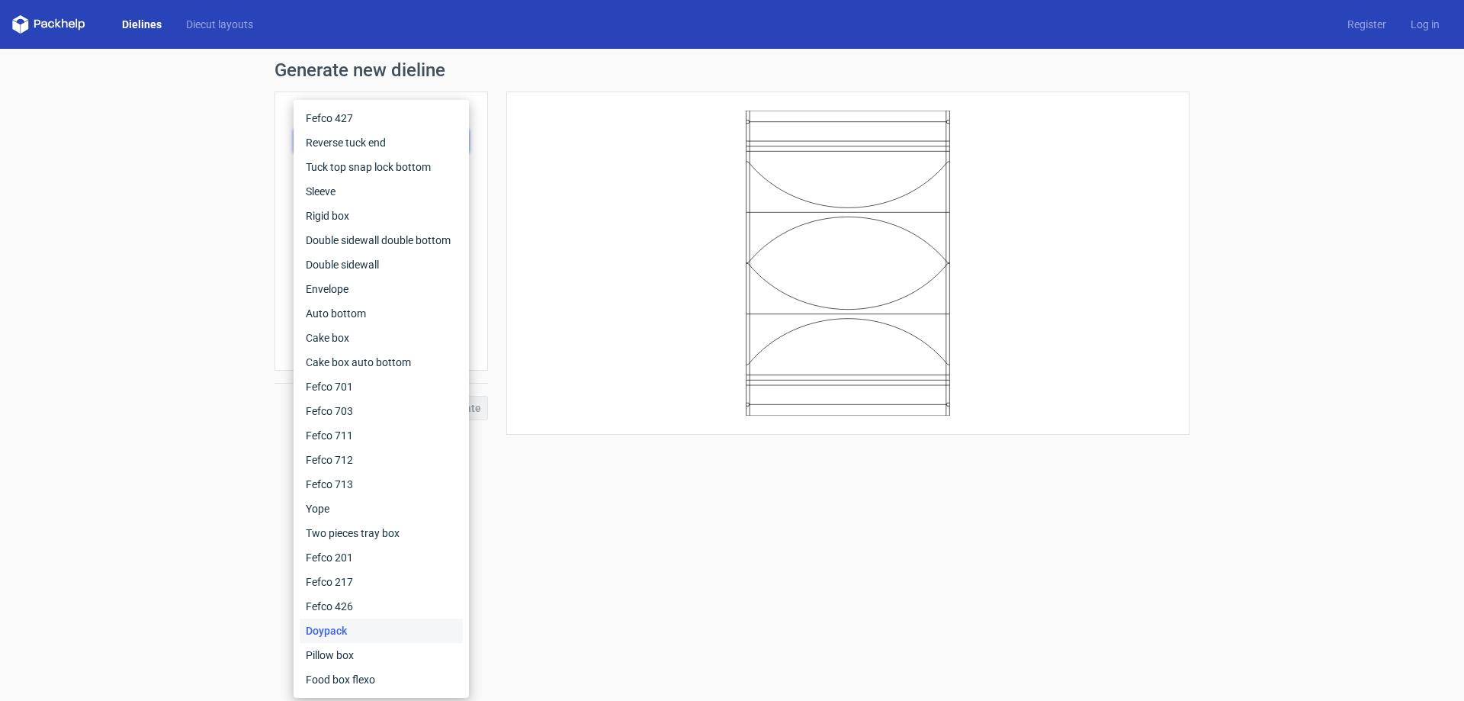
click at [338, 641] on div "Doypack" at bounding box center [381, 630] width 163 height 24
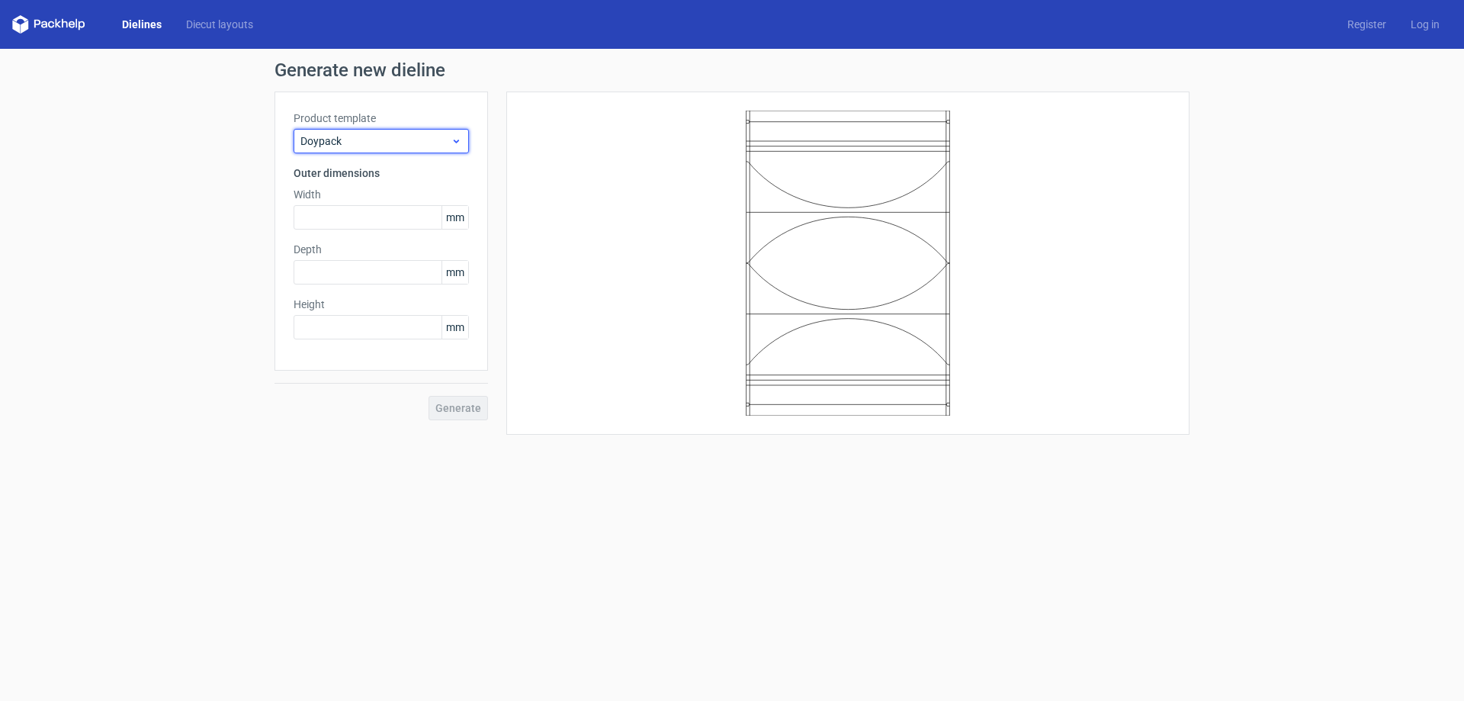
click at [364, 137] on span "Doypack" at bounding box center [375, 140] width 150 height 15
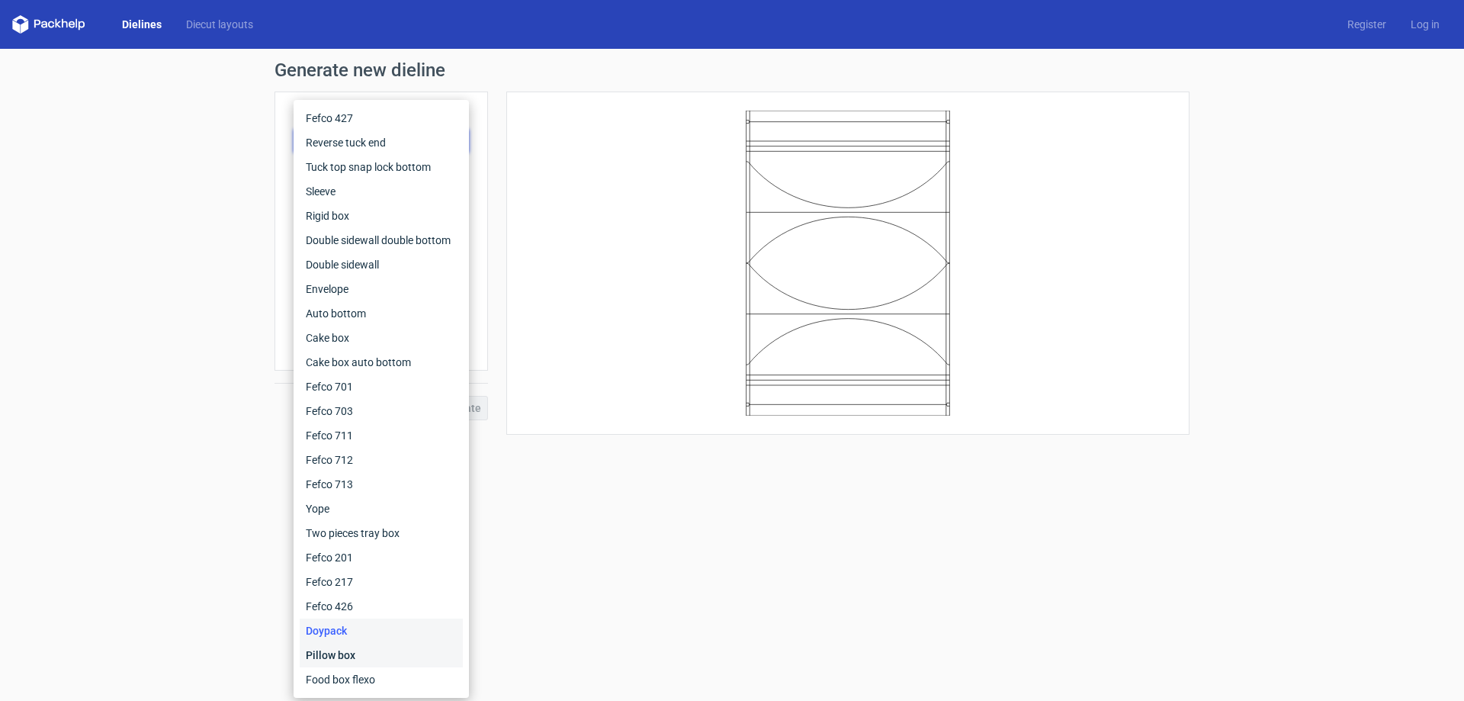
click at [382, 653] on div "Pillow box" at bounding box center [381, 655] width 163 height 24
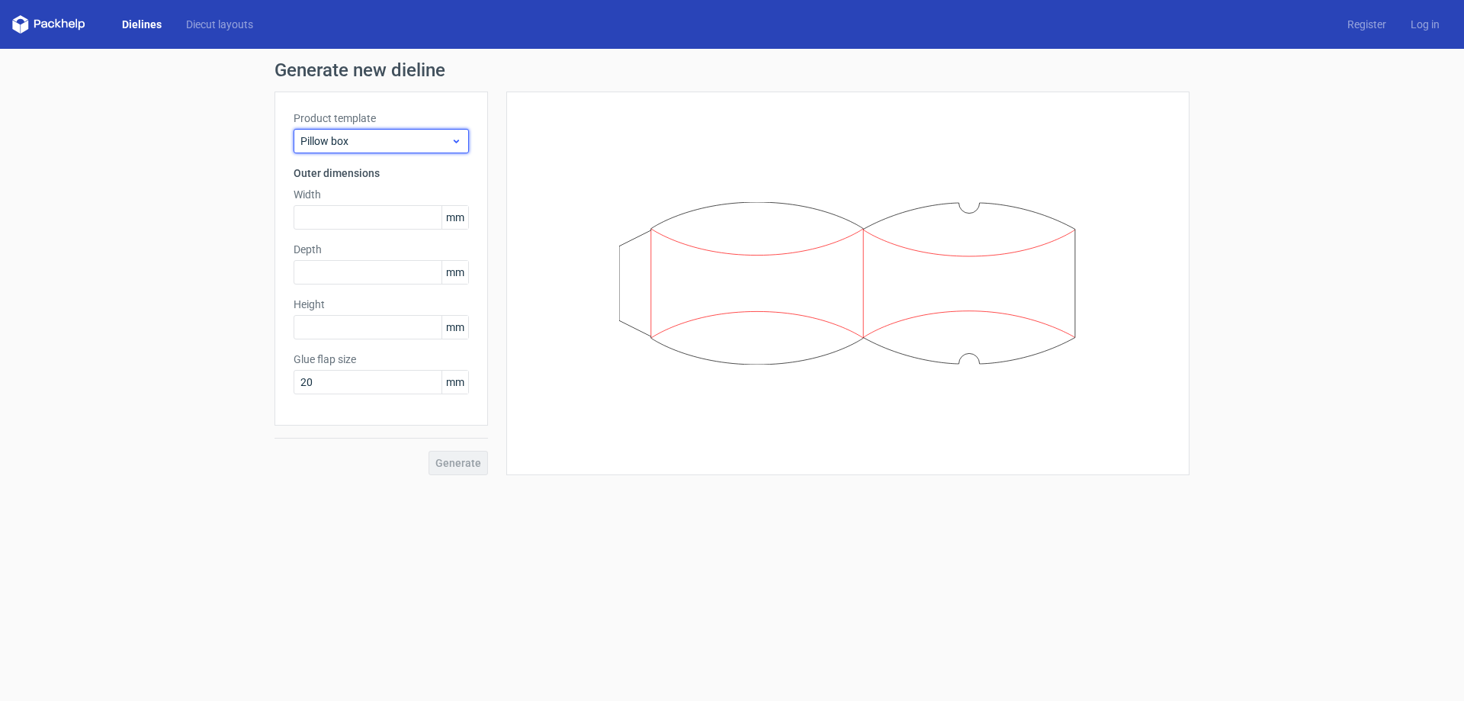
click at [374, 139] on span "Pillow box" at bounding box center [375, 140] width 150 height 15
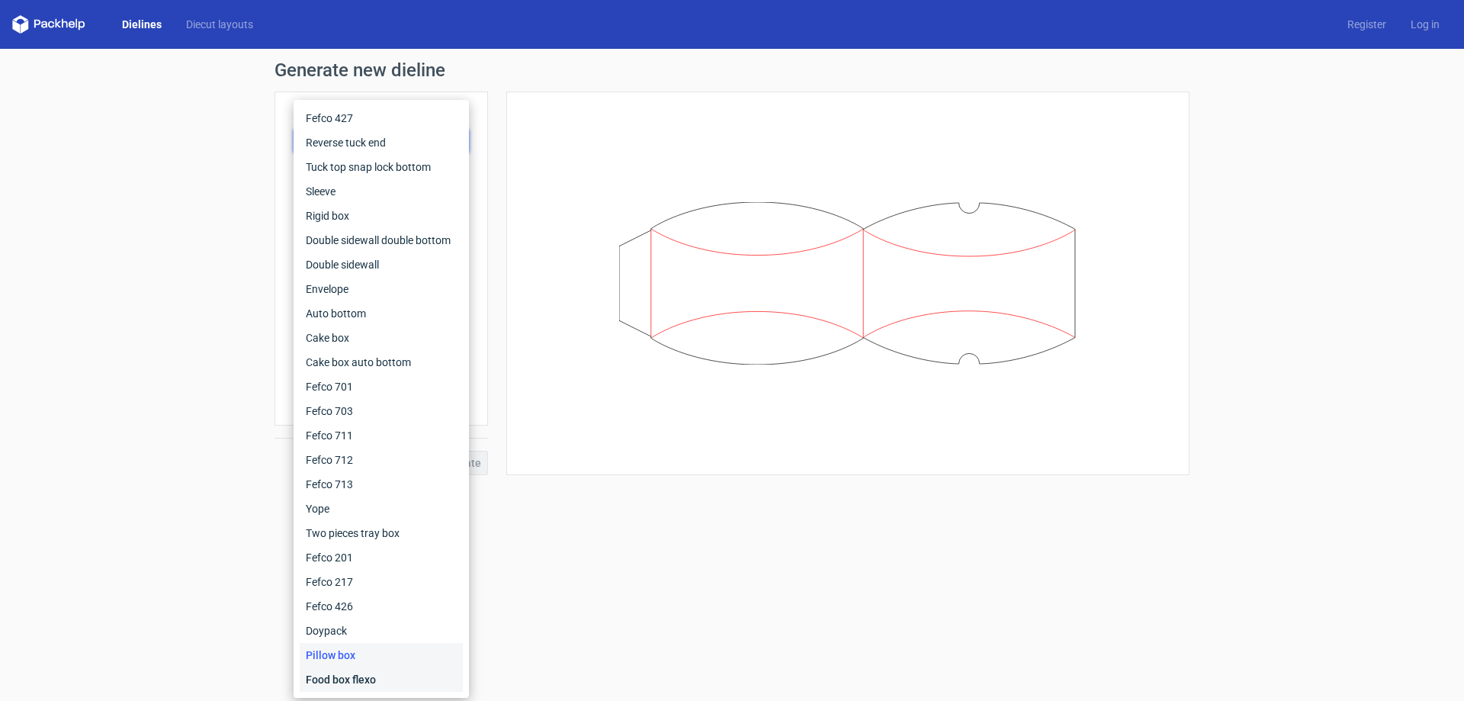
click at [364, 671] on div "Food box flexo" at bounding box center [381, 679] width 163 height 24
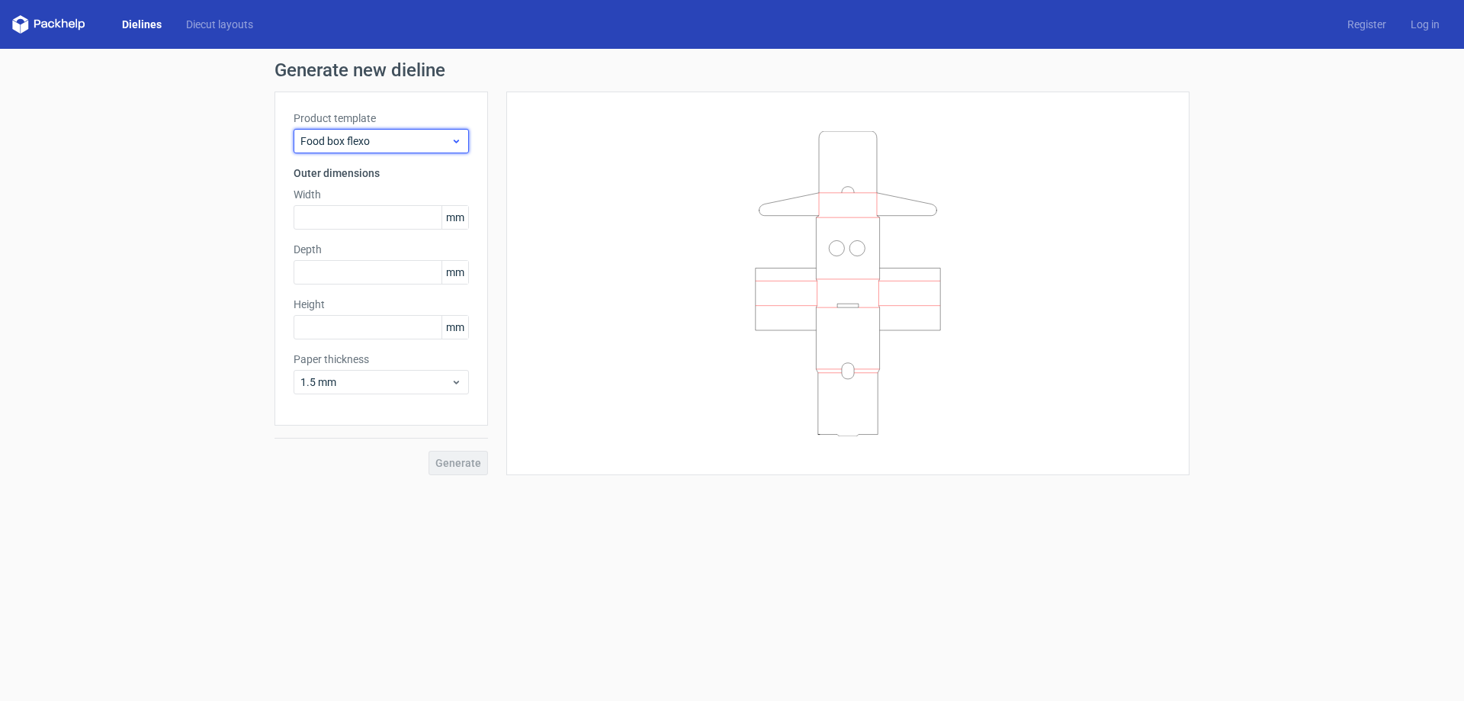
click at [350, 138] on span "Food box flexo" at bounding box center [375, 140] width 150 height 15
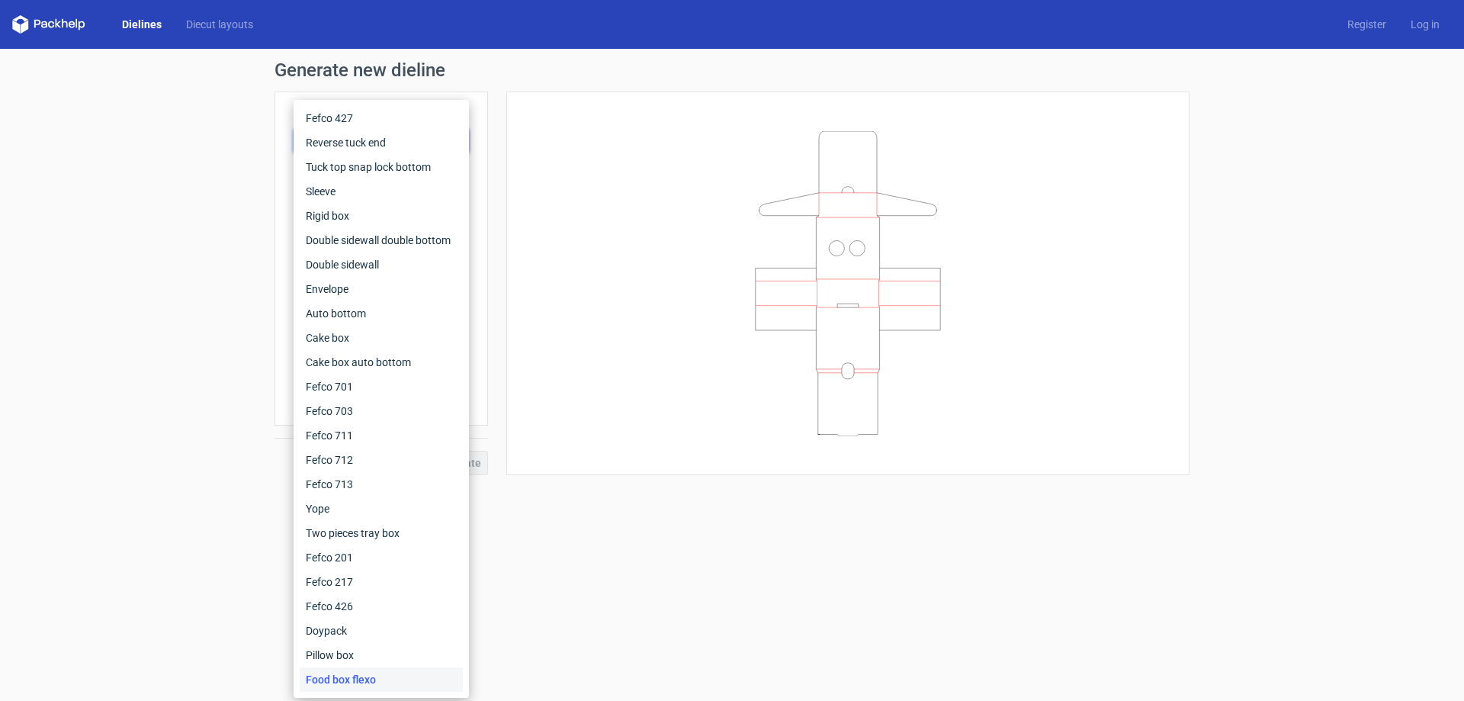
click at [243, 166] on div "Generate new dieline Product template Food box flexo Outer dimensions Width mm …" at bounding box center [732, 268] width 1464 height 438
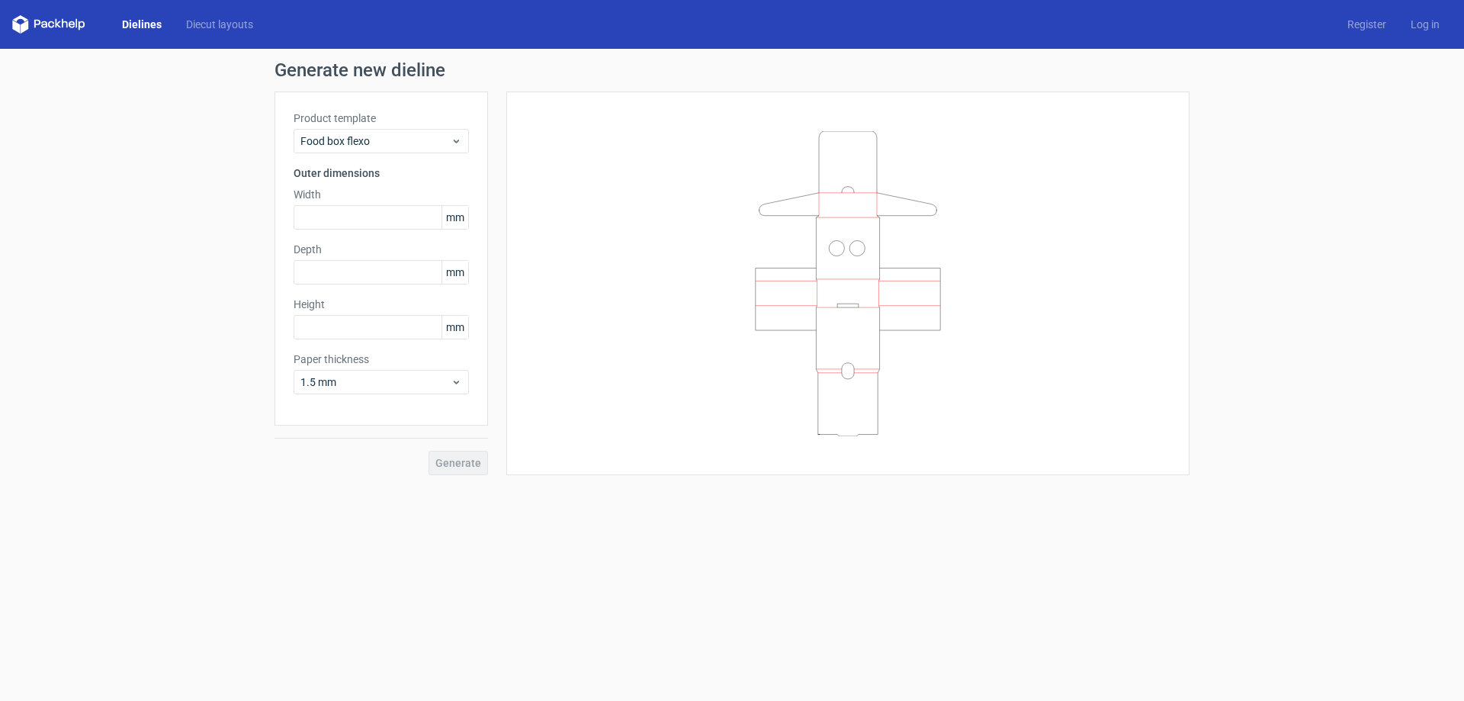
click at [845, 246] on icon at bounding box center [847, 283] width 457 height 305
